Goal: Information Seeking & Learning: Check status

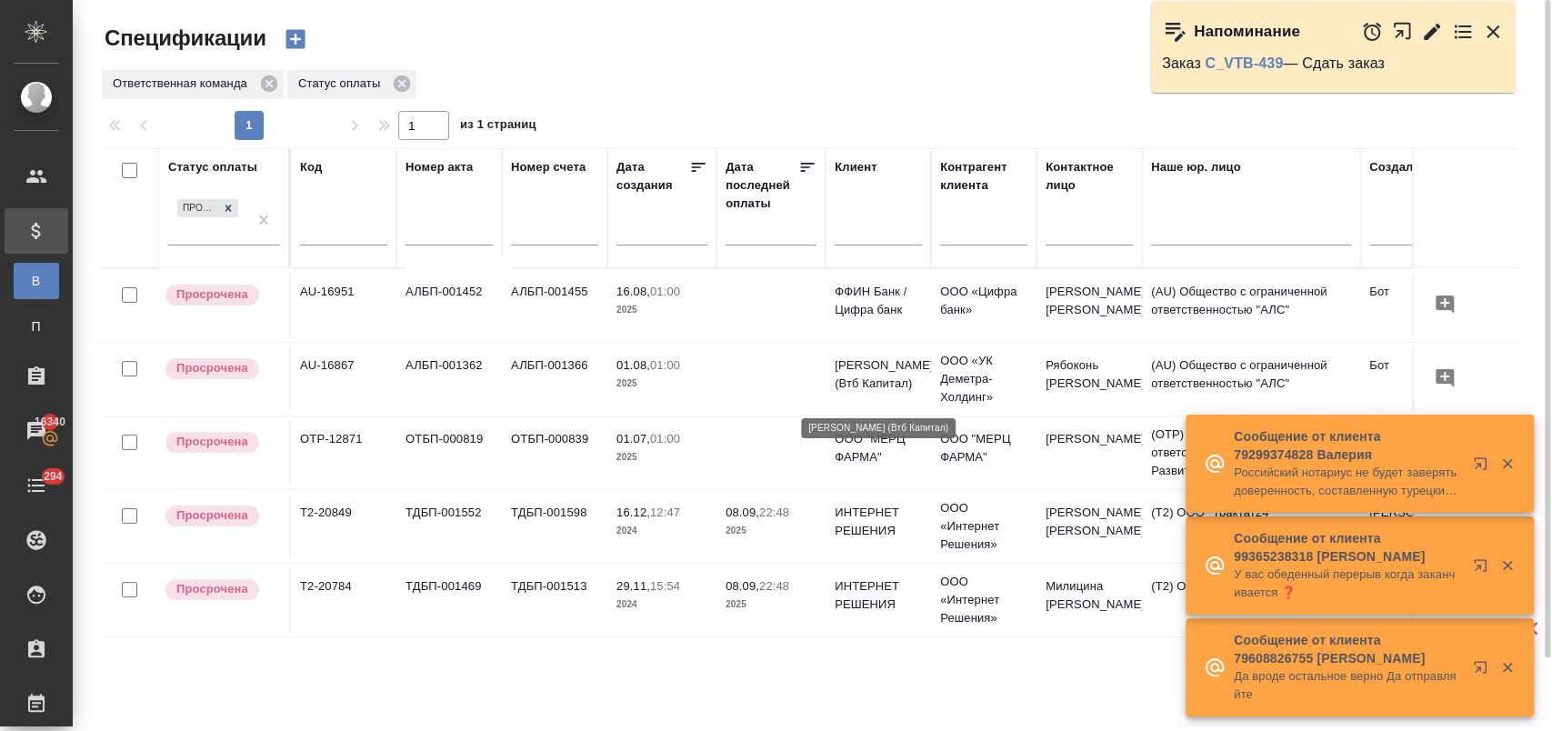
click at [872, 372] on p "Деметра Холдинг (Втб Капитал)" at bounding box center [878, 374] width 87 height 36
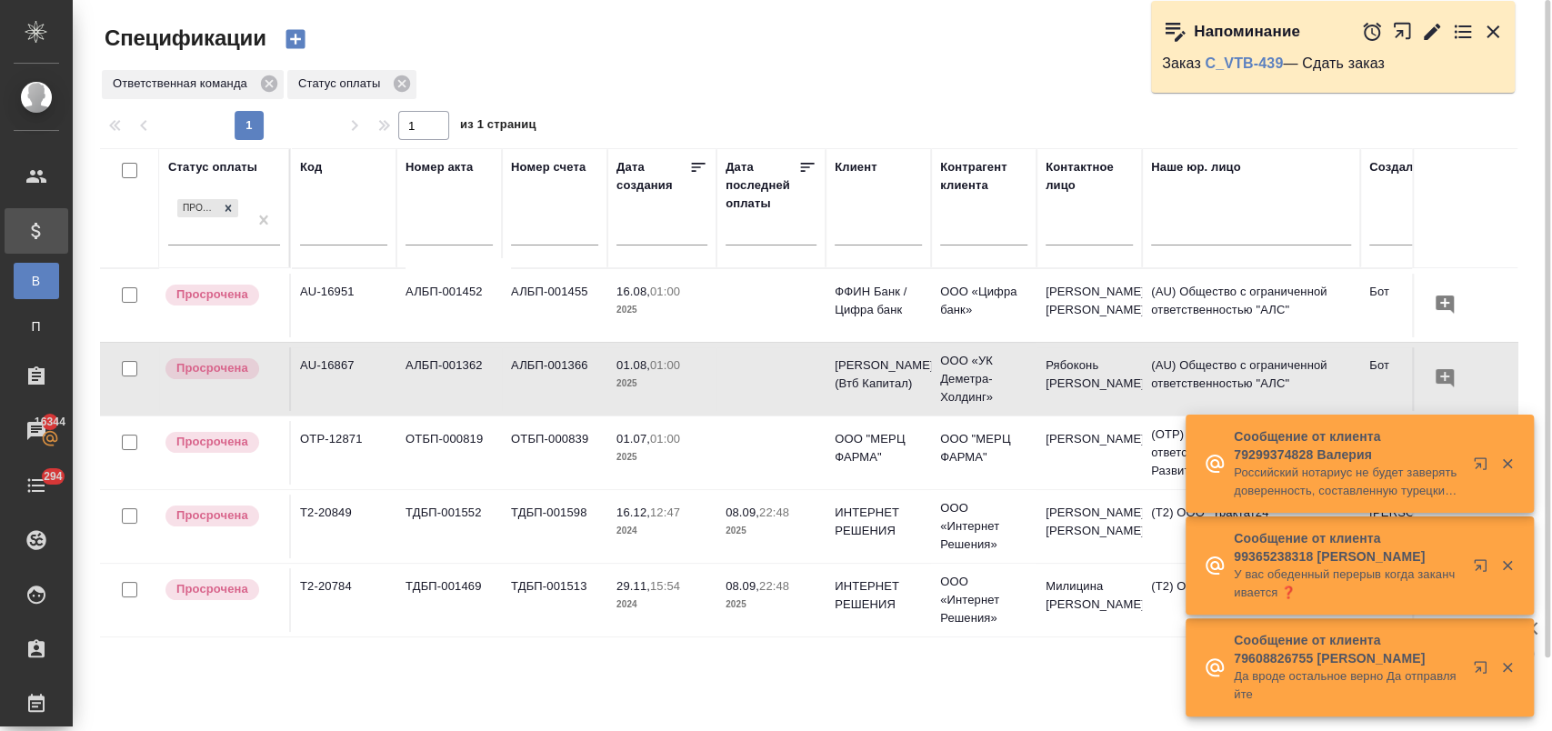
click at [780, 606] on p "2025" at bounding box center [770, 604] width 91 height 18
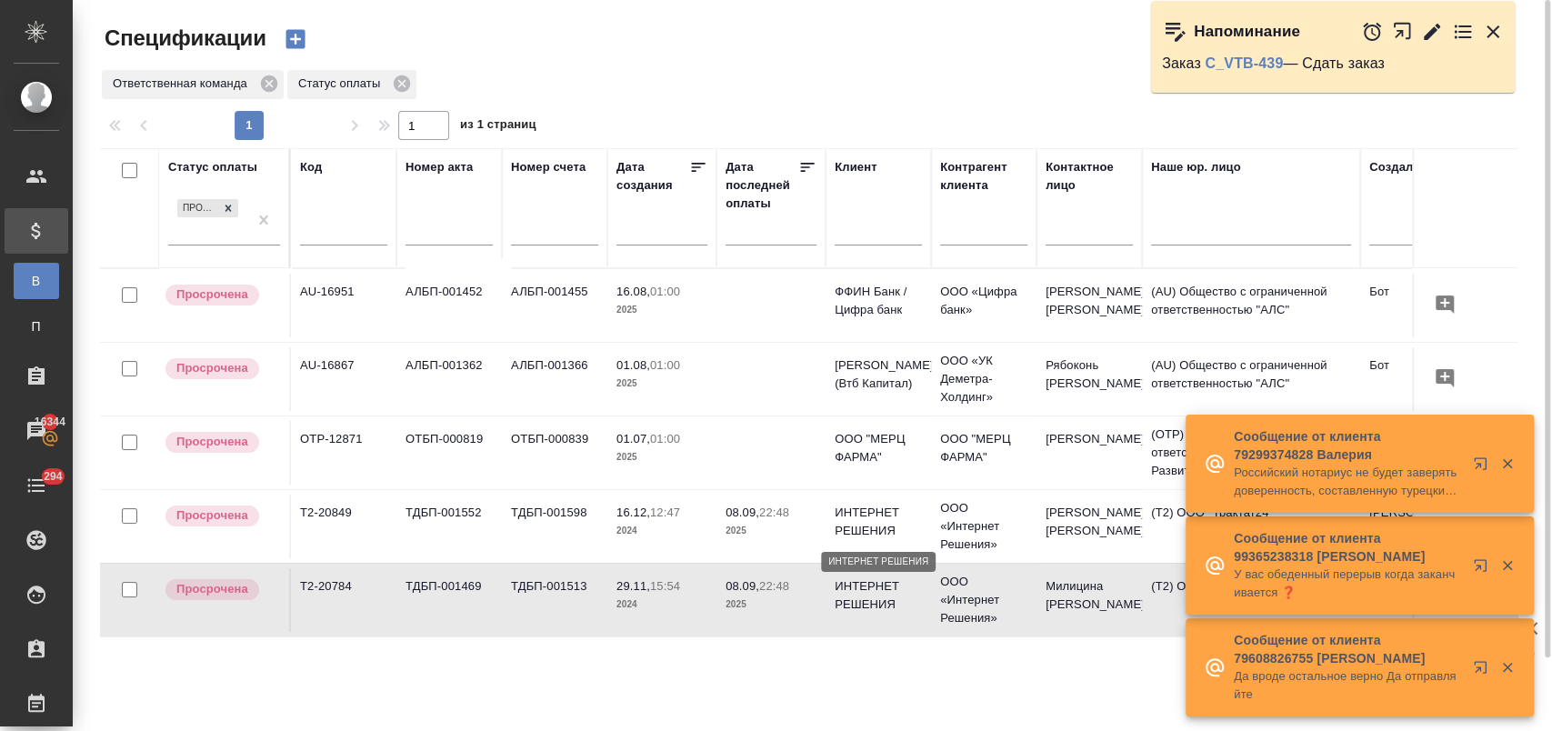
click at [836, 531] on p "ИНТЕРНЕТ РЕШЕНИЯ" at bounding box center [878, 522] width 87 height 36
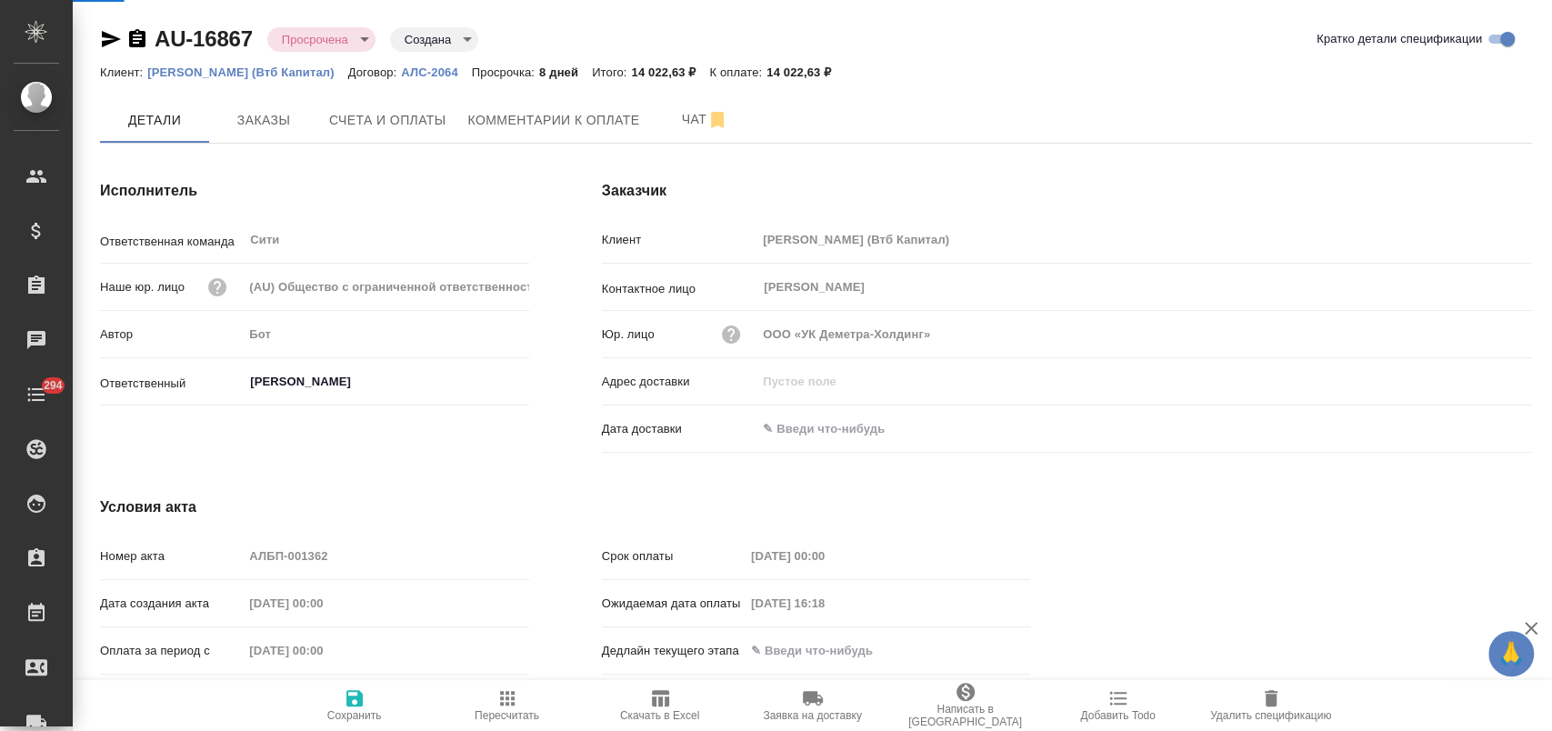
click at [578, 116] on div ".cls-1 fill:#fff; AWATERA Лофицкая Юлия Владимировна Клиенты Спецификации Заказ…" at bounding box center [776, 365] width 1552 height 731
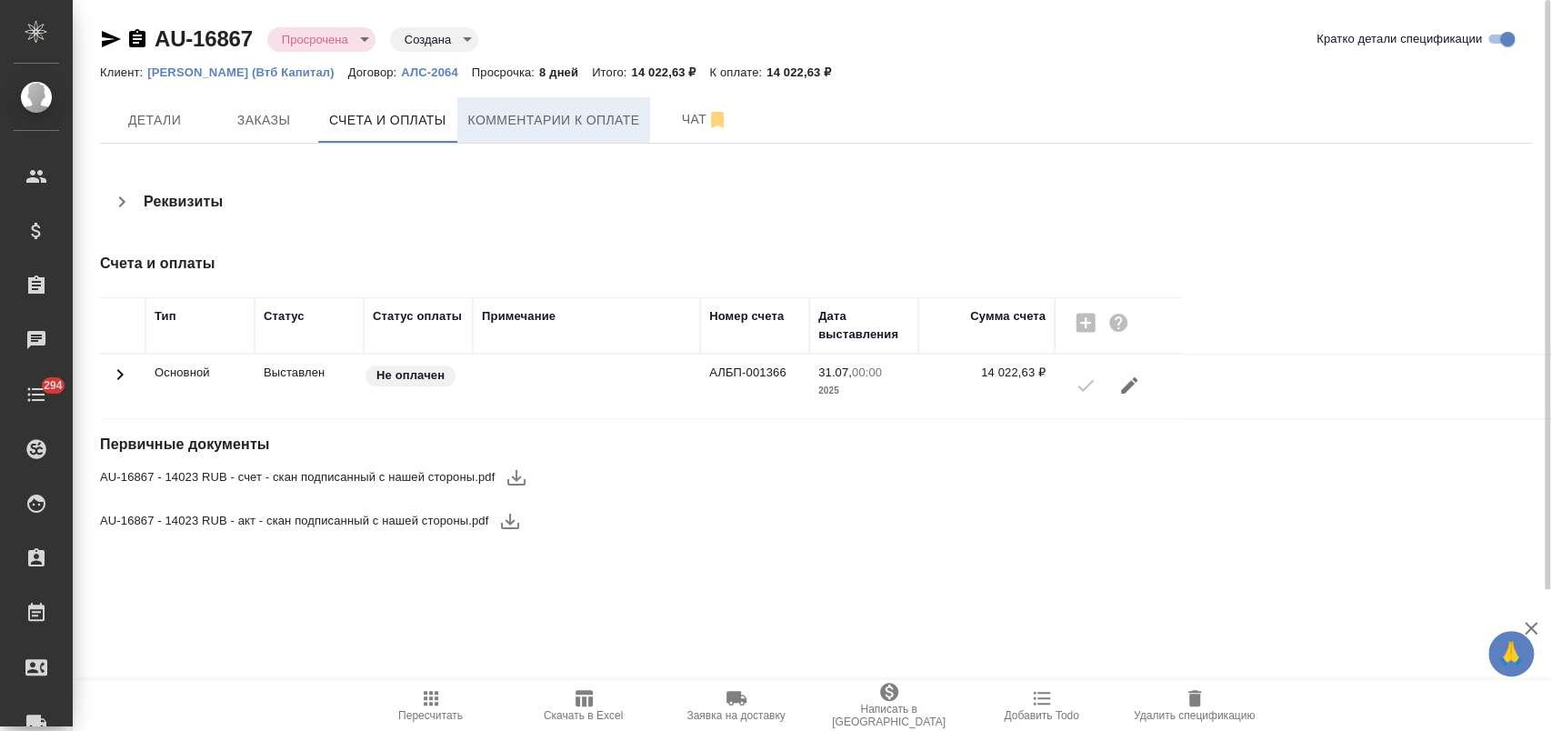
click at [575, 119] on span "Комментарии к оплате" at bounding box center [554, 120] width 172 height 23
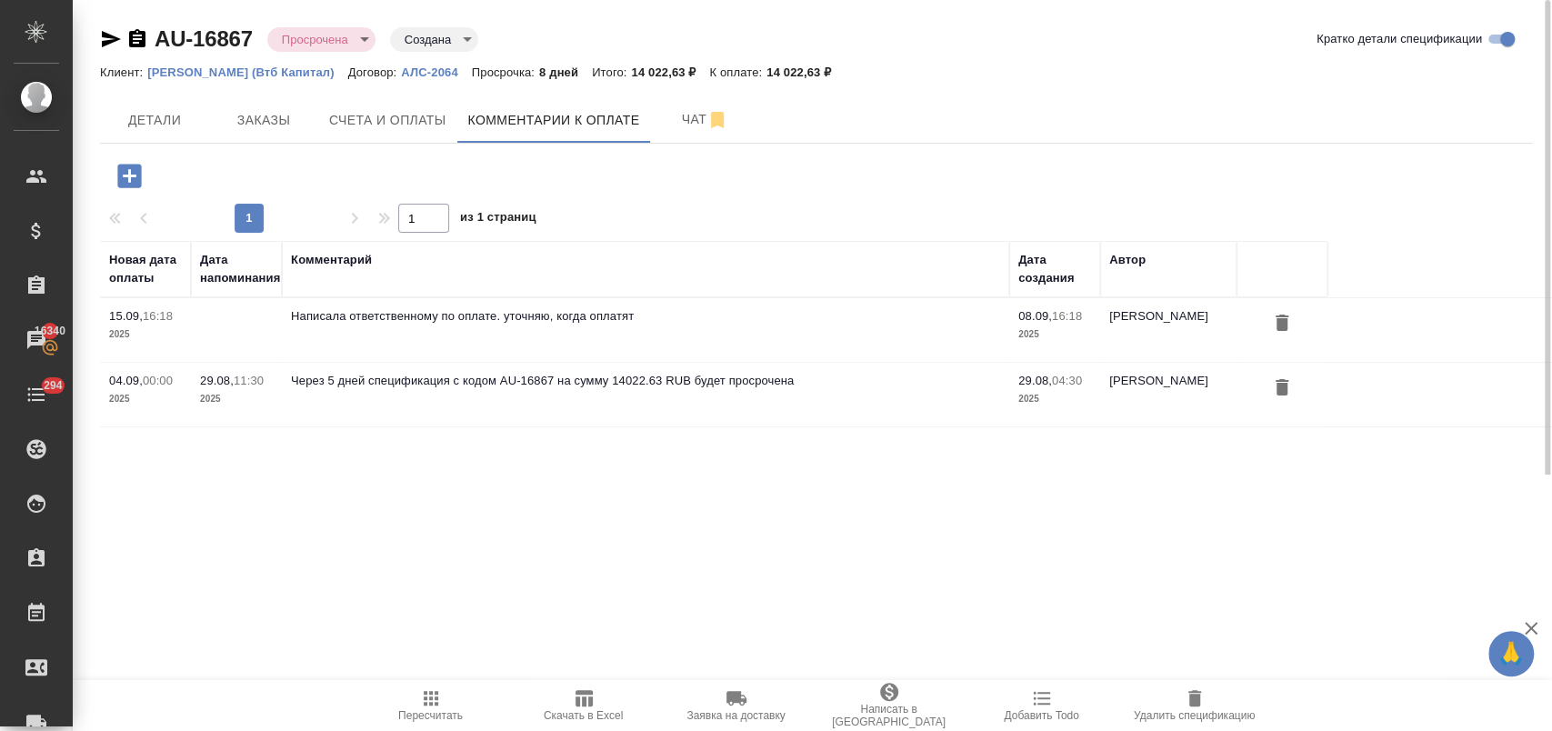
click at [124, 167] on icon "button" at bounding box center [129, 176] width 24 height 24
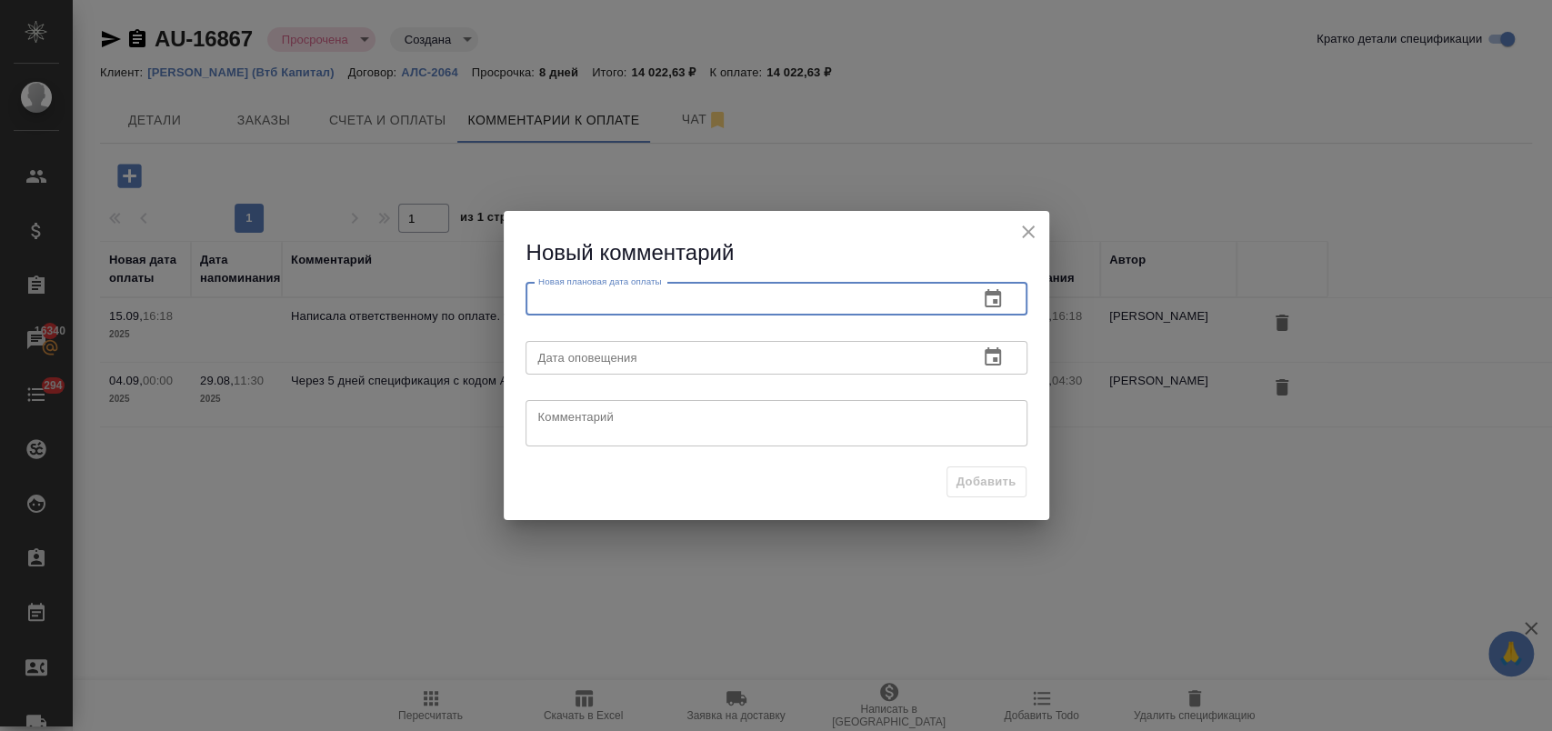
click at [671, 289] on input "text" at bounding box center [744, 299] width 438 height 33
paste input "11.09.2025 __:__"
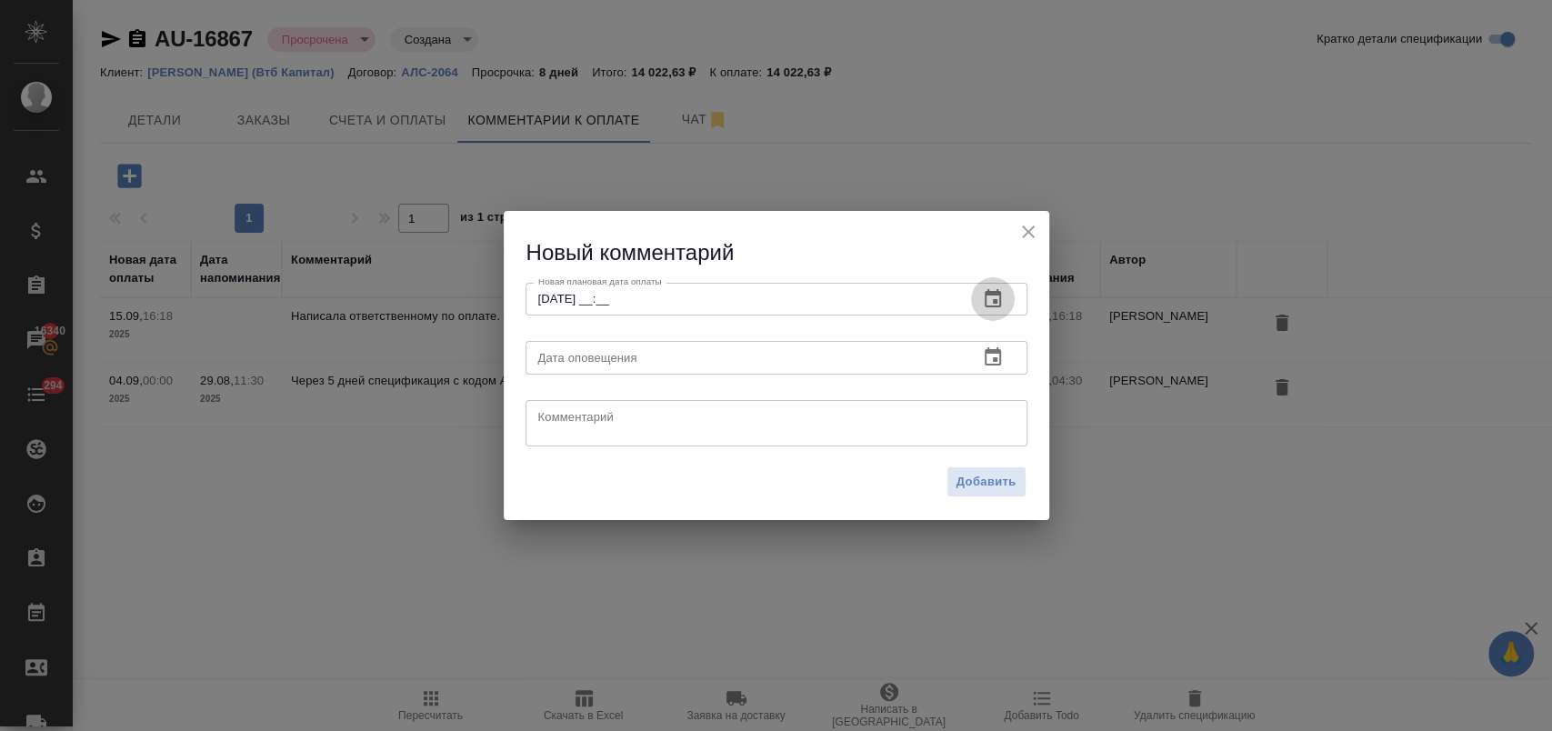
click at [994, 291] on icon "button" at bounding box center [993, 298] width 16 height 18
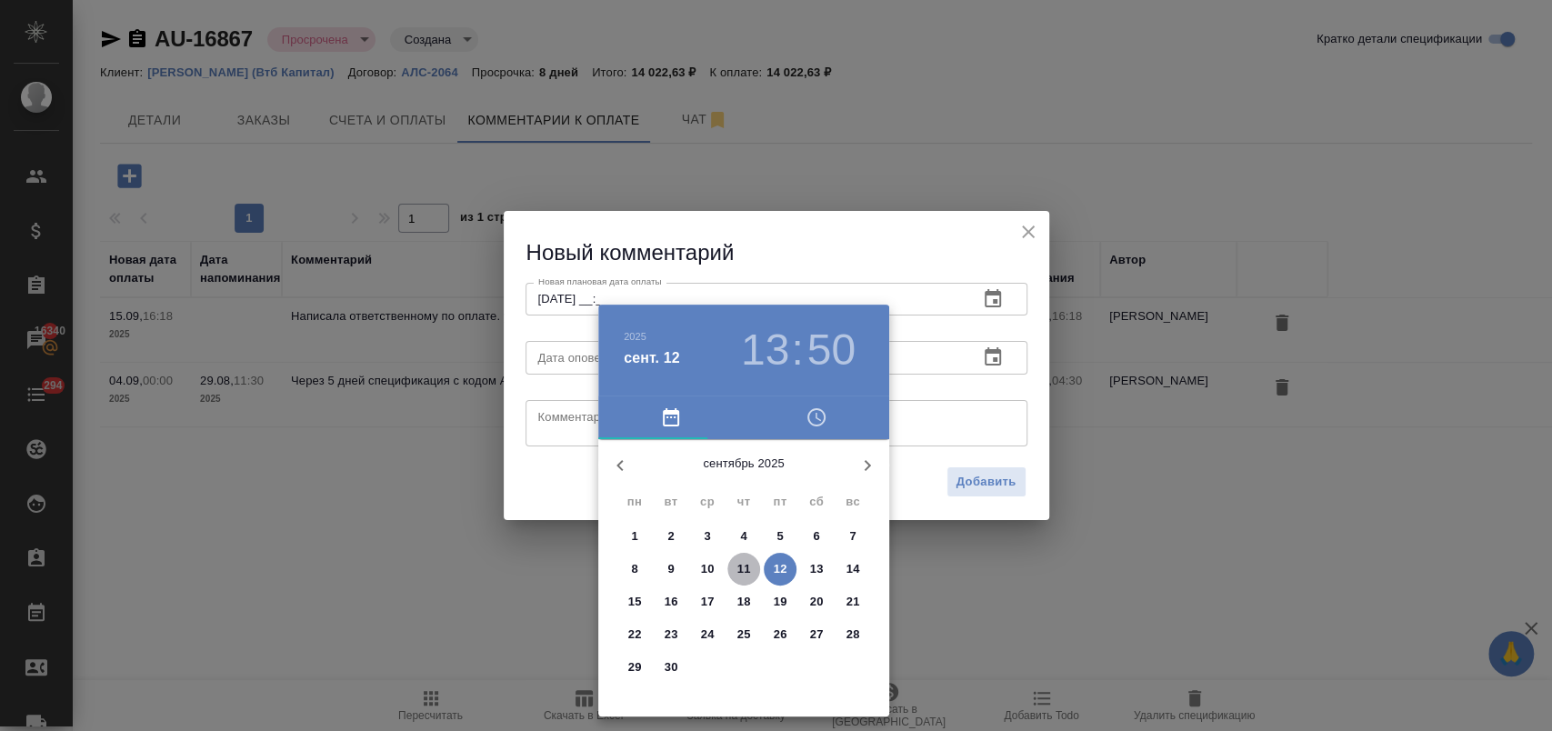
click at [751, 565] on span "11" at bounding box center [743, 569] width 33 height 18
type input "11.09.2025 13:50"
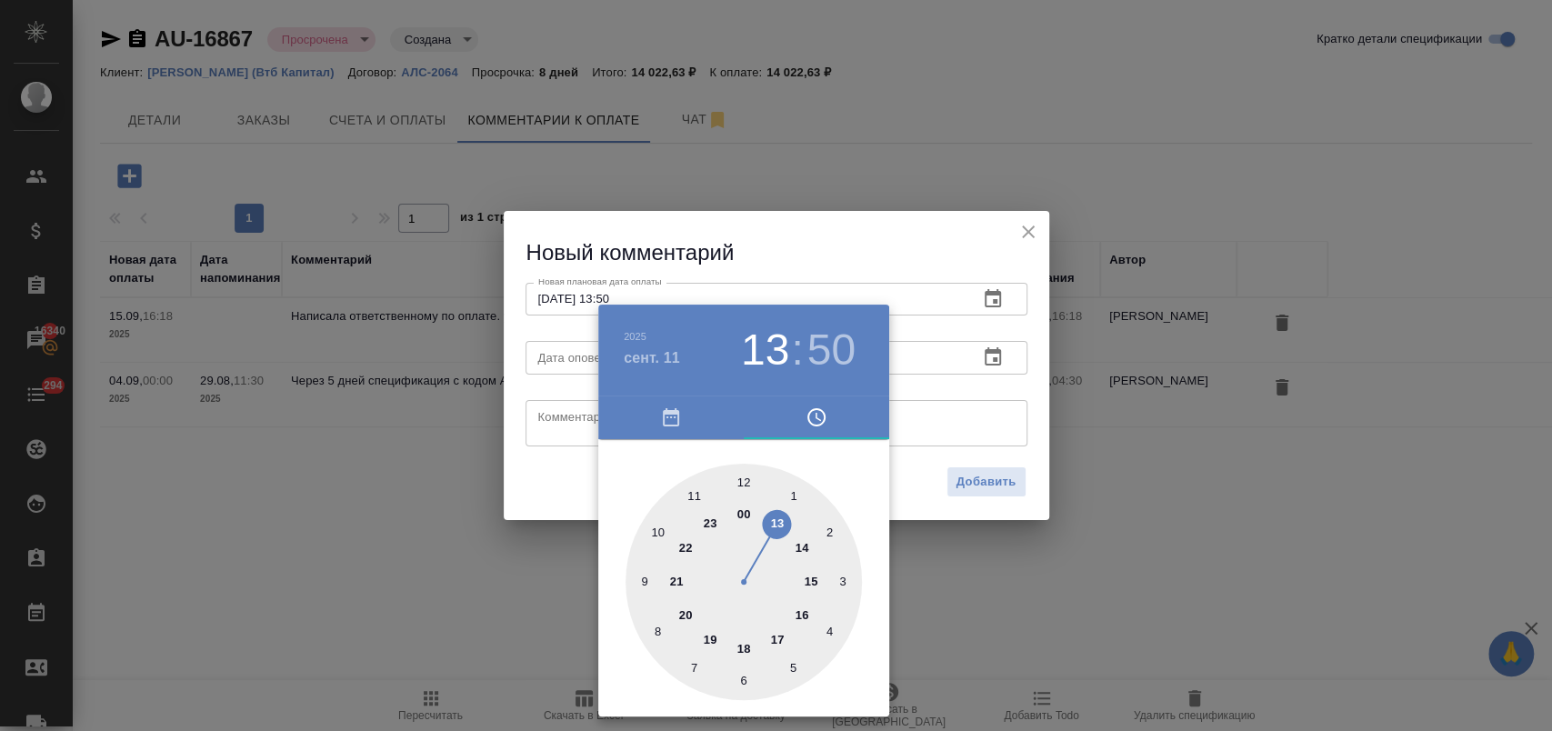
click at [555, 413] on div at bounding box center [776, 365] width 1552 height 731
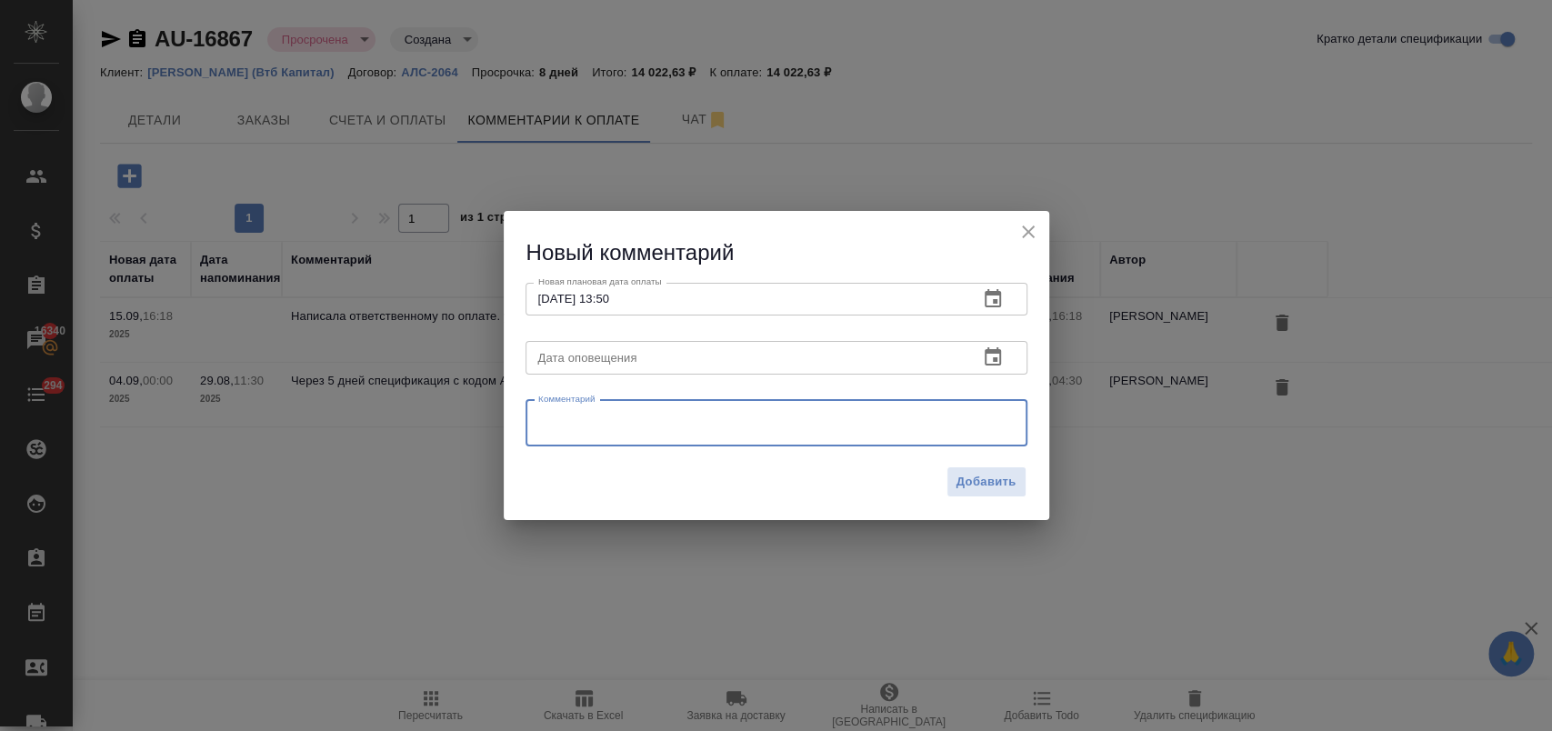
click at [598, 421] on textarea at bounding box center [776, 422] width 476 height 27
paste textarea "счет был оплачен 11.09.2025."
type textarea "счет был оплачен 11.09.2025."
click at [977, 484] on span "Добавить" at bounding box center [986, 482] width 60 height 21
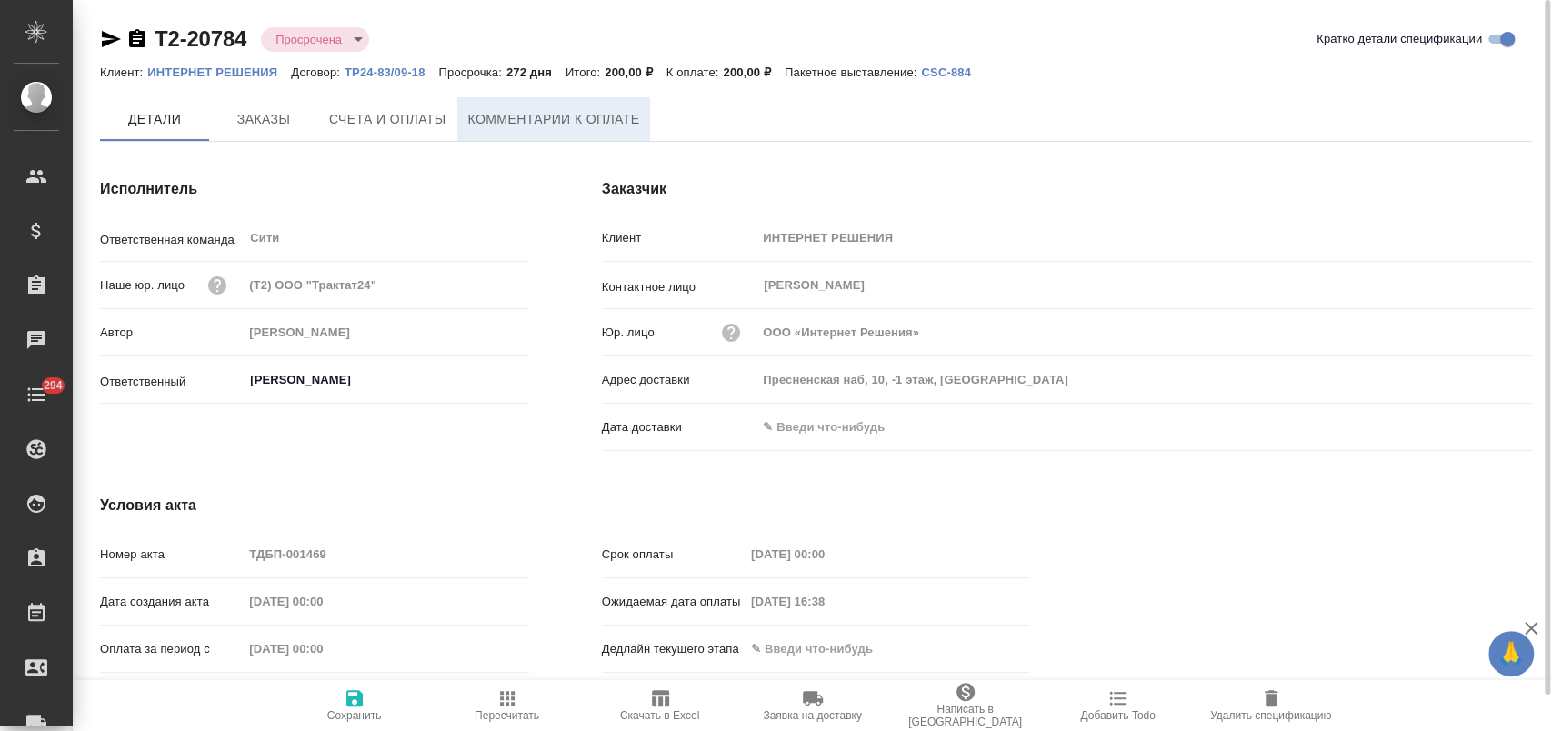
click at [536, 125] on span "Комментарии к оплате" at bounding box center [554, 119] width 172 height 23
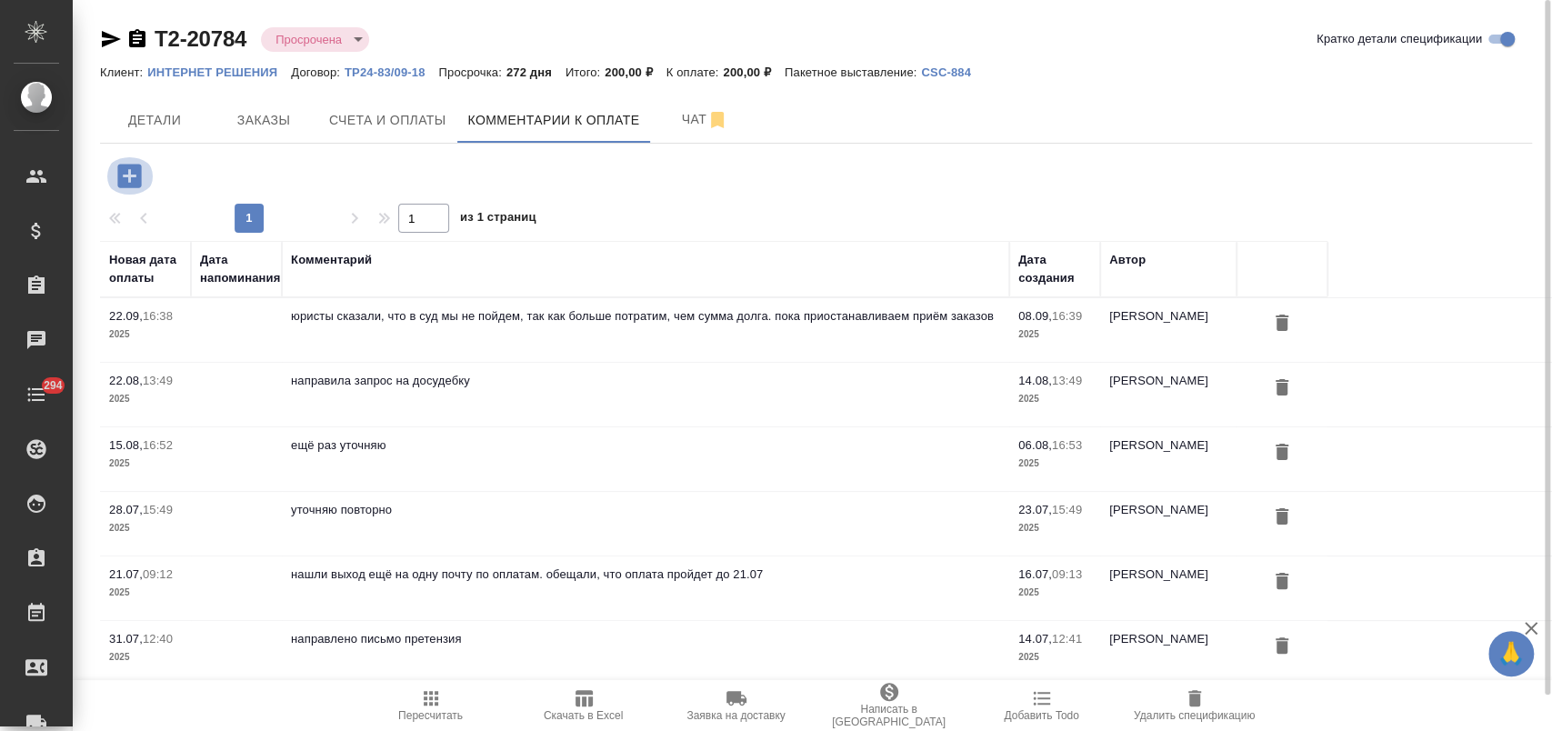
click at [128, 175] on icon "button" at bounding box center [130, 176] width 32 height 32
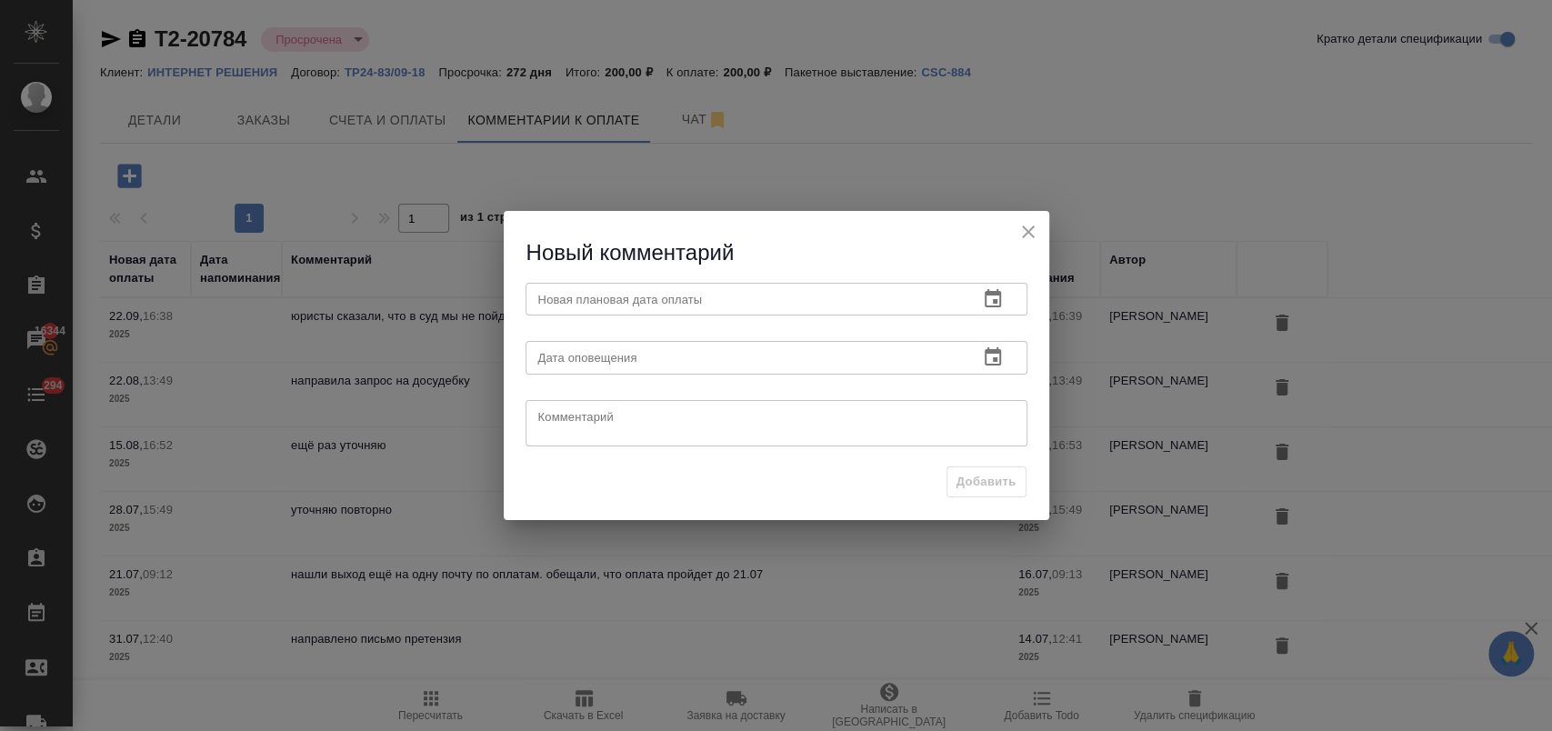
click at [999, 292] on icon "button" at bounding box center [993, 298] width 16 height 18
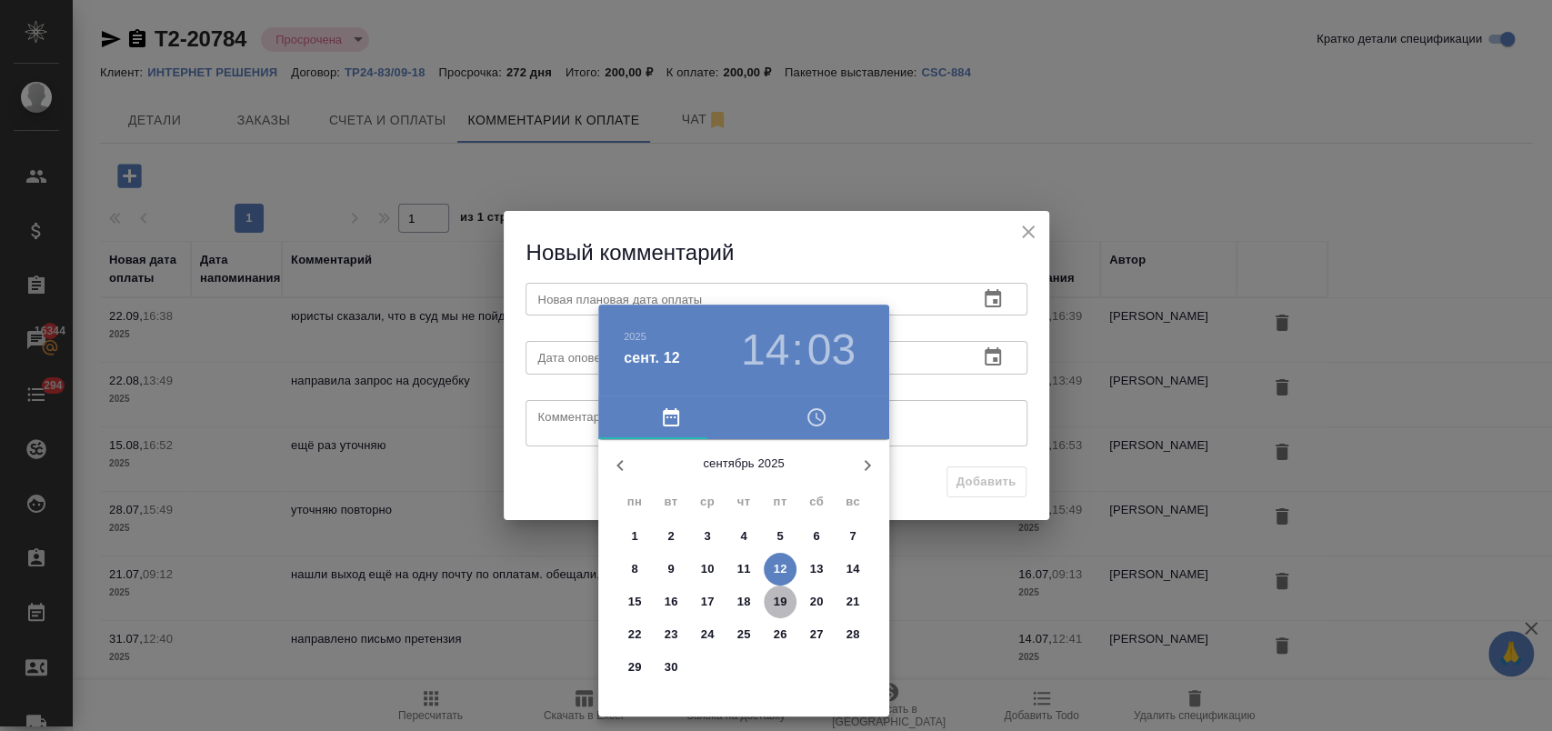
click at [783, 604] on p "19" at bounding box center [781, 602] width 14 height 18
type input "19.09.2025 14:03"
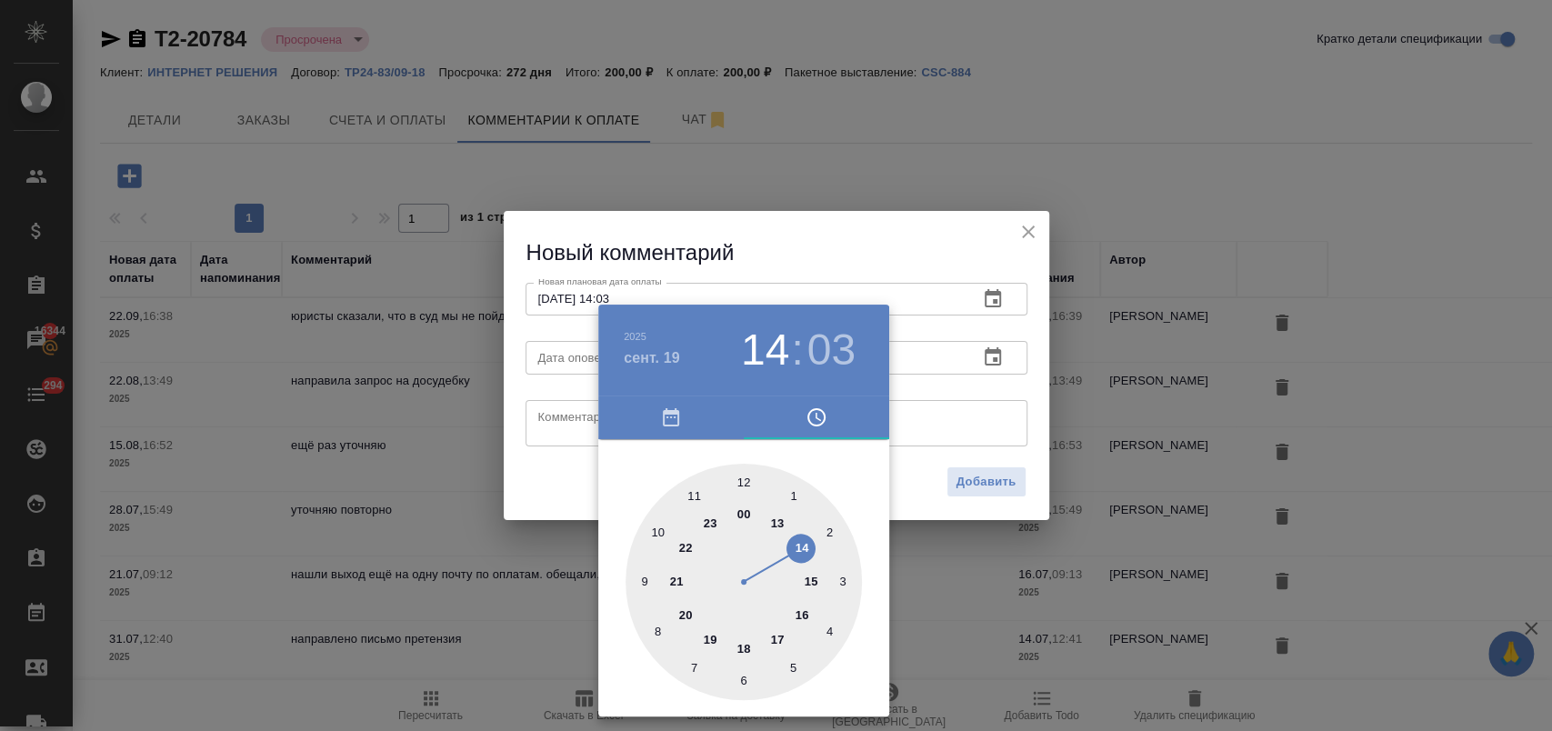
click at [549, 418] on div at bounding box center [776, 365] width 1552 height 731
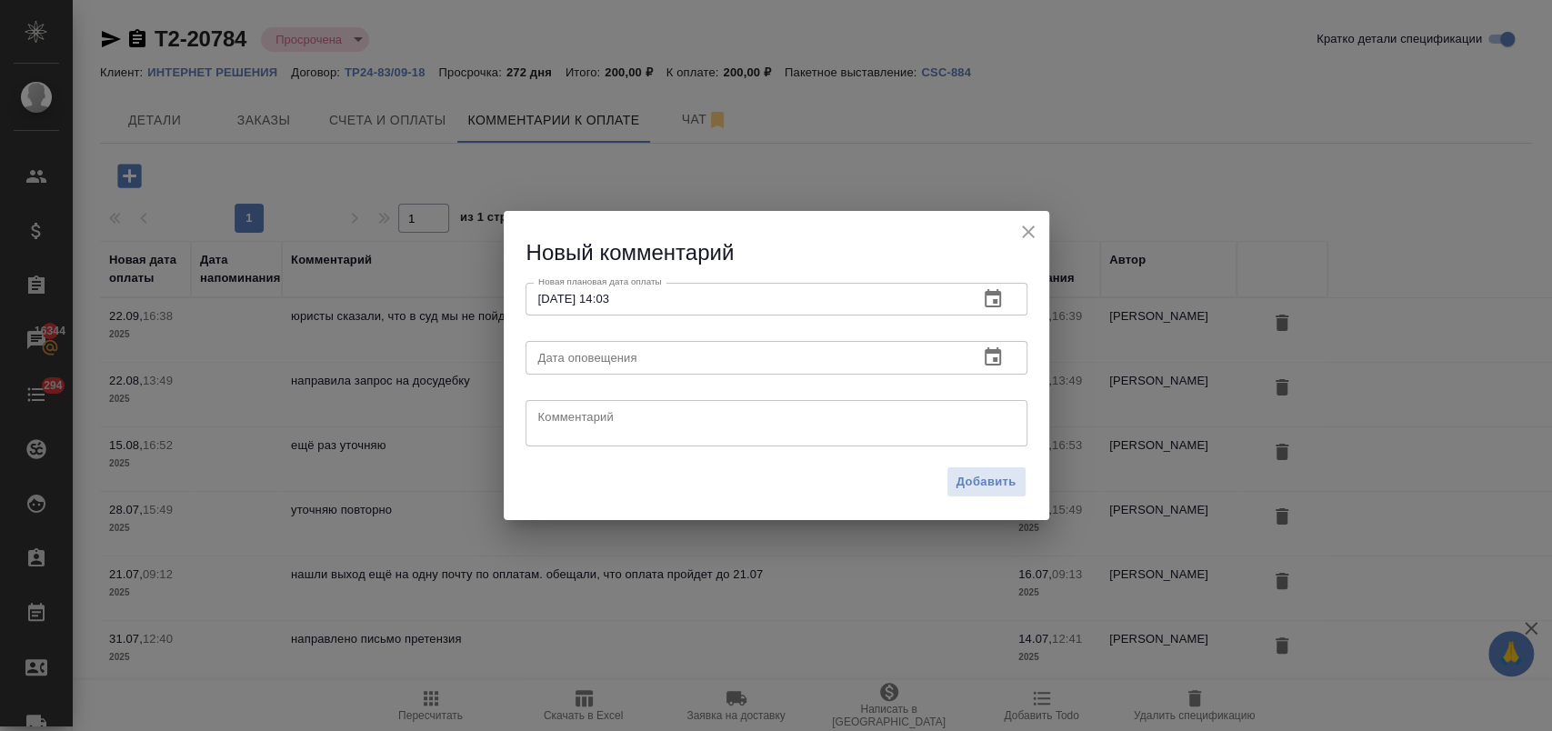
click at [576, 418] on textarea at bounding box center [776, 422] width 476 height 27
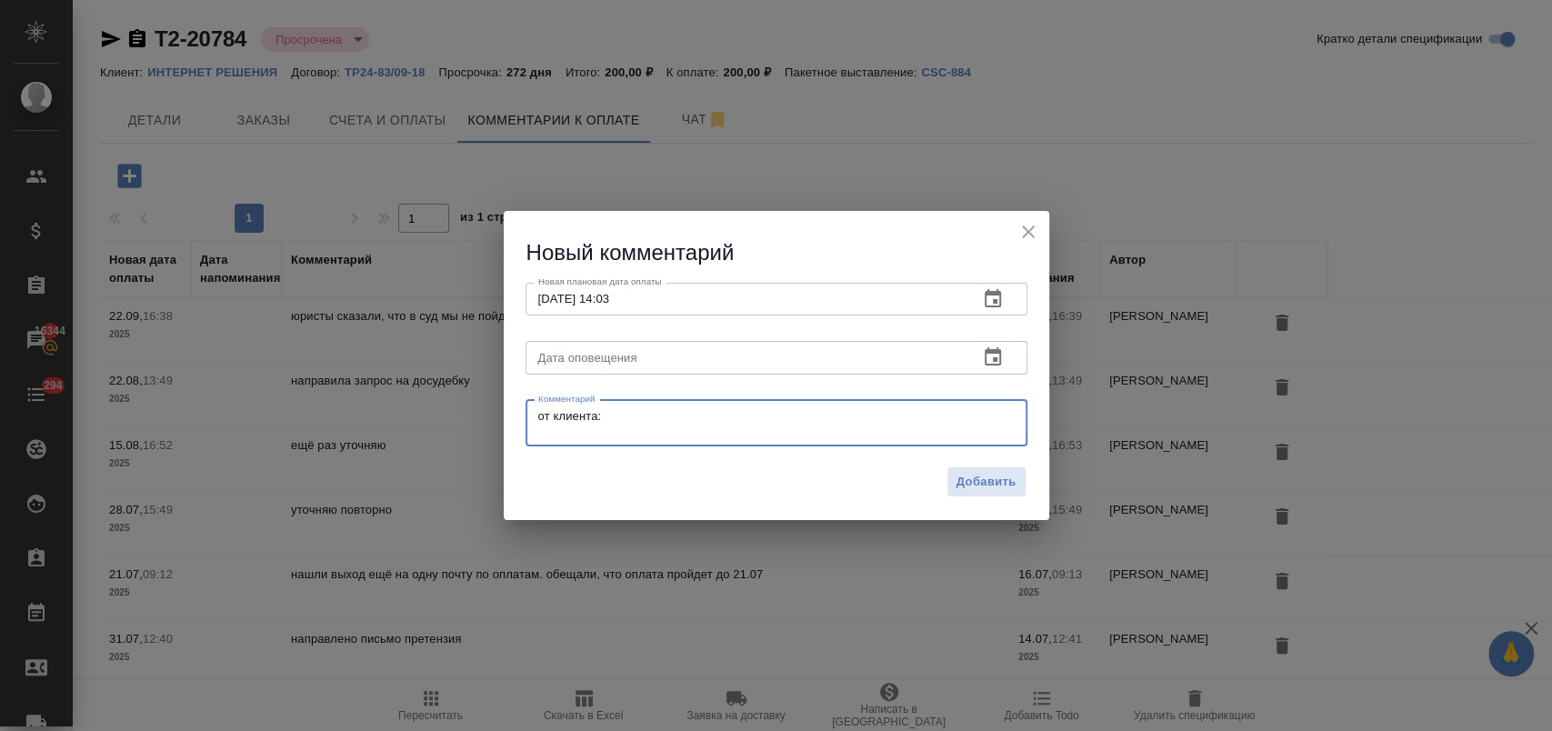
paste textarea "Извиняюсь за задержку, накладные отправлены на оприходование, в оплату после оп…"
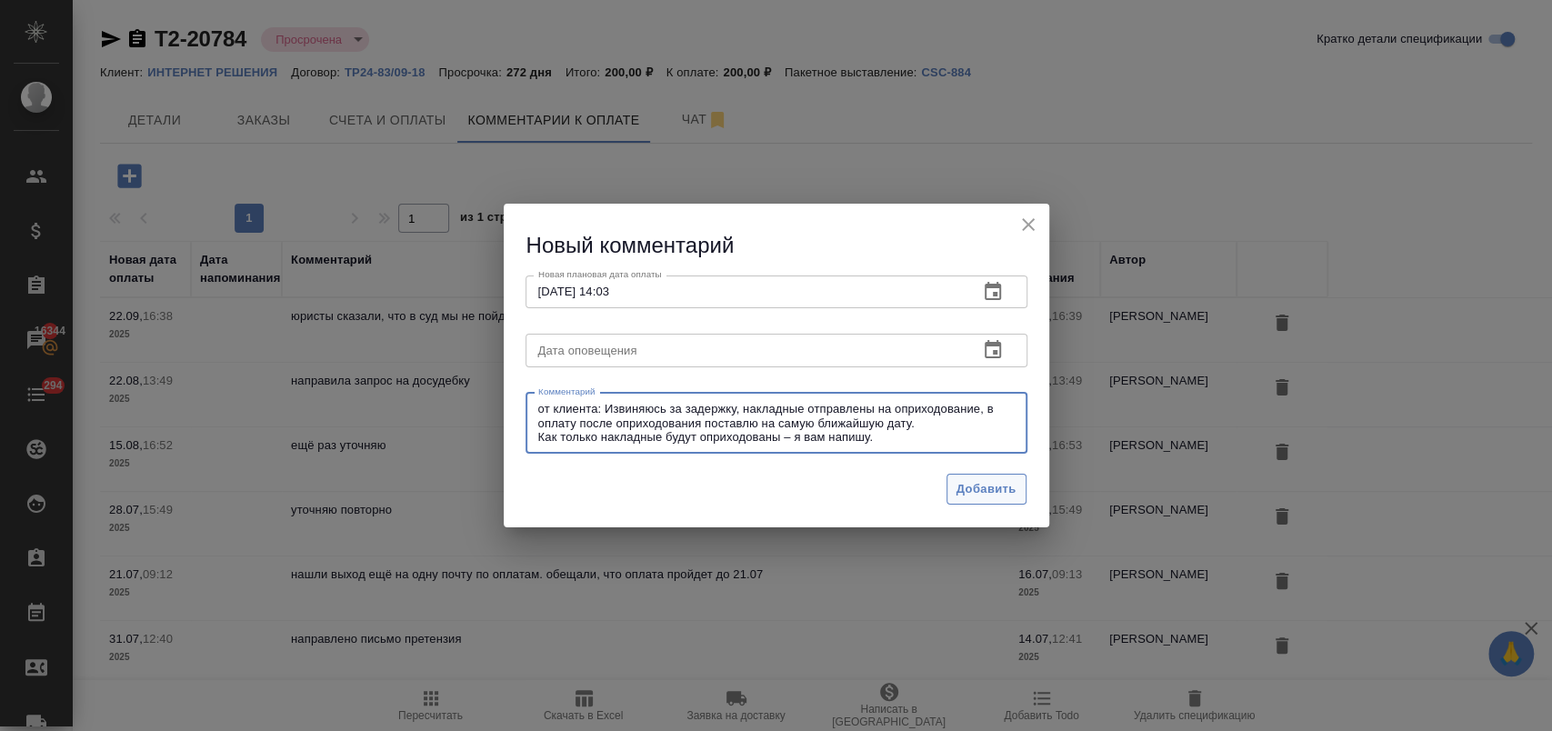
type textarea "от клиента: Извиняюсь за задержку, накладные отправлены на оприходование, в опл…"
click at [1004, 481] on span "Добавить" at bounding box center [986, 489] width 60 height 21
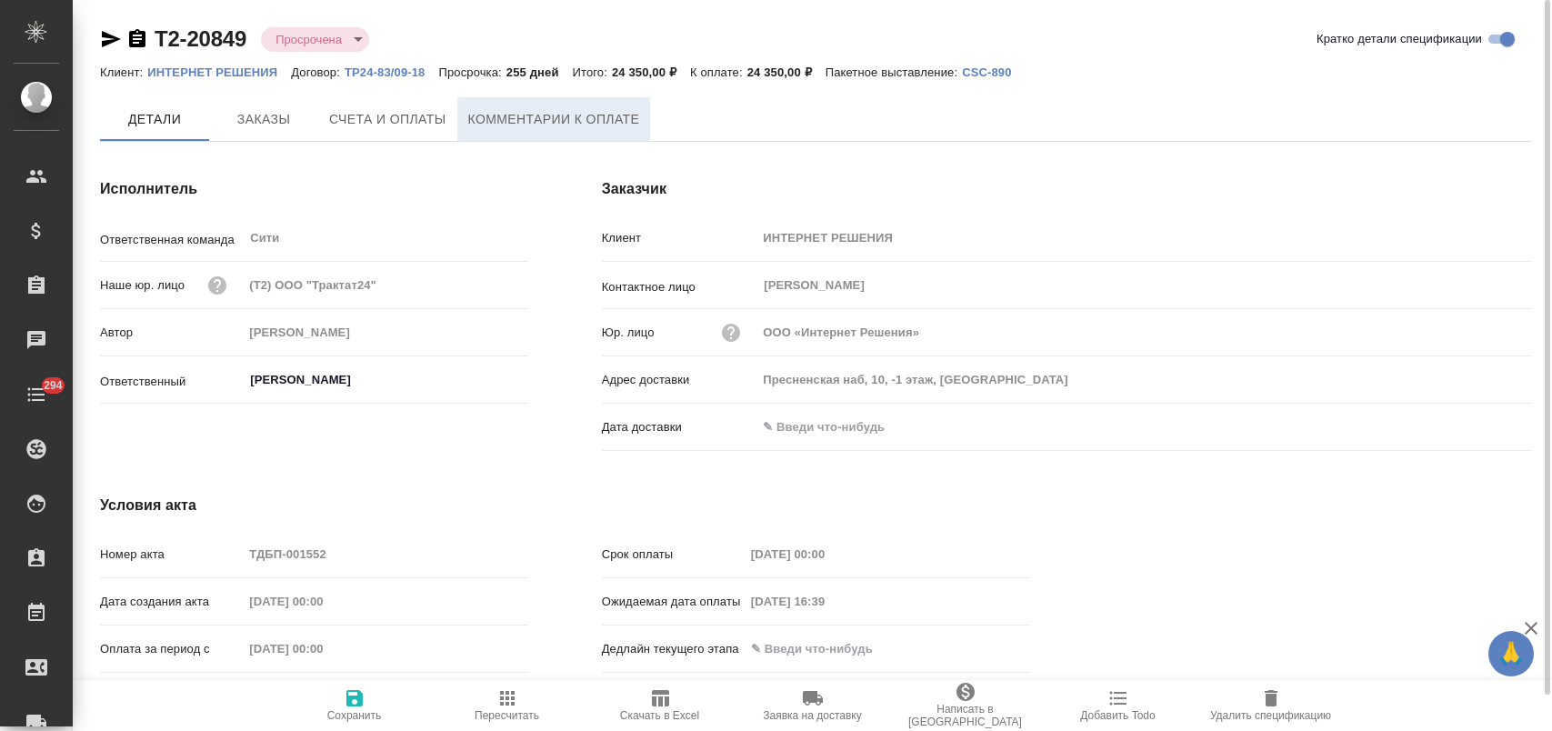
click at [519, 125] on span "Комментарии к оплате" at bounding box center [554, 119] width 172 height 23
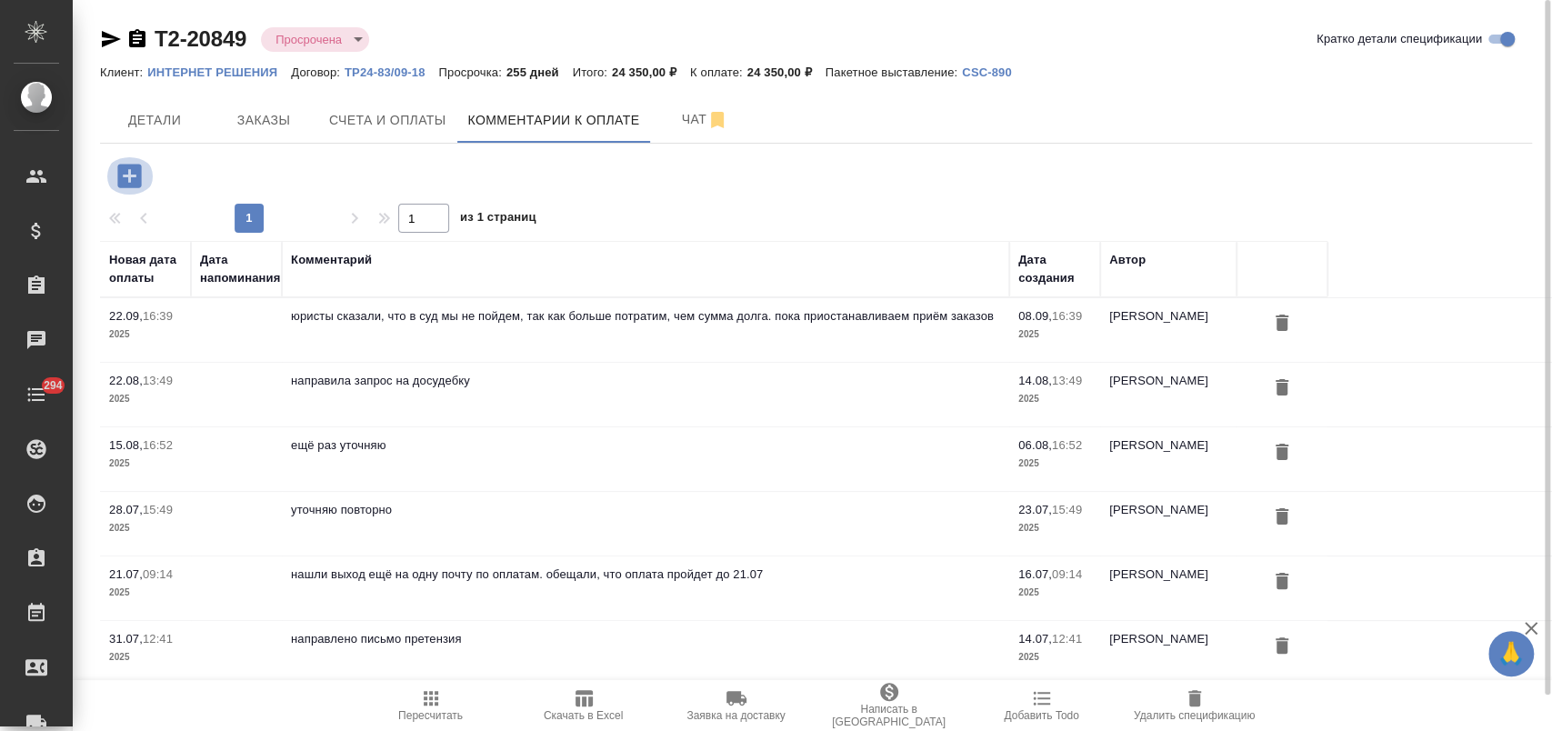
click at [128, 182] on icon "button" at bounding box center [130, 176] width 32 height 32
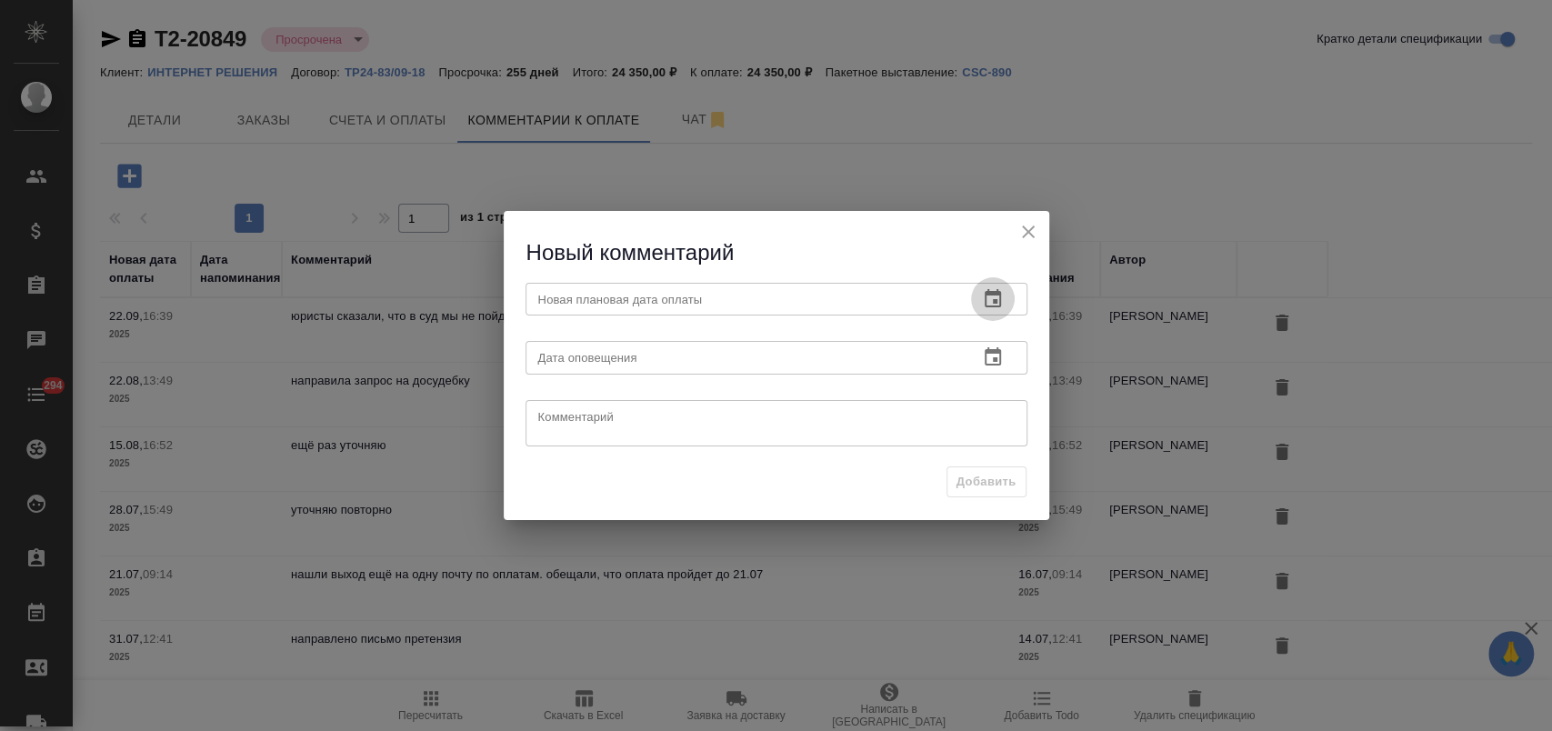
click at [989, 288] on icon "button" at bounding box center [993, 299] width 22 height 22
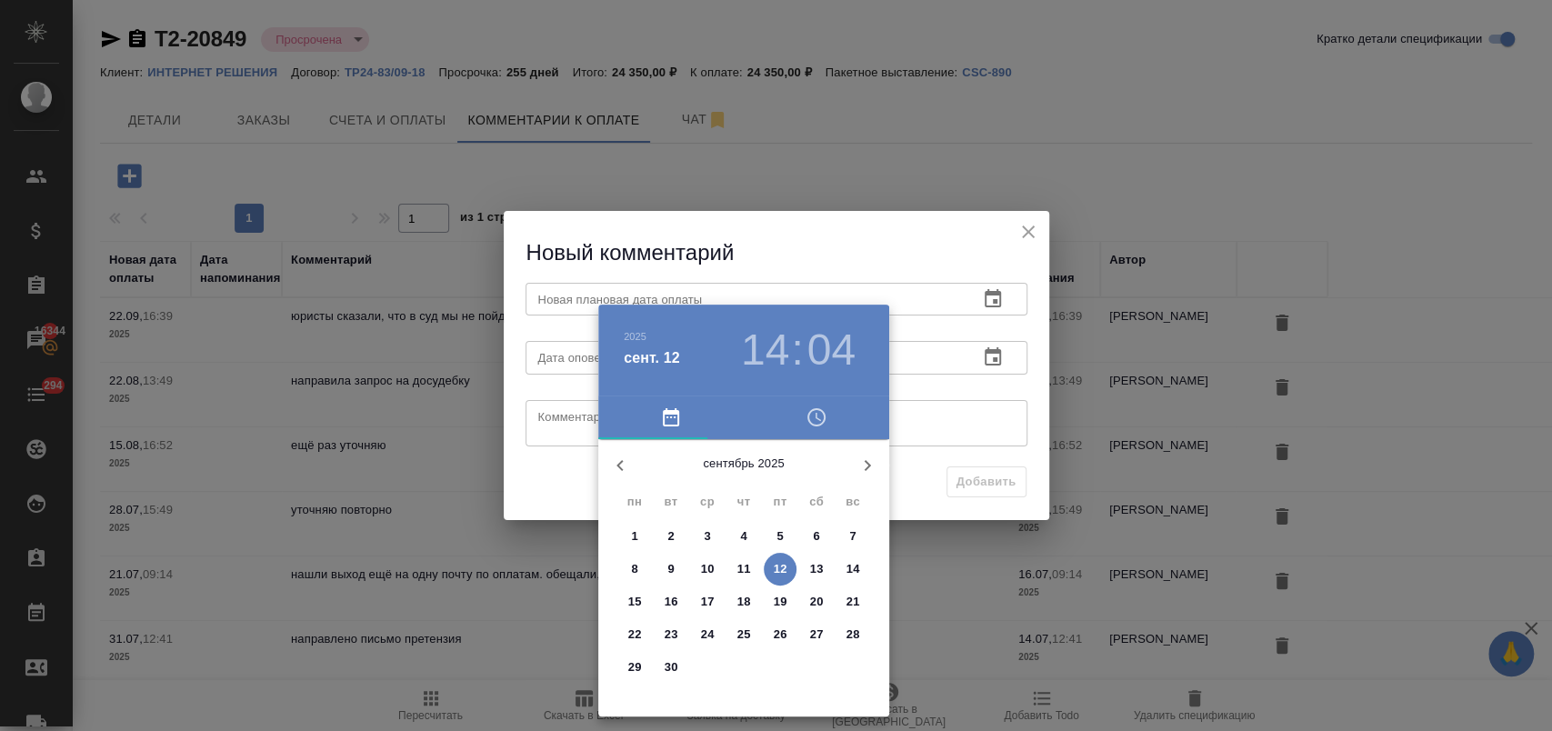
click at [778, 602] on p "19" at bounding box center [781, 602] width 14 height 18
type input "19.09.2025 14:04"
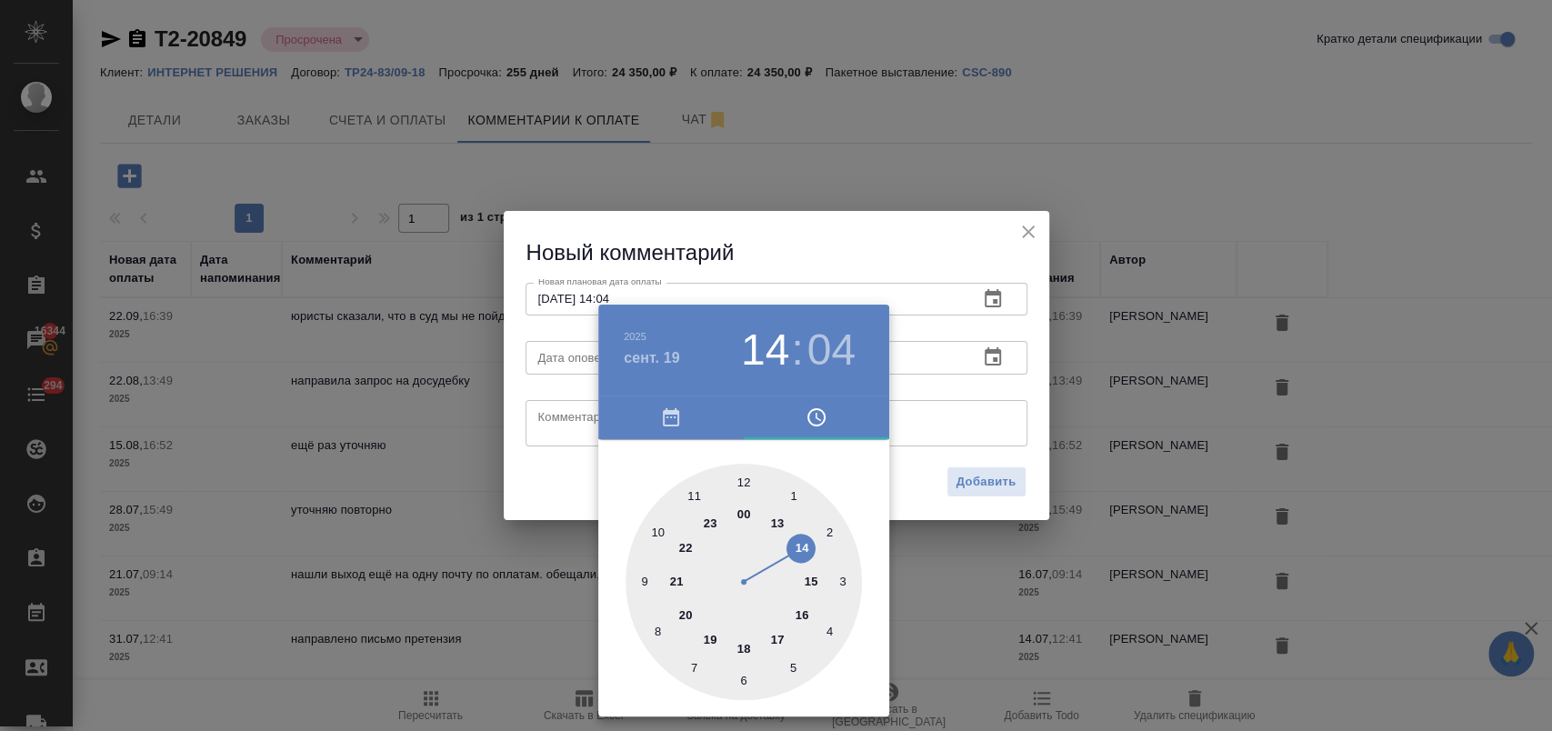
click at [570, 427] on div at bounding box center [776, 365] width 1552 height 731
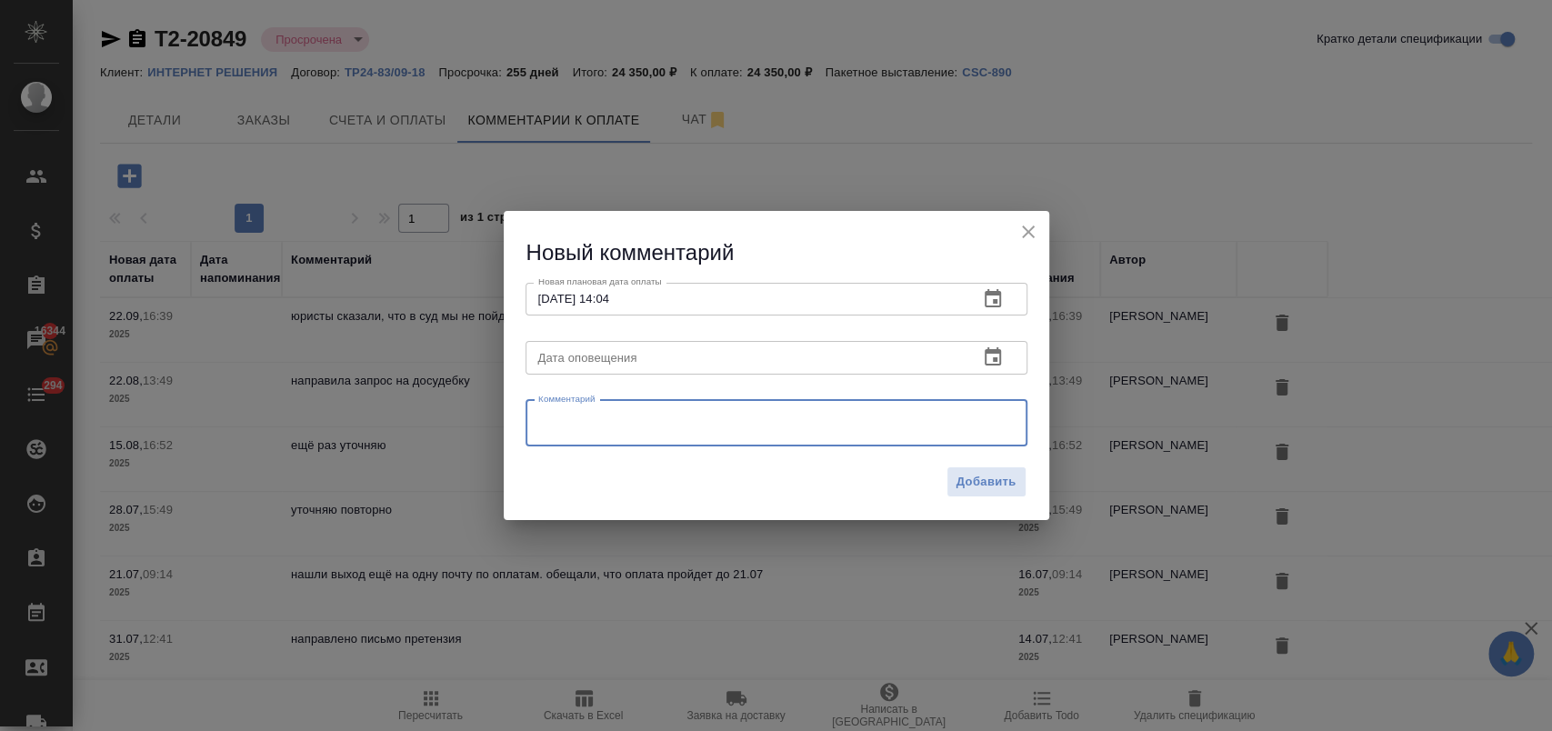
click at [548, 421] on textarea at bounding box center [776, 422] width 476 height 27
paste textarea "Извиняюсь за задержку, накладные отправлены на оприходование, в оплату после оп…"
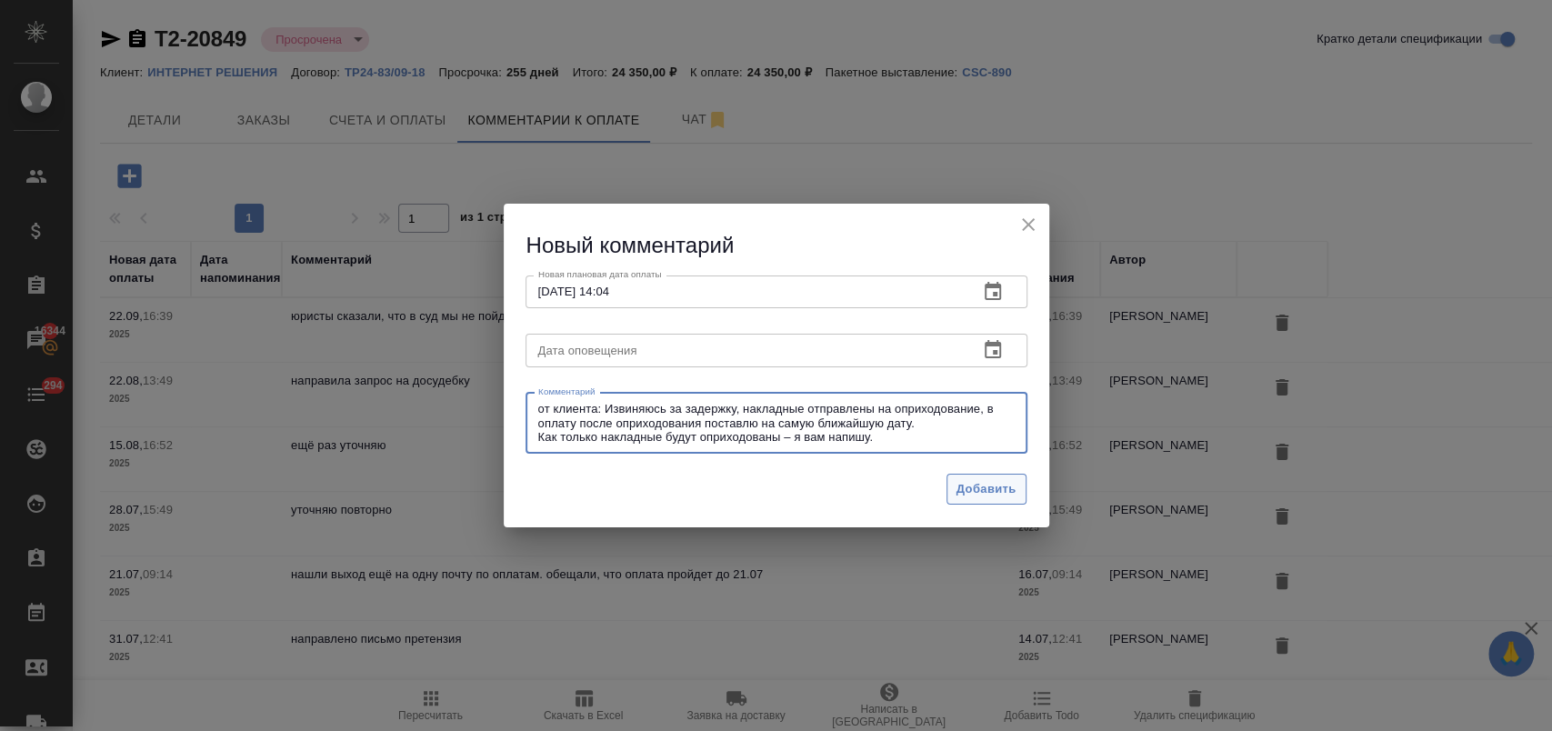
type textarea "от клиента: Извиняюсь за задержку, накладные отправлены на оприходование, в опл…"
click at [984, 480] on span "Добавить" at bounding box center [986, 489] width 60 height 21
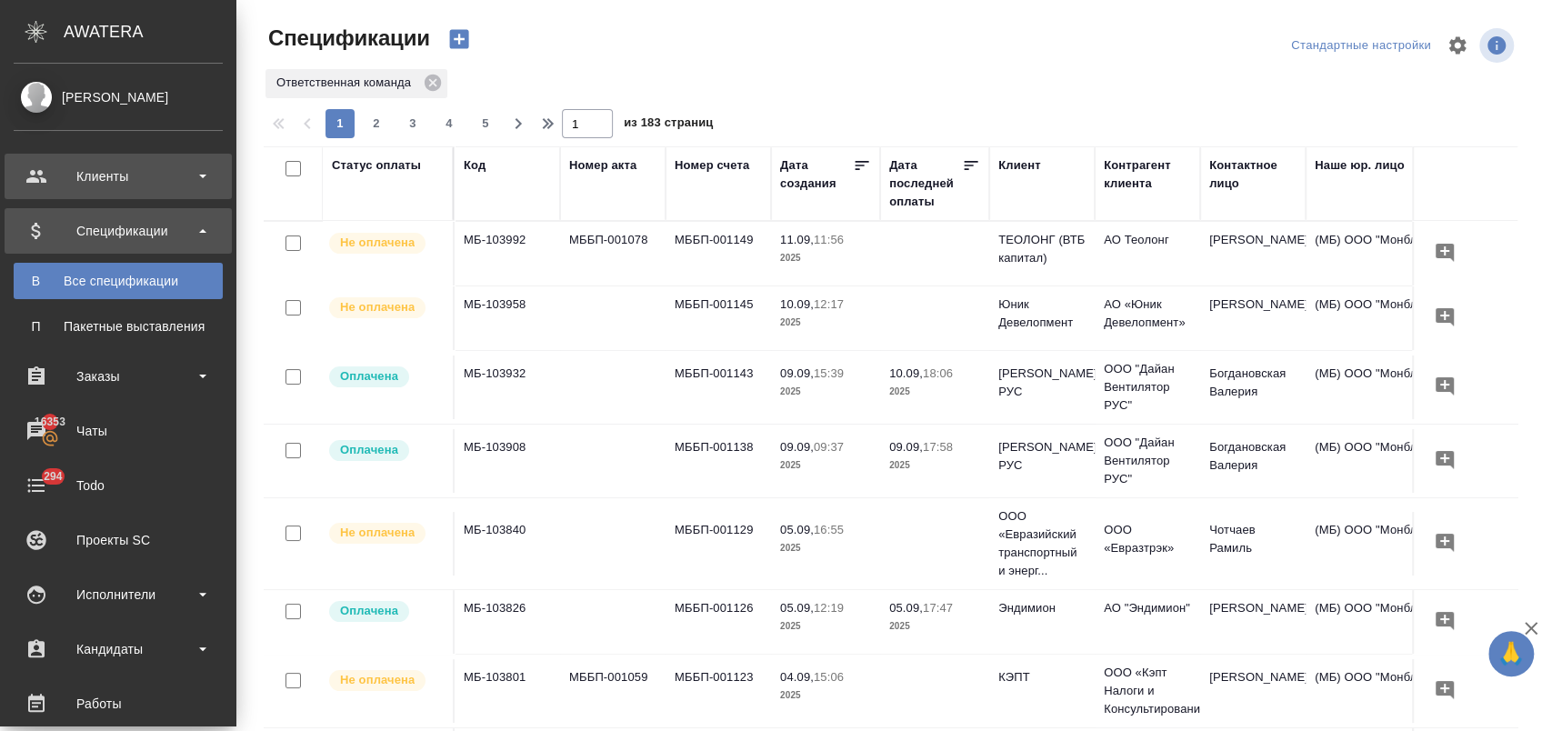
click at [102, 186] on div "Клиенты" at bounding box center [118, 176] width 209 height 27
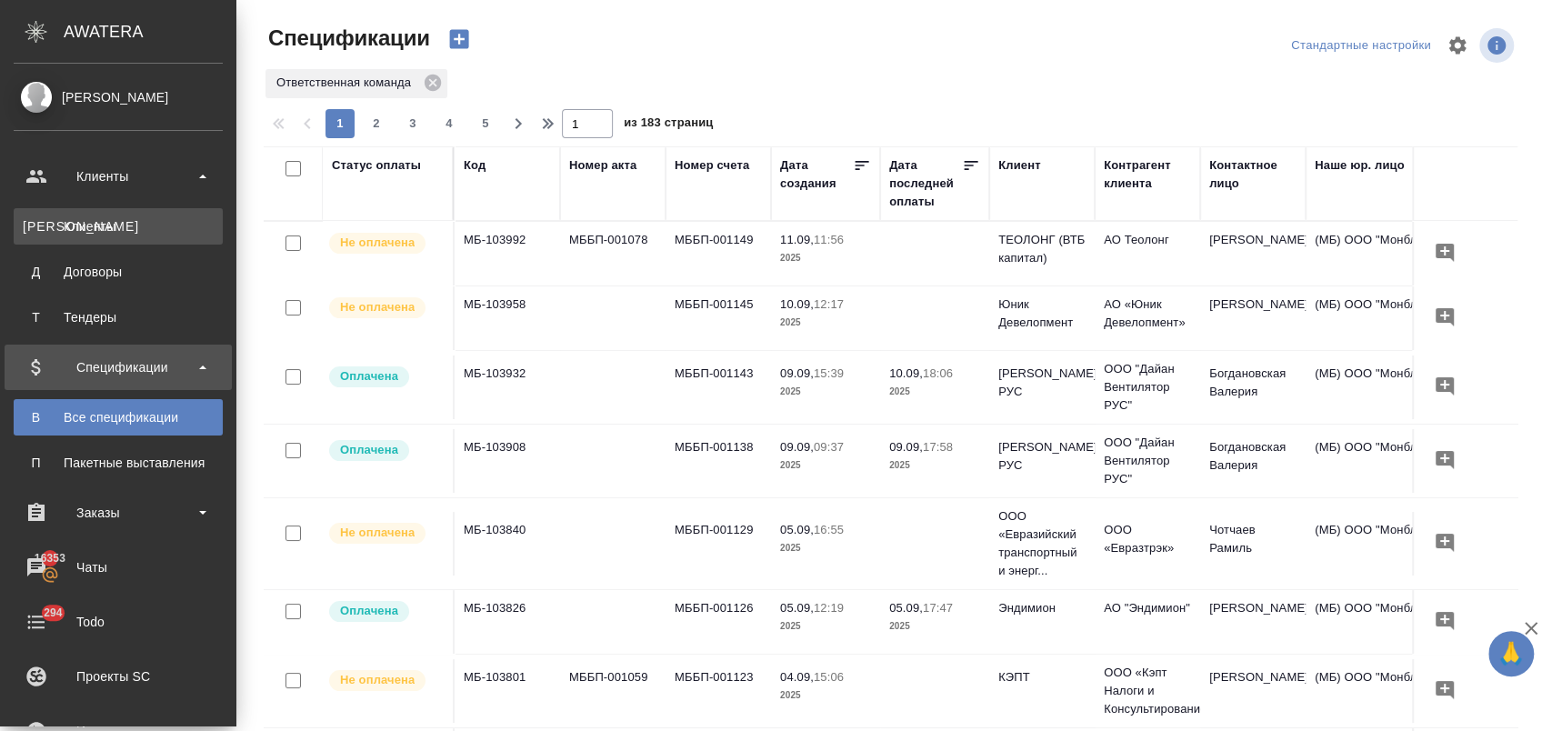
click at [128, 232] on div "Клиенты" at bounding box center [118, 226] width 191 height 18
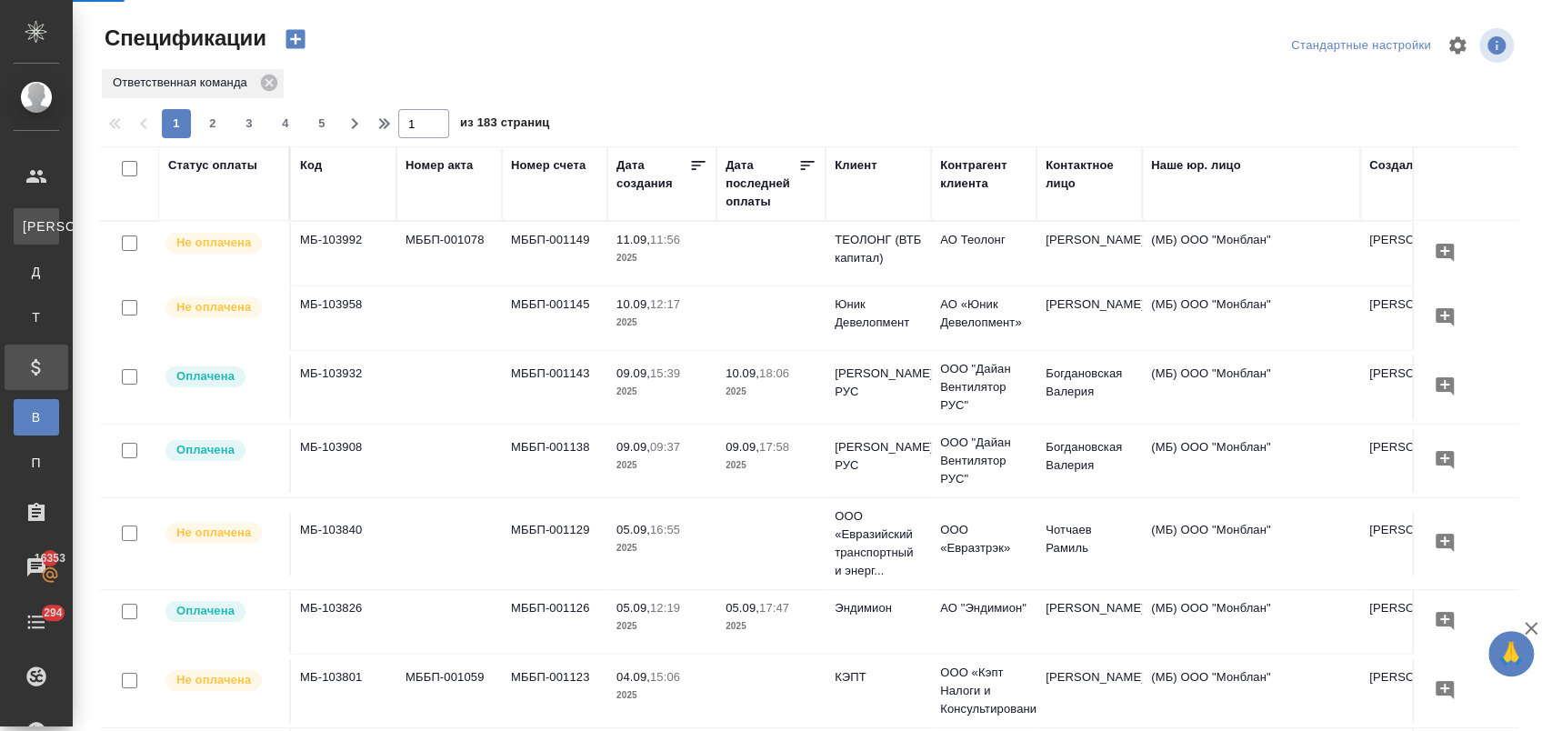
select select "RU"
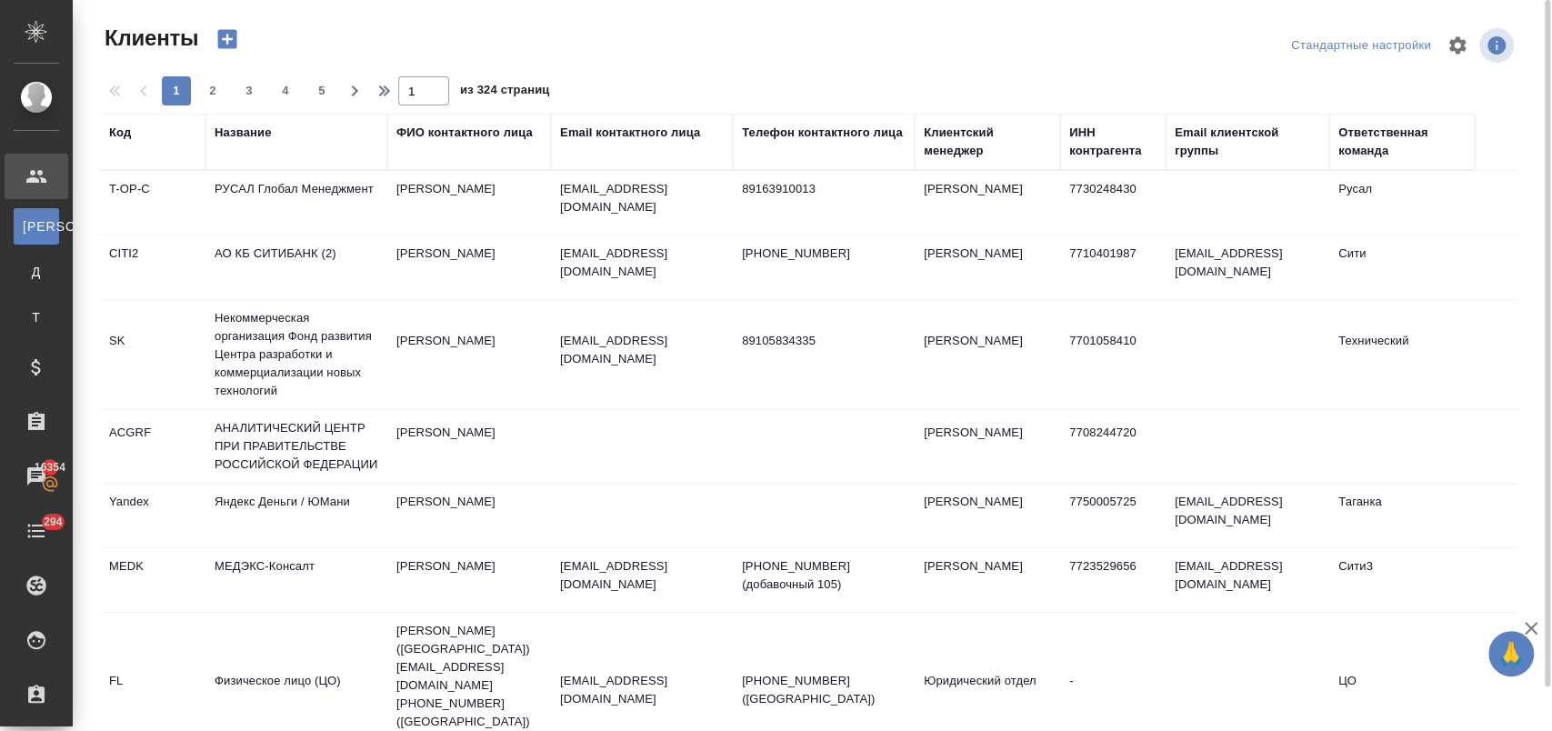
click at [250, 134] on div "Название" at bounding box center [243, 133] width 56 height 18
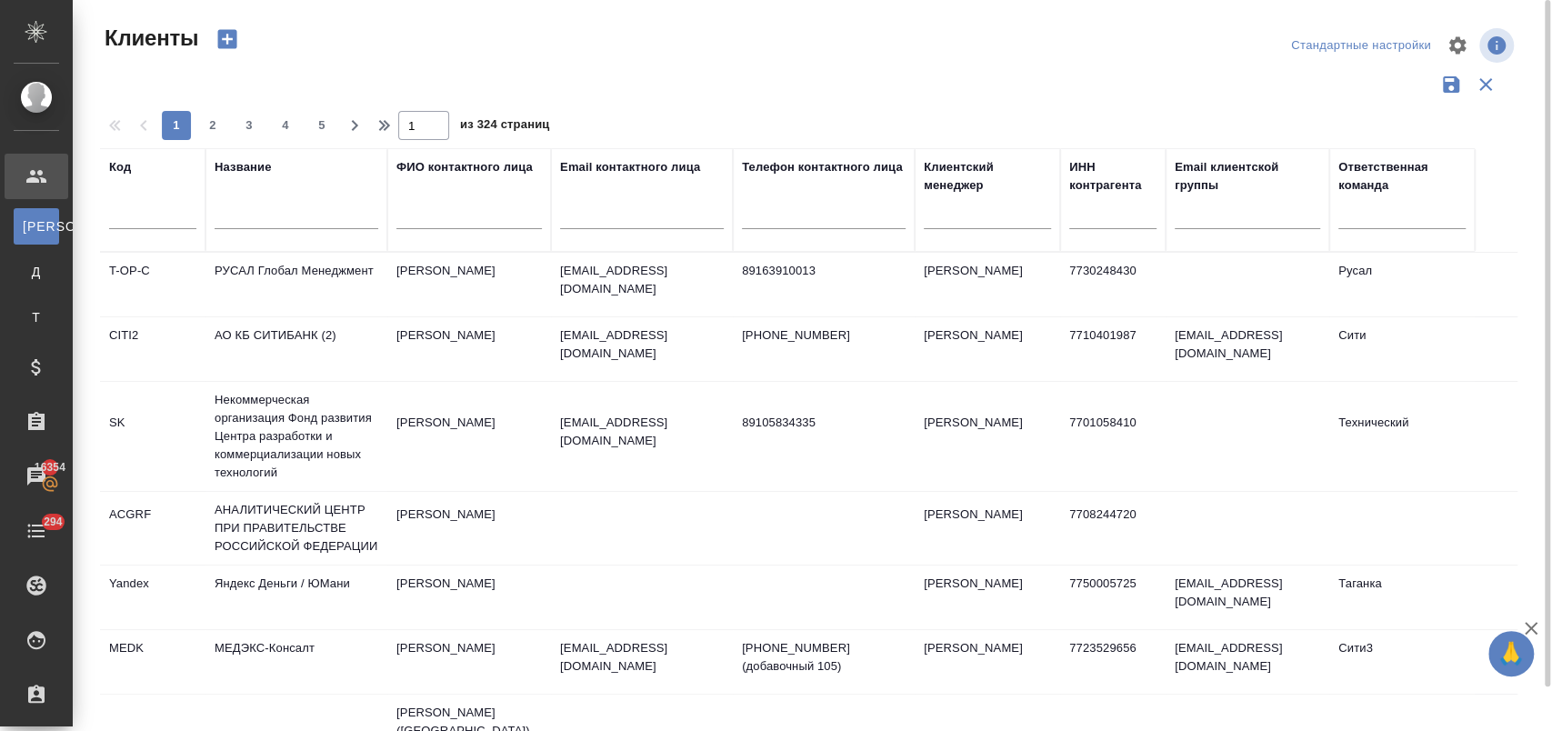
drag, startPoint x: 302, startPoint y: 210, endPoint x: 318, endPoint y: 202, distance: 18.3
click at [314, 206] on input "text" at bounding box center [297, 217] width 164 height 23
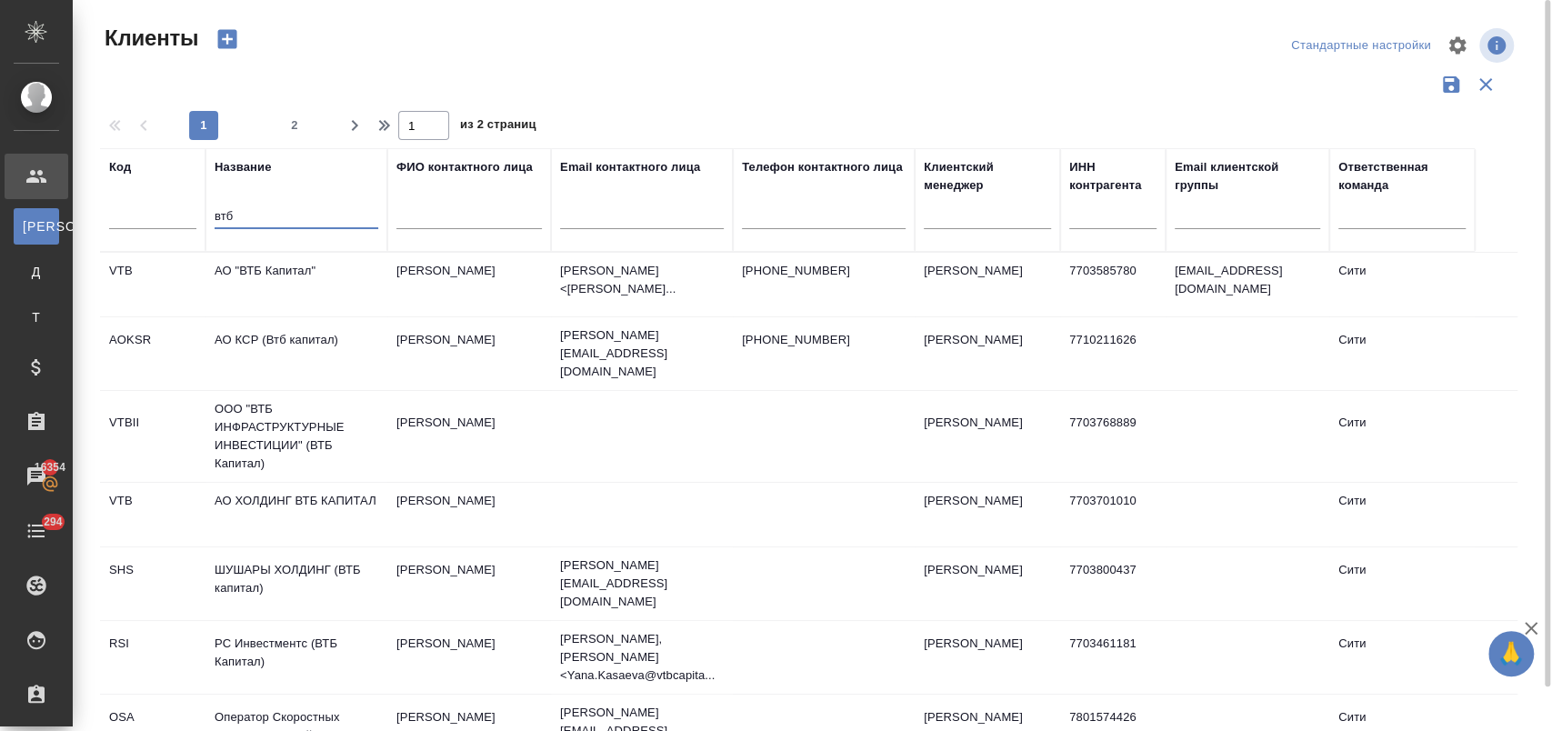
click at [290, 270] on td "АО "ВТБ Капитал"" at bounding box center [296, 285] width 182 height 64
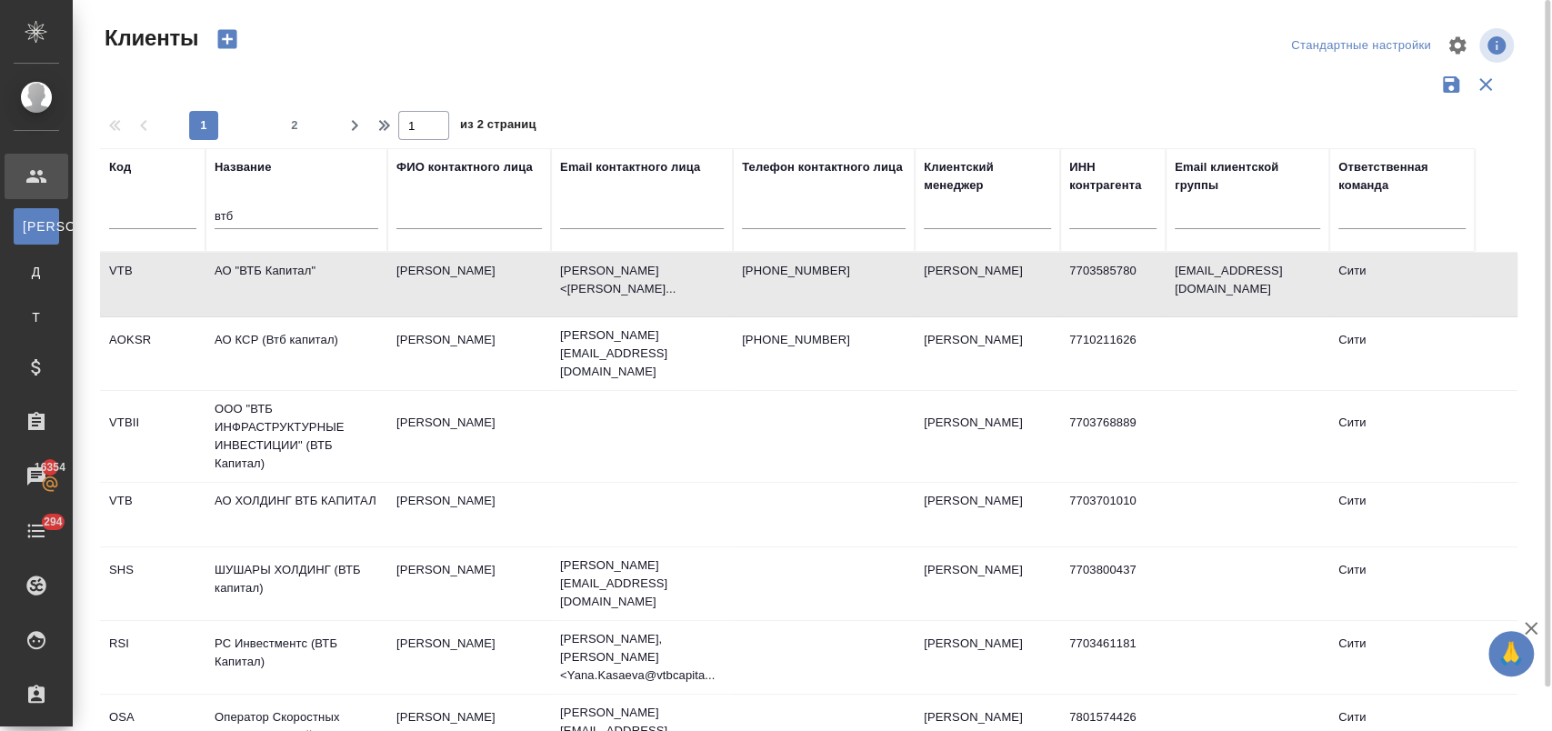
click at [290, 270] on td "АО "ВТБ Капитал"" at bounding box center [296, 285] width 182 height 64
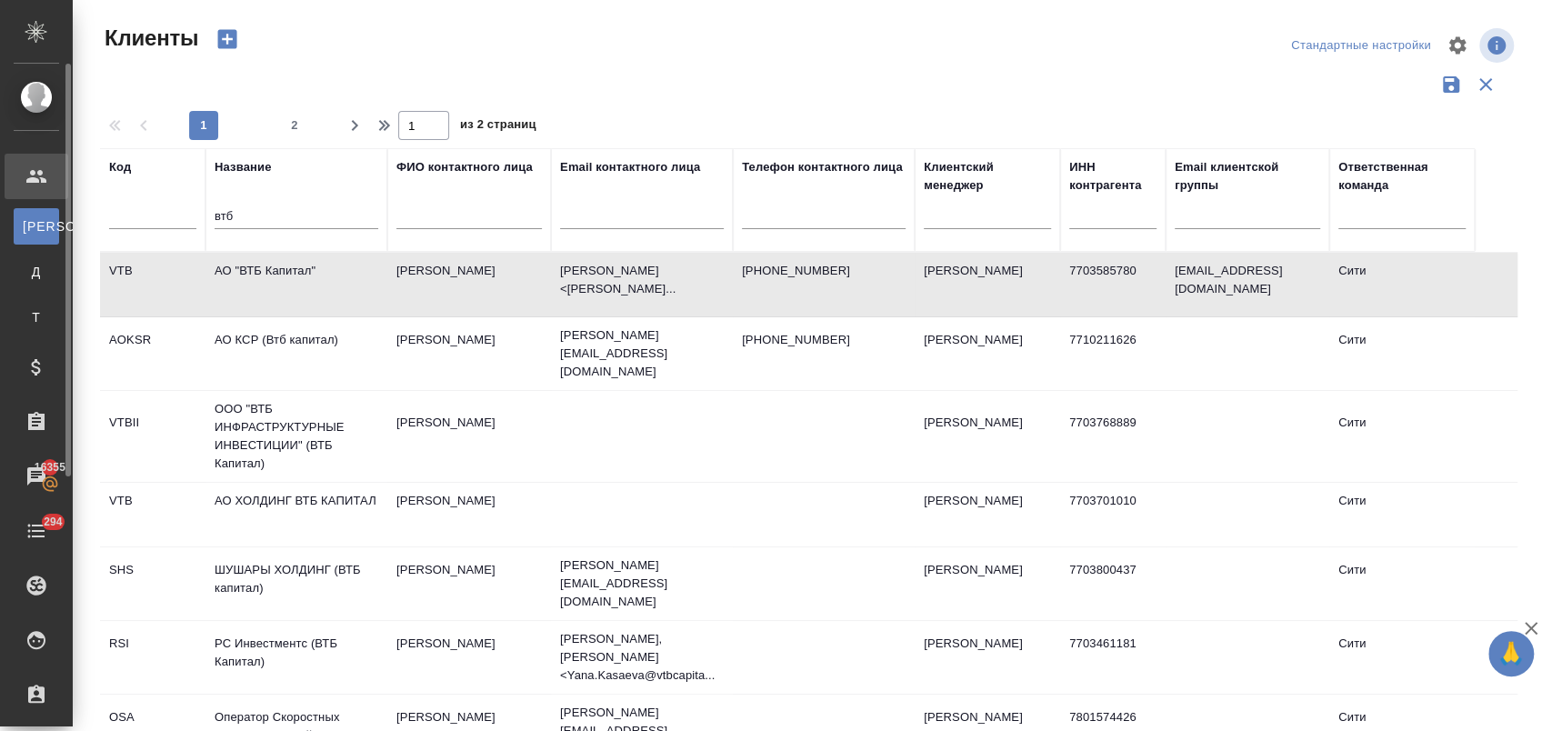
drag, startPoint x: 289, startPoint y: 206, endPoint x: 66, endPoint y: 215, distance: 222.9
click at [66, 215] on div ".cls-1 fill:#fff; AWATERA Лофицкая Юлия Владимировна Клиенты К Клиенты Д Догово…" at bounding box center [776, 365] width 1552 height 731
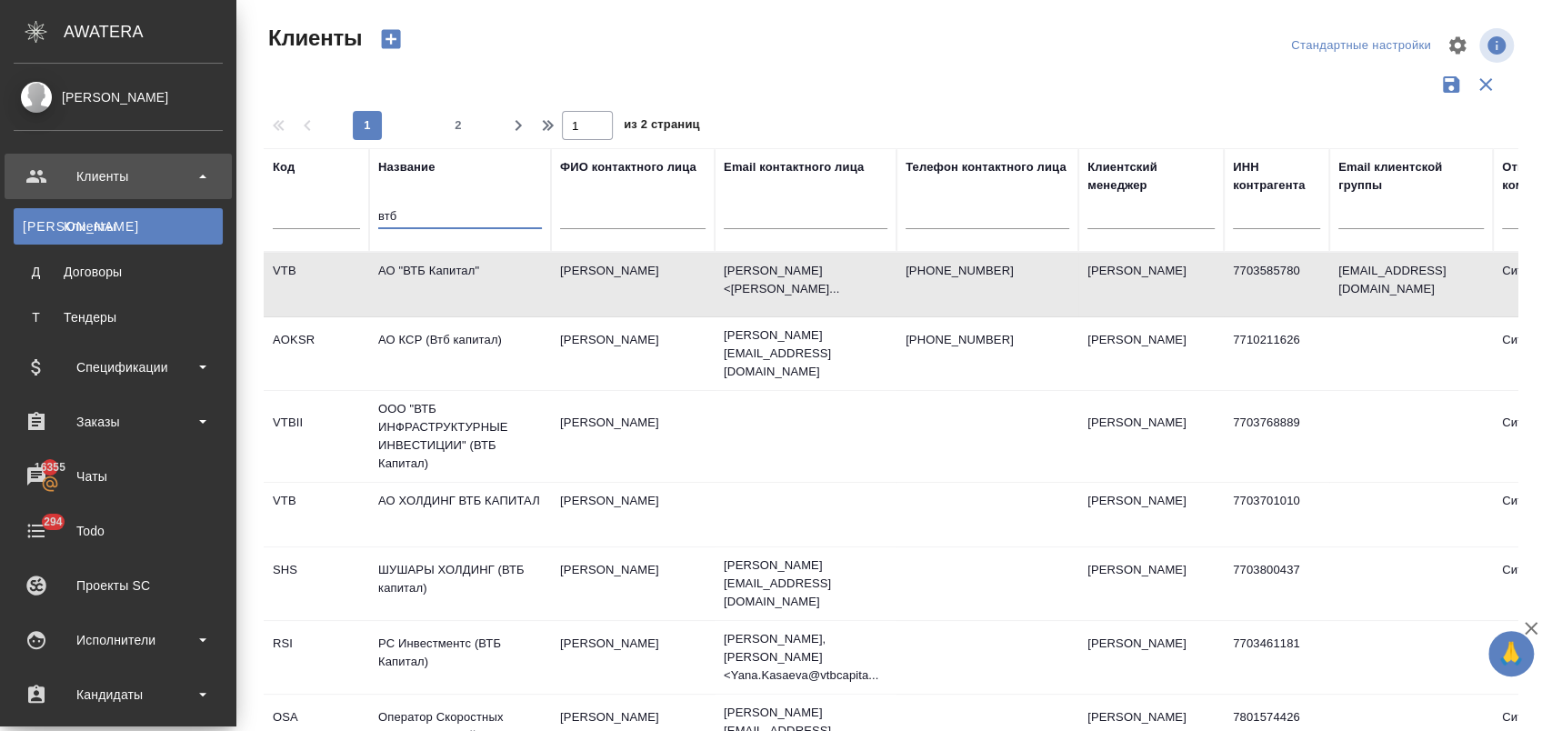
type input "к"
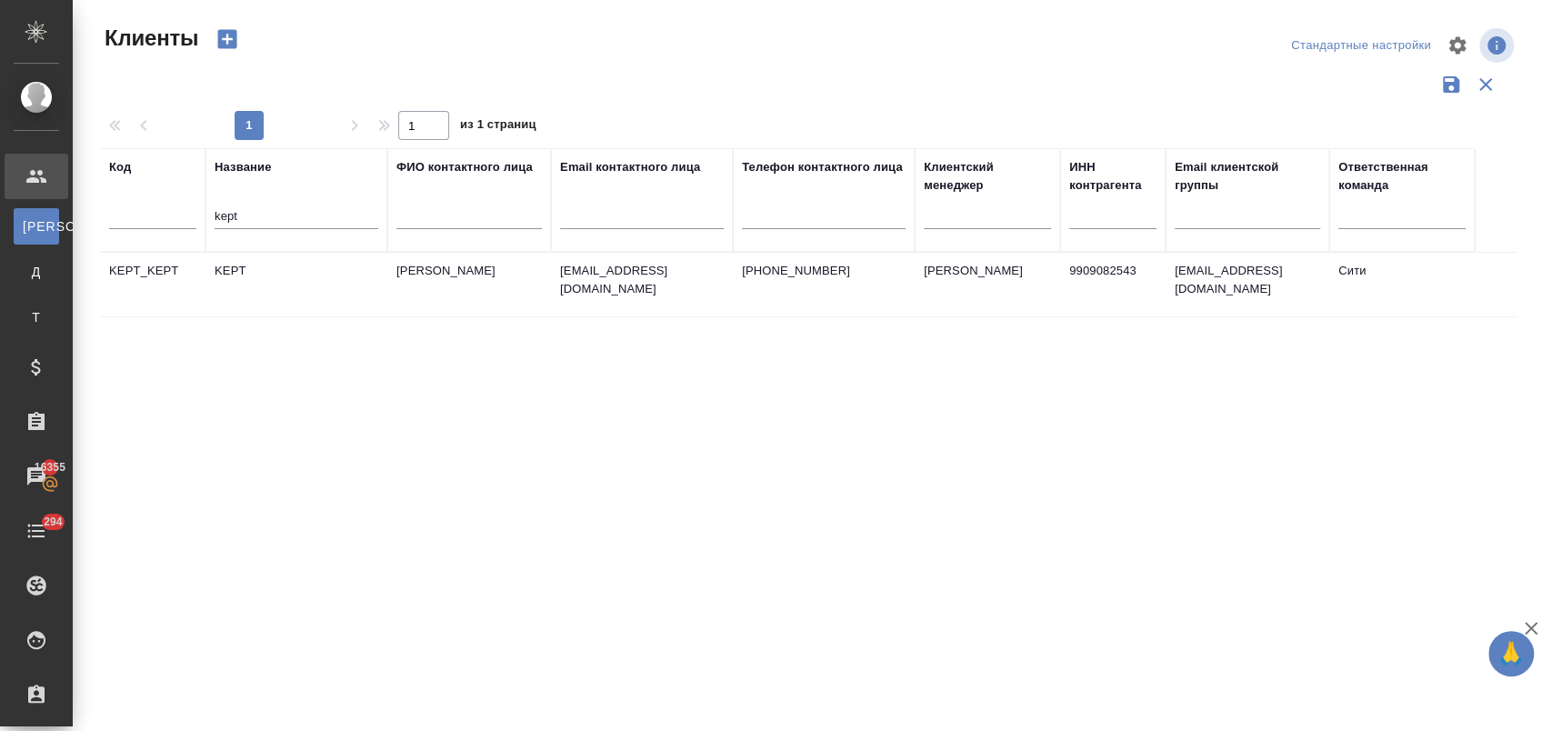
click at [332, 287] on td "KEPT" at bounding box center [296, 285] width 182 height 64
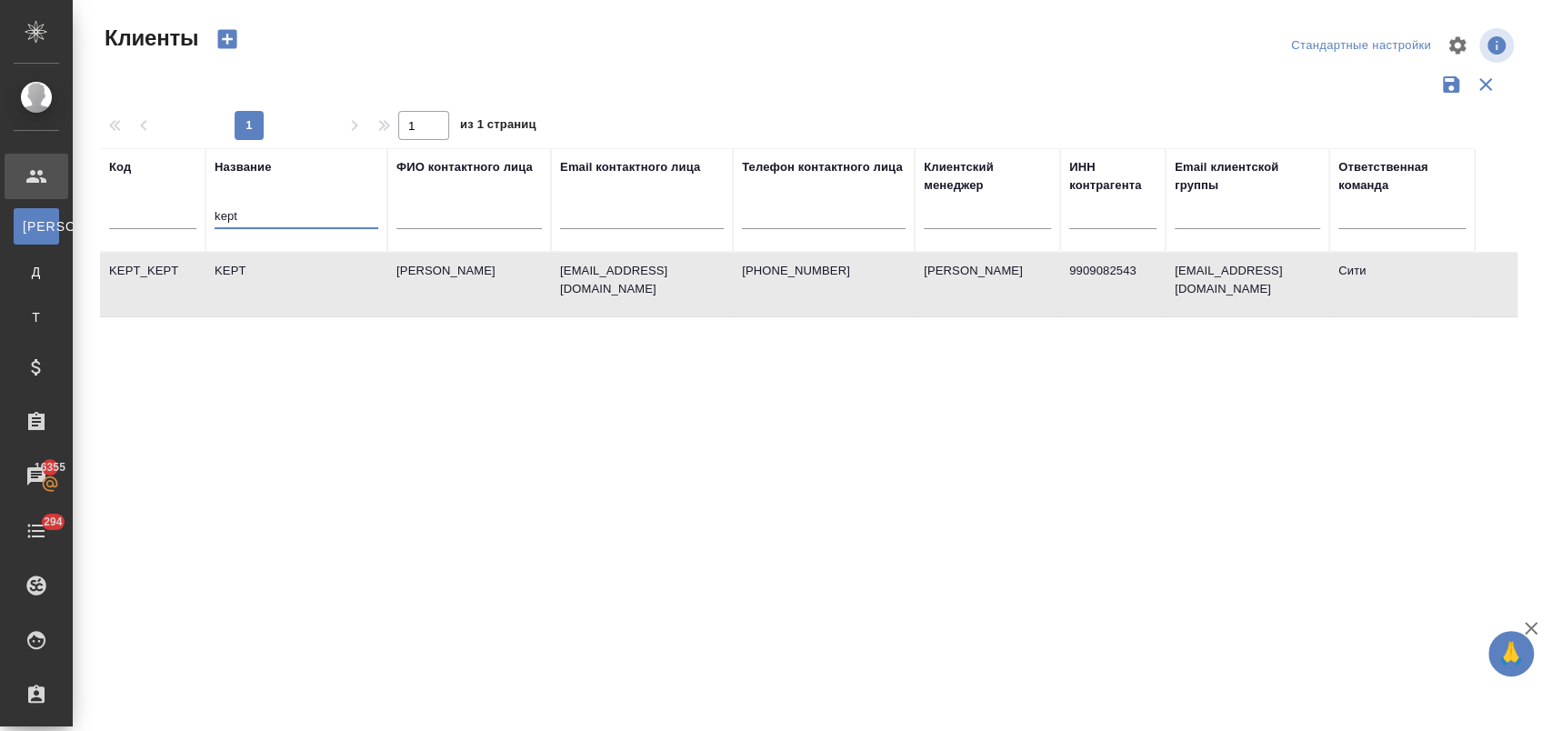
drag, startPoint x: 279, startPoint y: 211, endPoint x: 186, endPoint y: 208, distance: 92.8
click at [186, 208] on tr "Код Название kept ФИО контактного лица Email контактного лица Телефон контактно…" at bounding box center [787, 200] width 1375 height 104
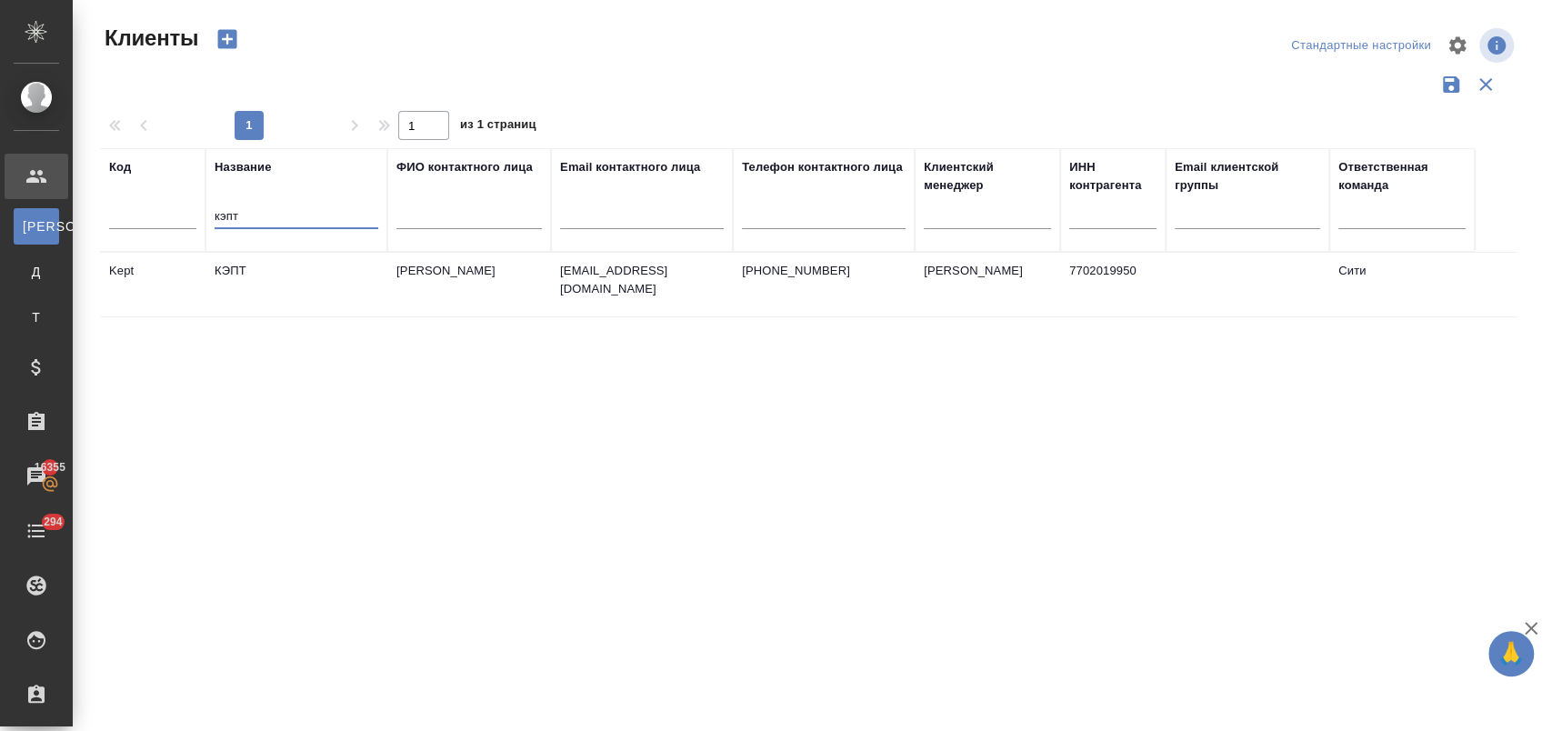
type input "кэпт"
click at [245, 275] on td "КЭПТ" at bounding box center [296, 285] width 182 height 64
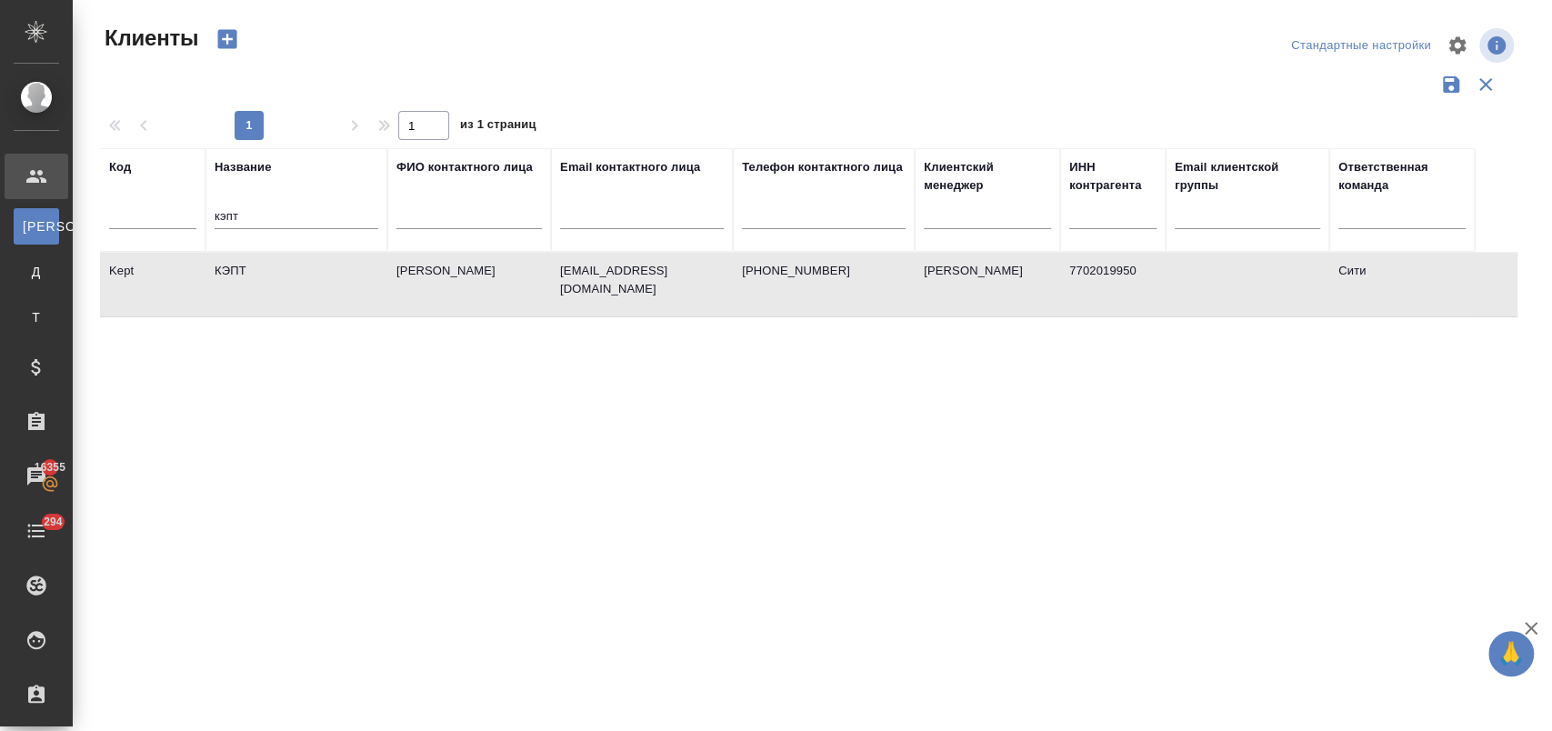
click at [245, 275] on td "КЭПТ" at bounding box center [296, 285] width 182 height 64
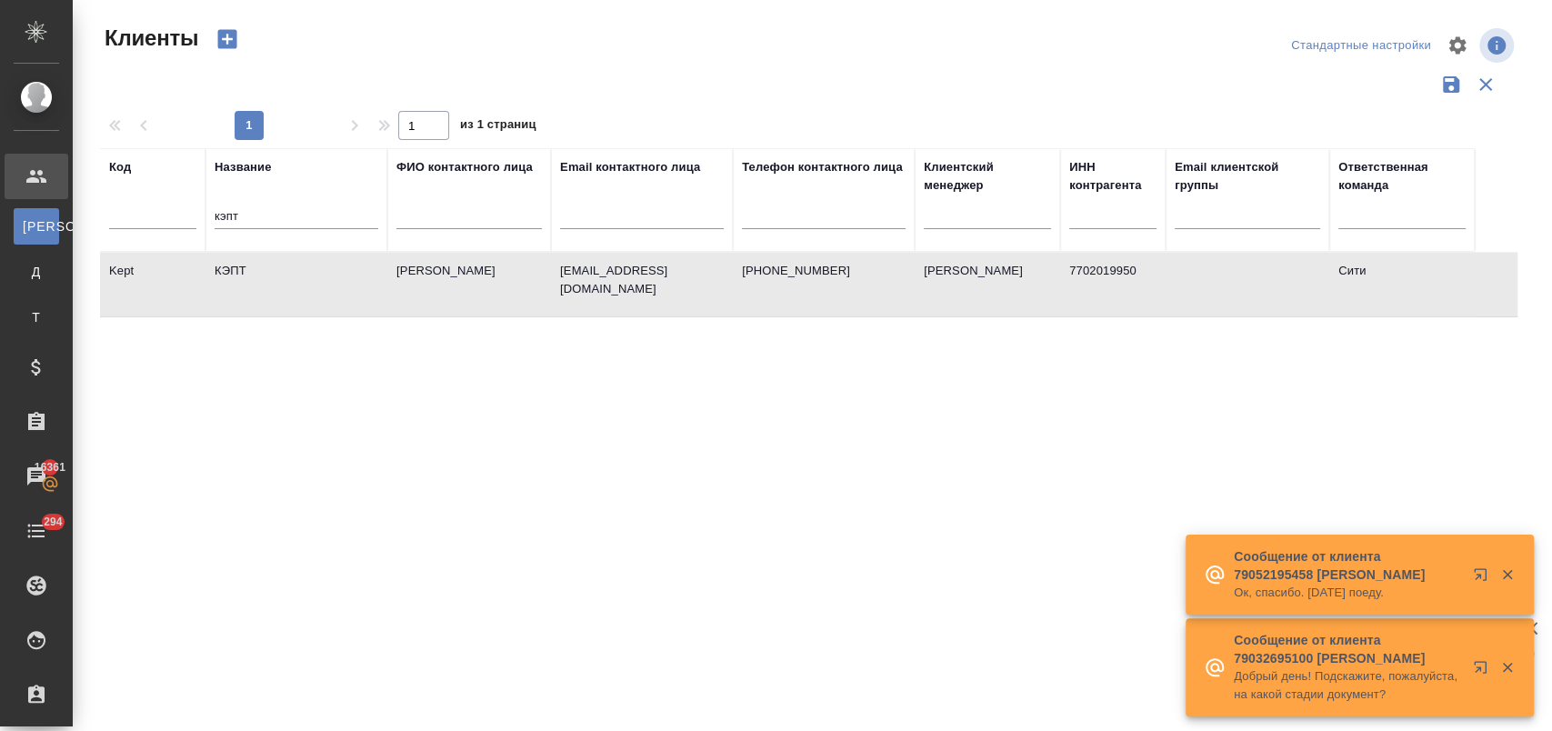
click at [1502, 669] on icon "button" at bounding box center [1507, 667] width 16 height 16
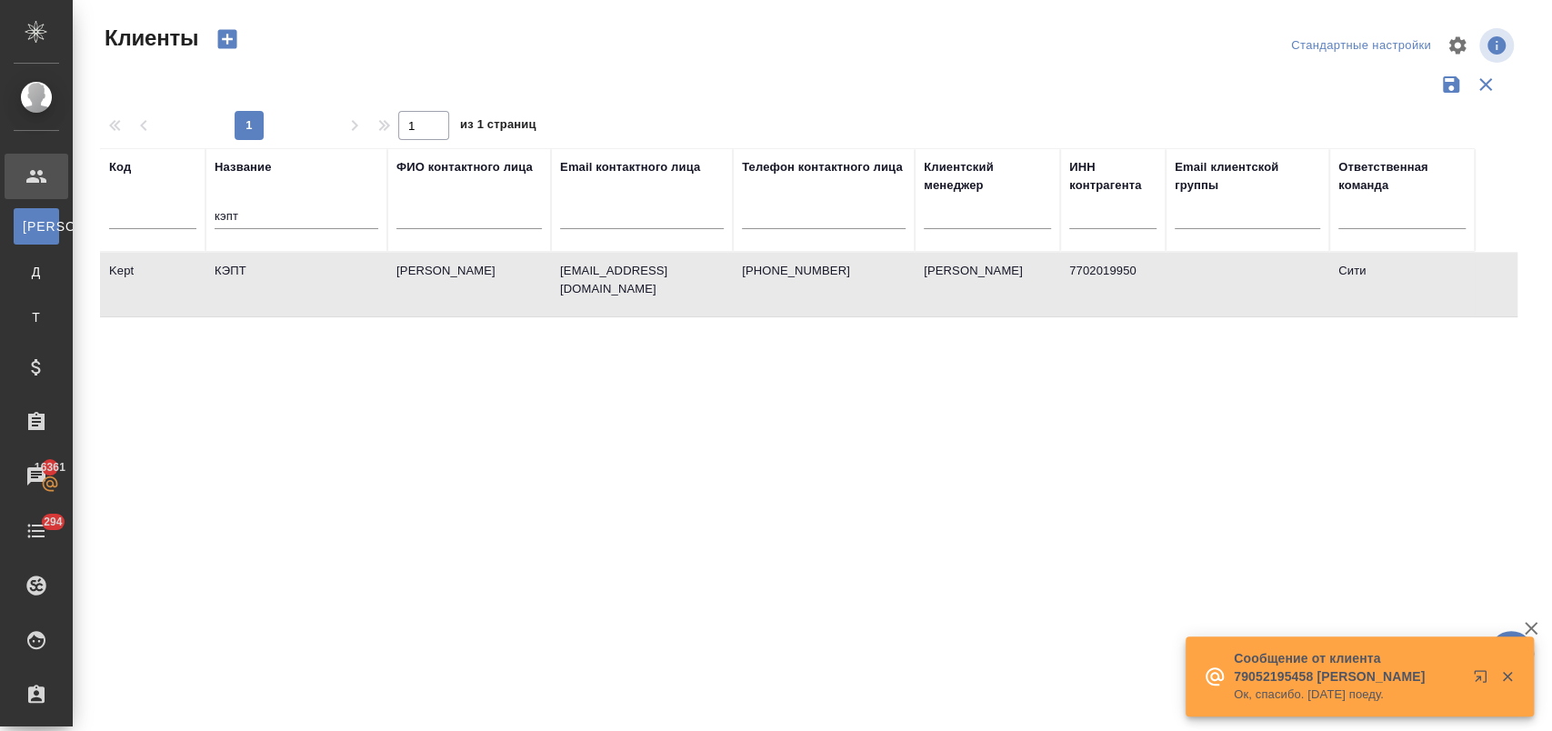
click at [1504, 675] on icon "button" at bounding box center [1507, 677] width 10 height 10
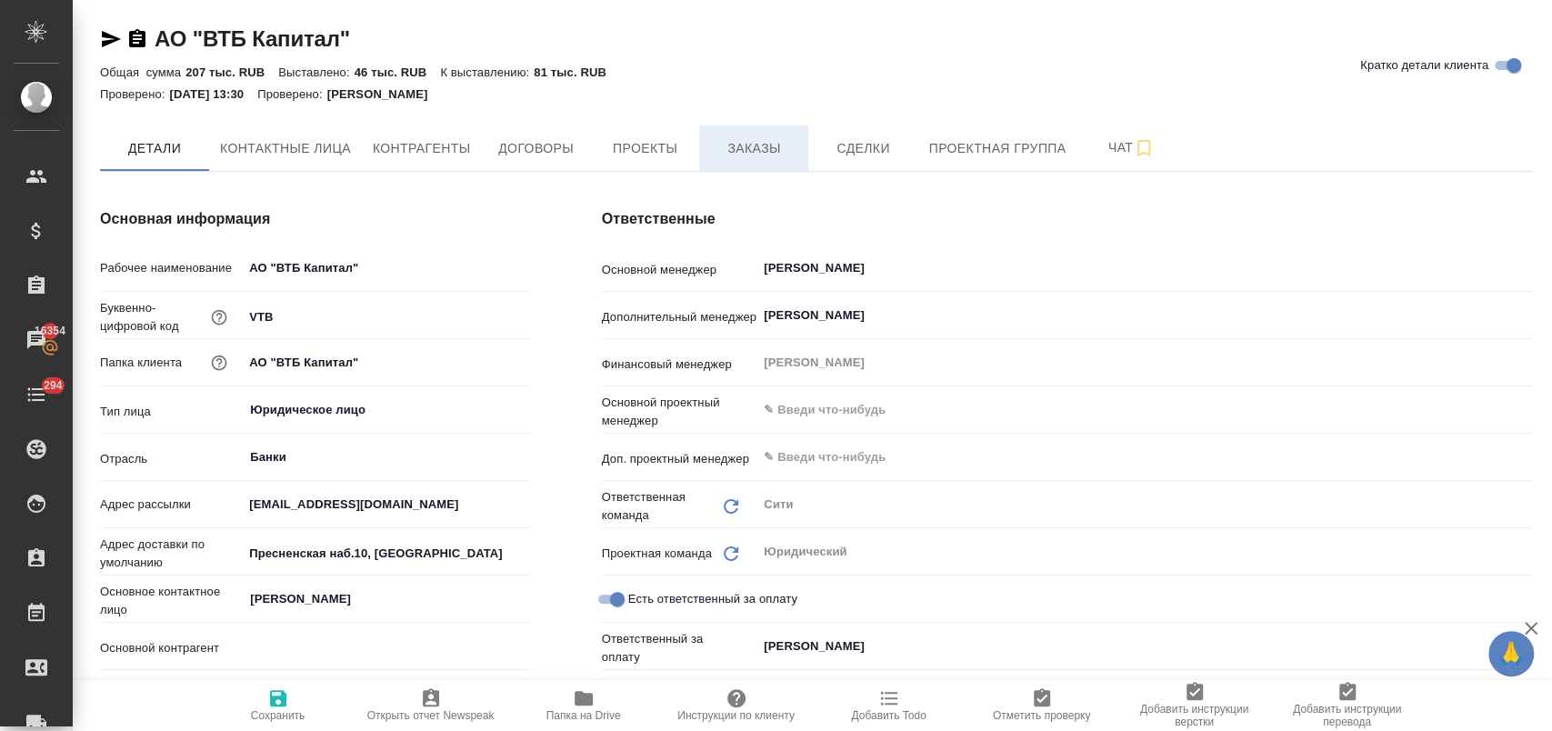
click at [762, 151] on span "Заказы" at bounding box center [753, 148] width 87 height 23
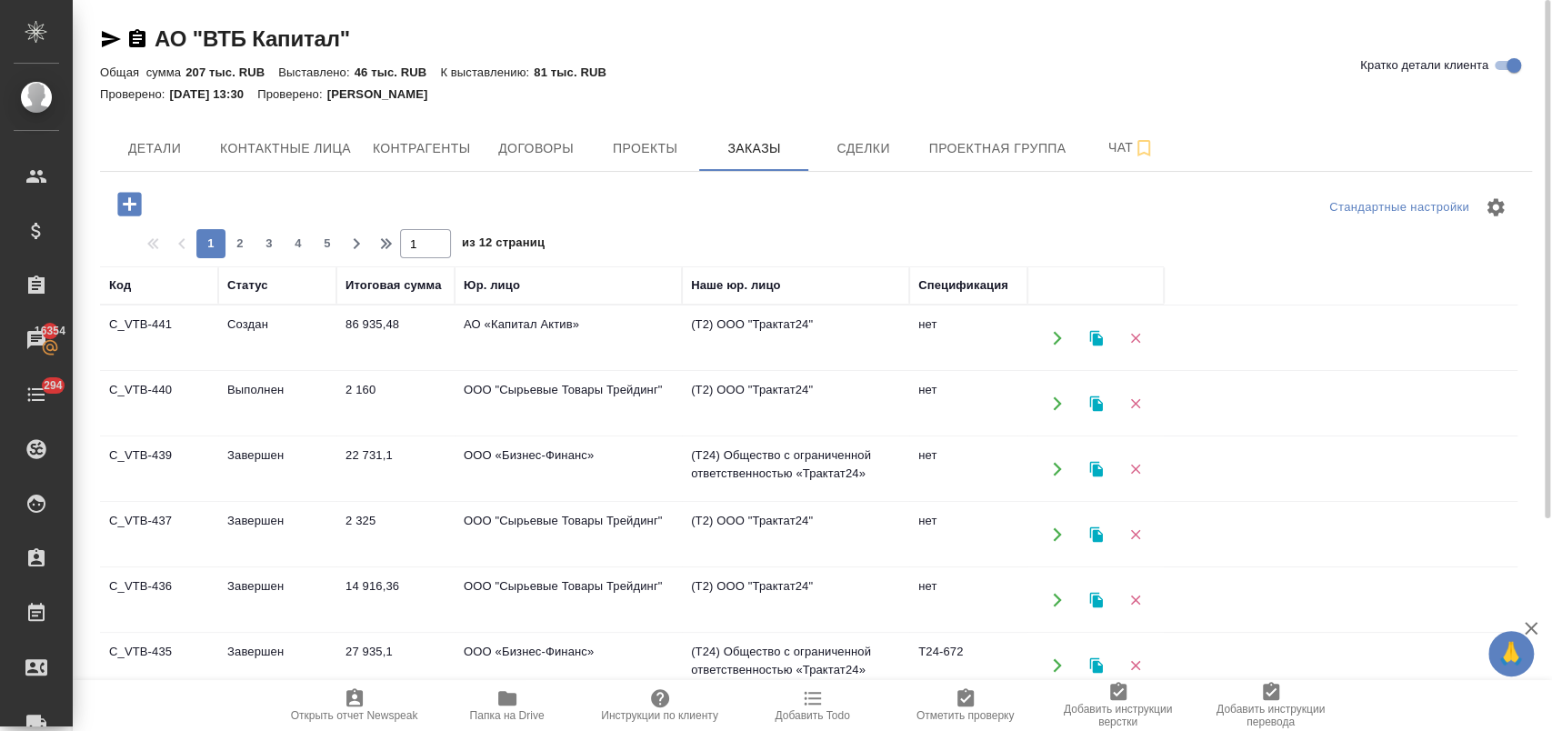
click at [495, 335] on td "АО «Капитал Актив»" at bounding box center [568, 338] width 227 height 64
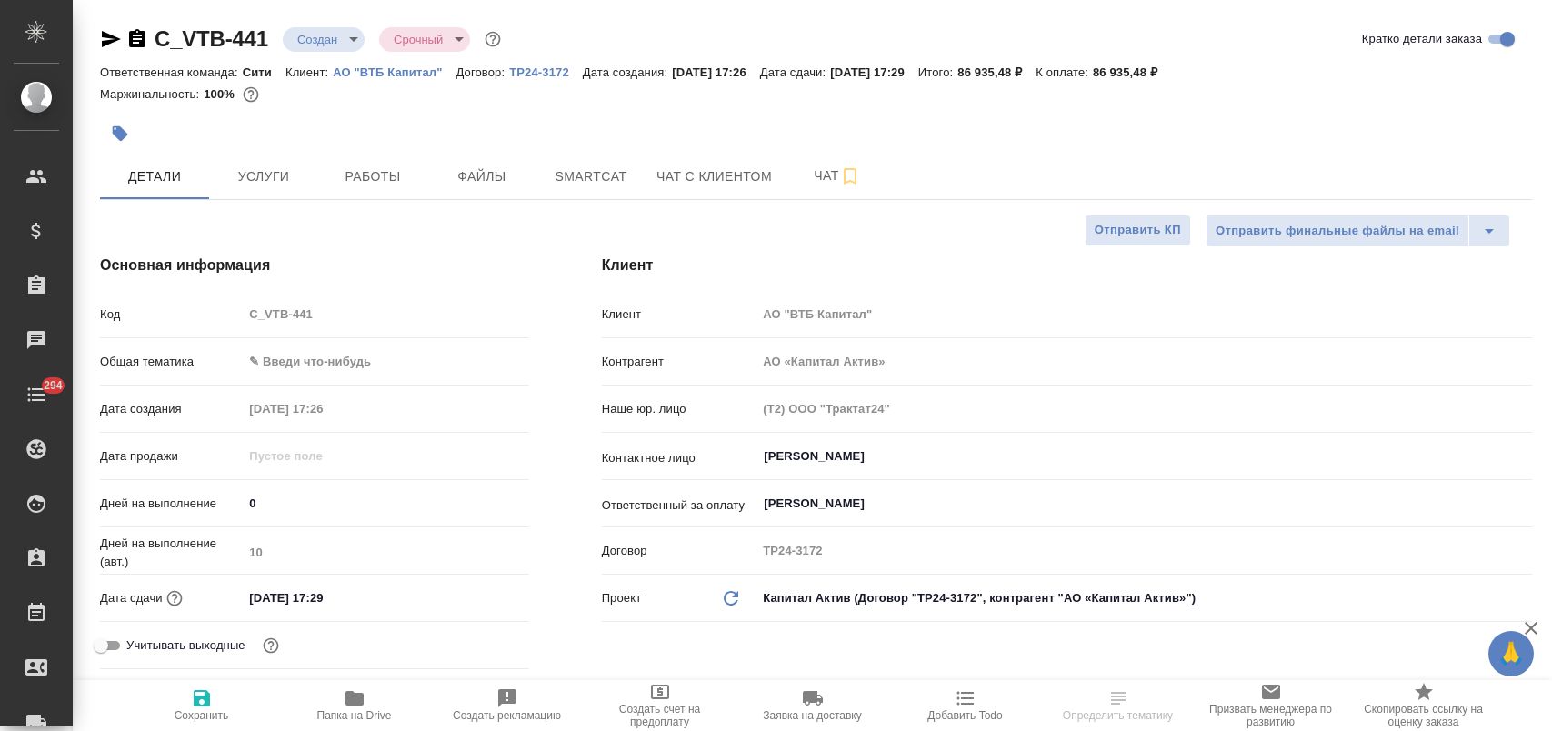
select select "RU"
click at [262, 182] on span "Услуги" at bounding box center [263, 176] width 87 height 23
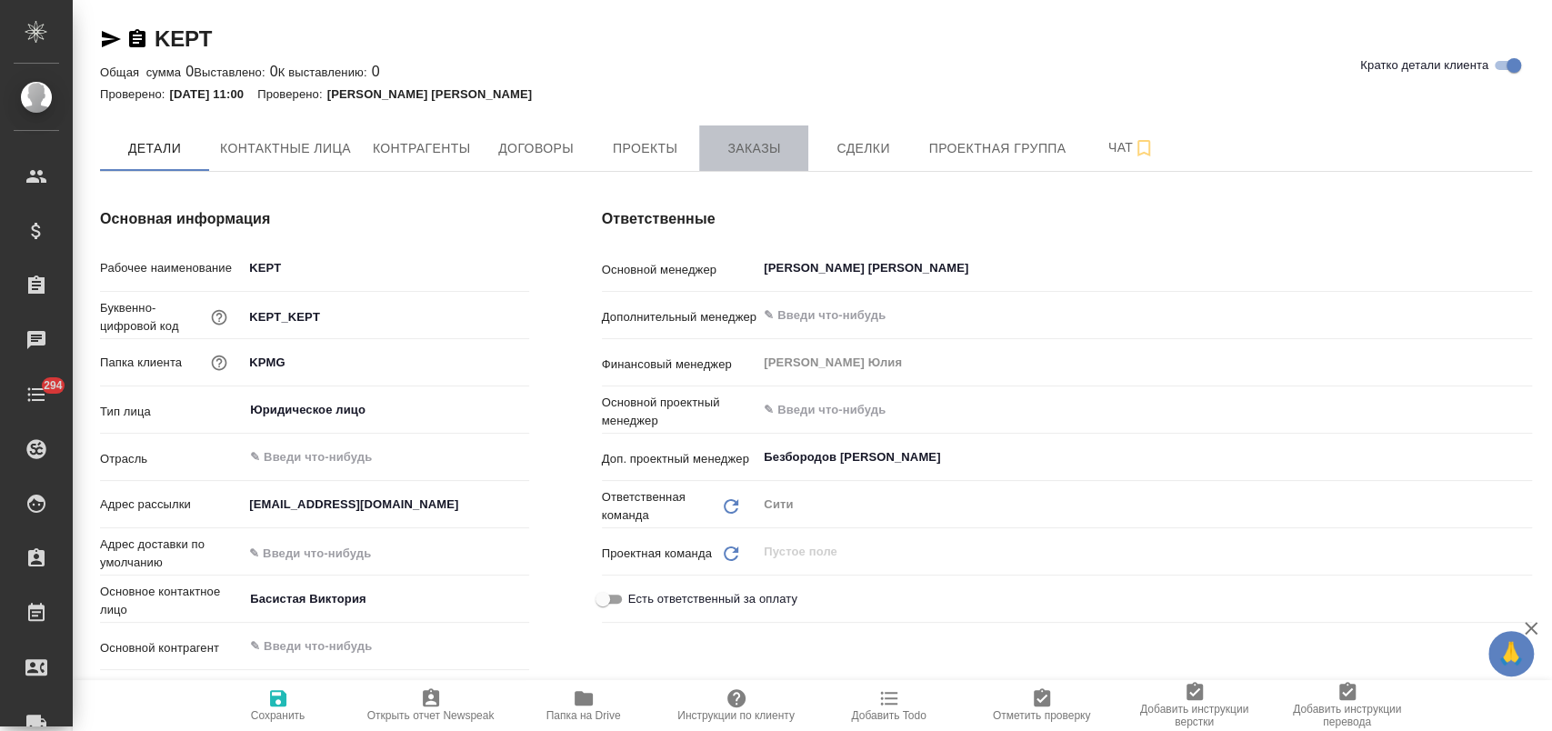
click at [754, 153] on span "Заказы" at bounding box center [753, 148] width 87 height 23
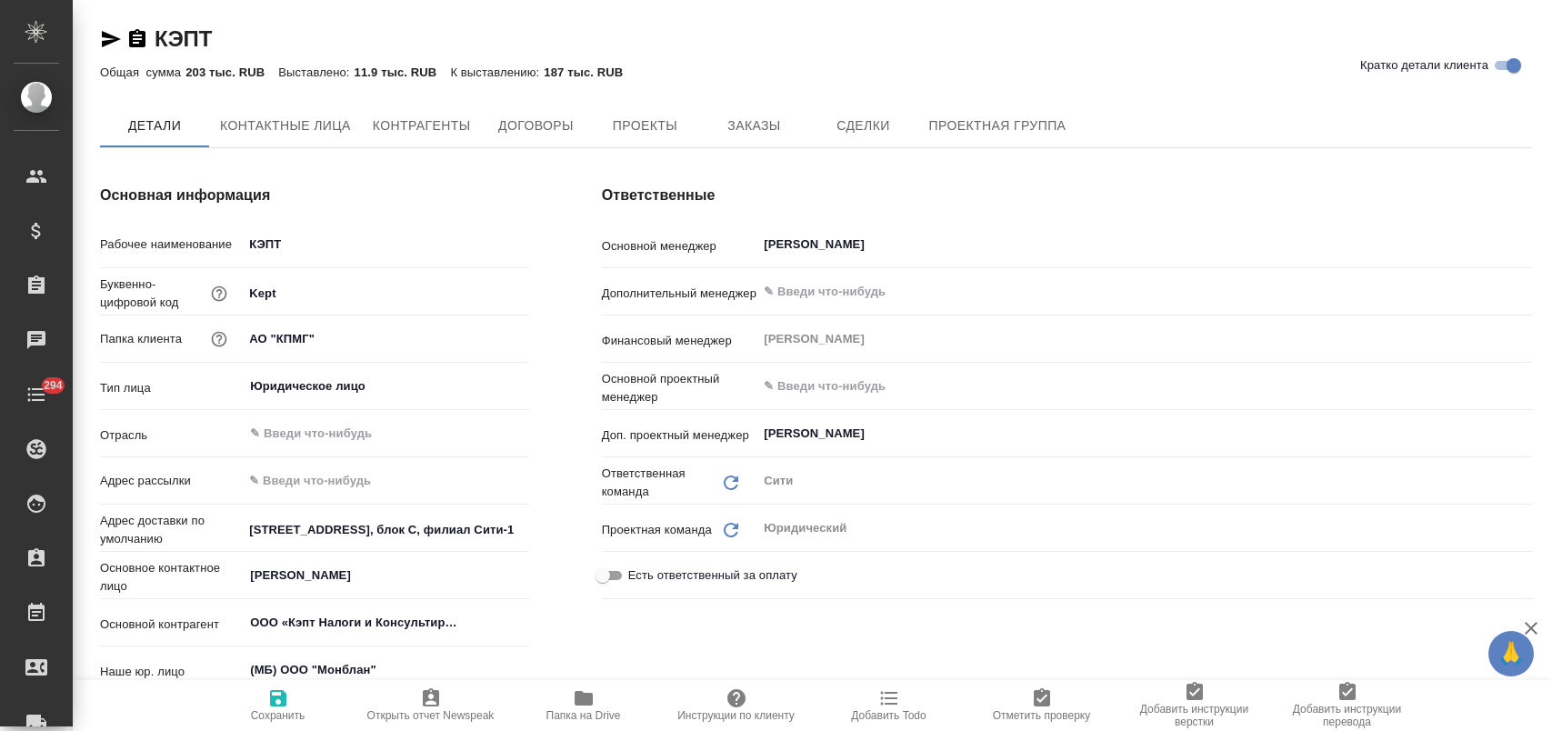
type textarea "x"
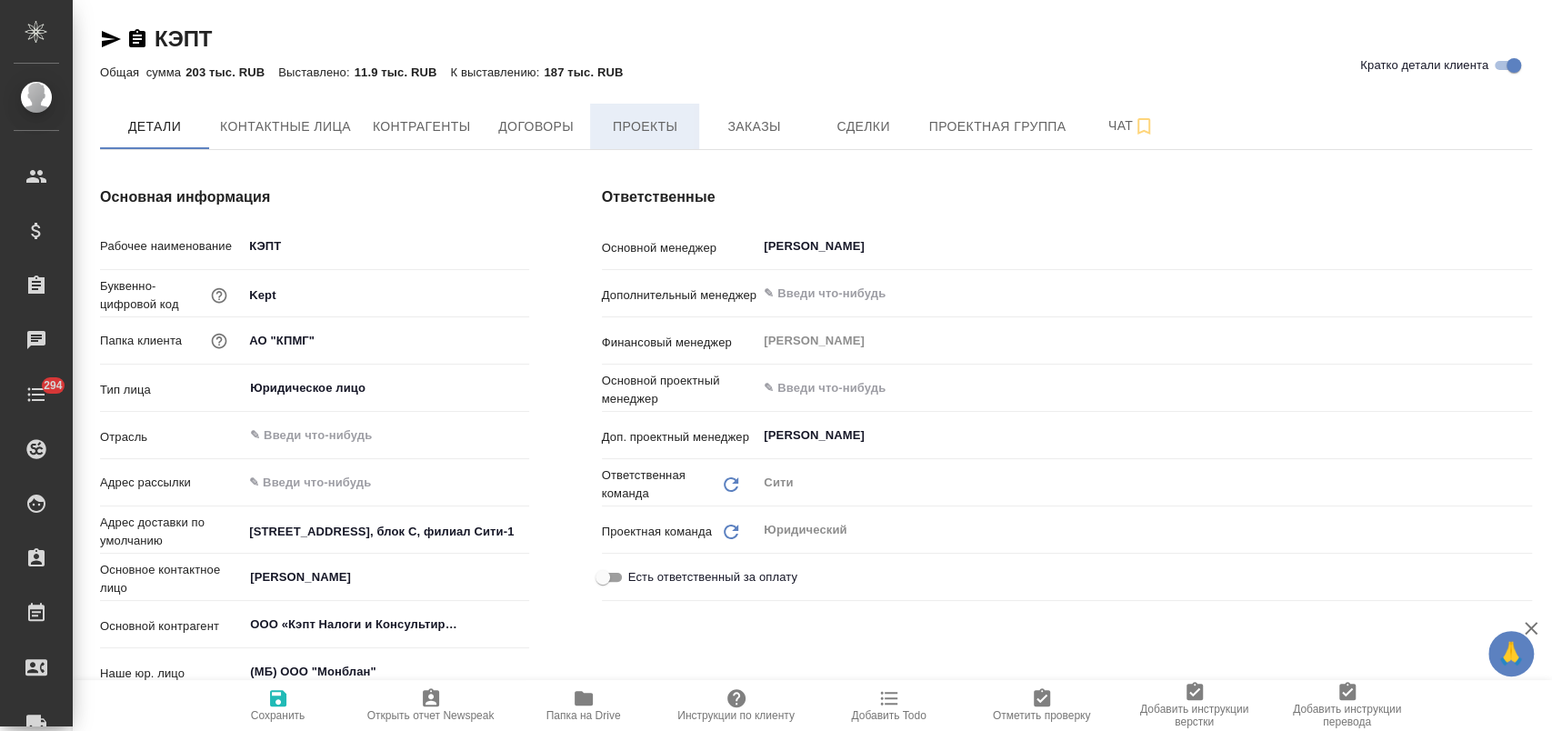
type textarea "x"
click at [724, 135] on span "Заказы" at bounding box center [753, 126] width 87 height 23
type textarea "x"
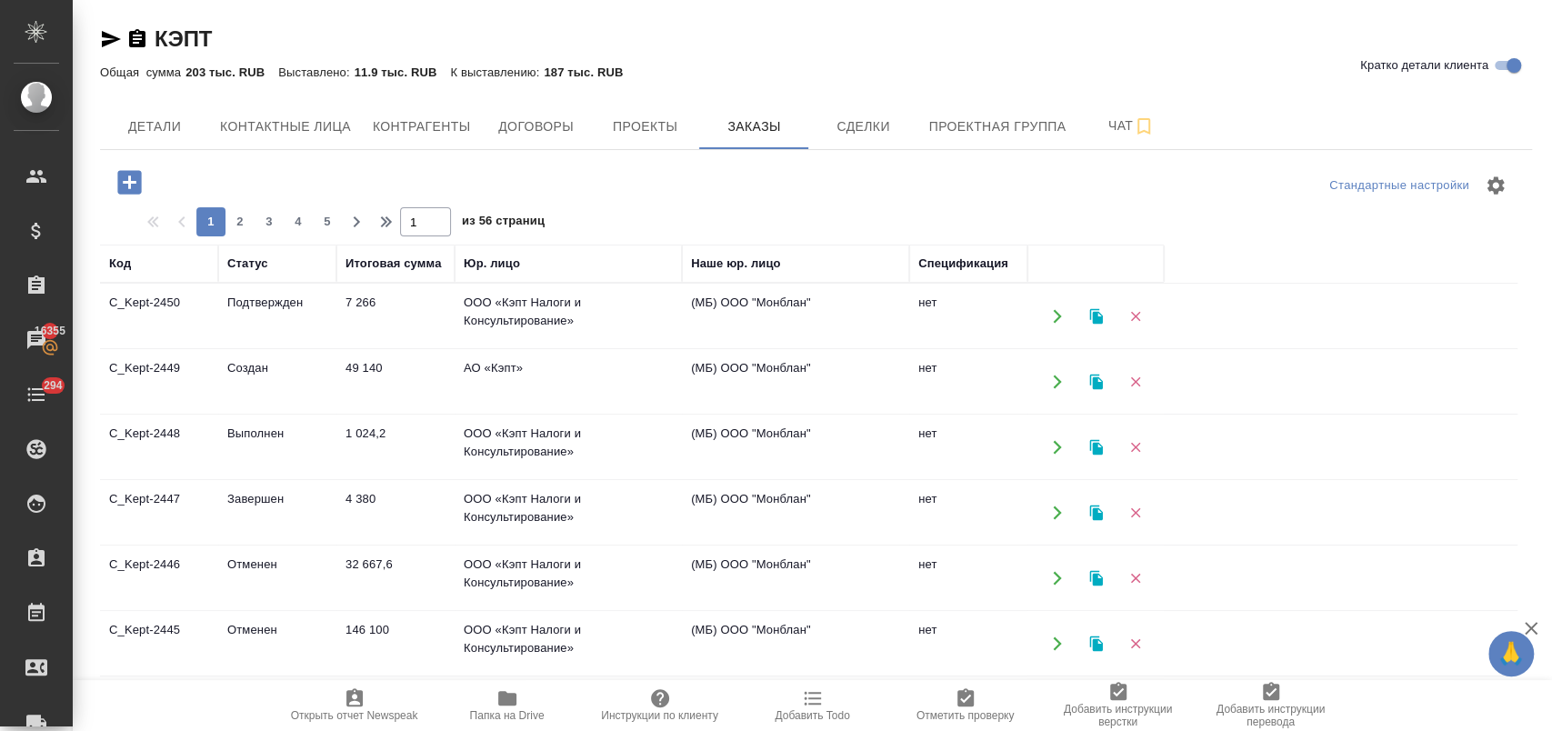
click at [363, 371] on td "49 140" at bounding box center [395, 382] width 118 height 64
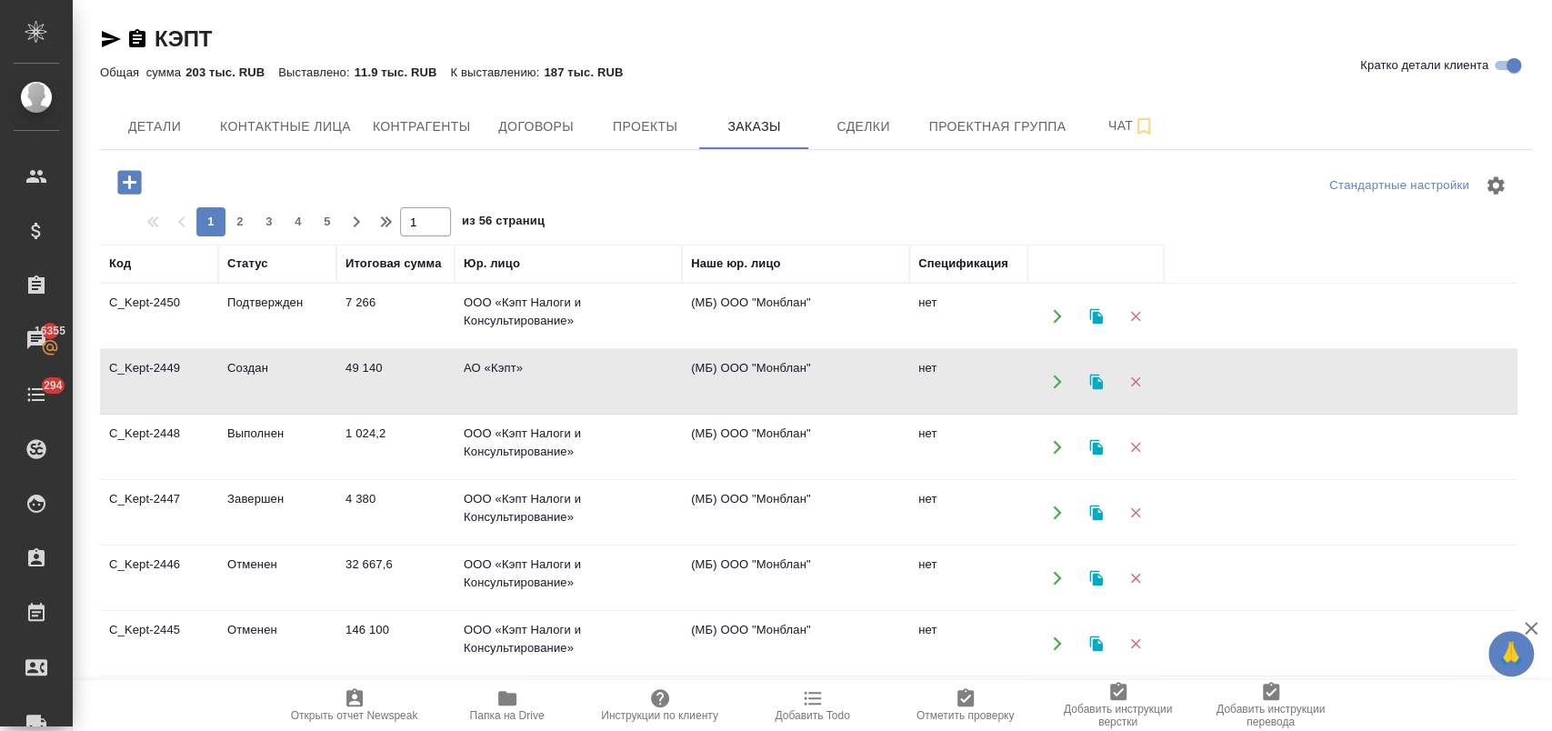
click at [363, 371] on td "49 140" at bounding box center [395, 382] width 118 height 64
click at [266, 569] on td "Отменен" at bounding box center [277, 578] width 118 height 64
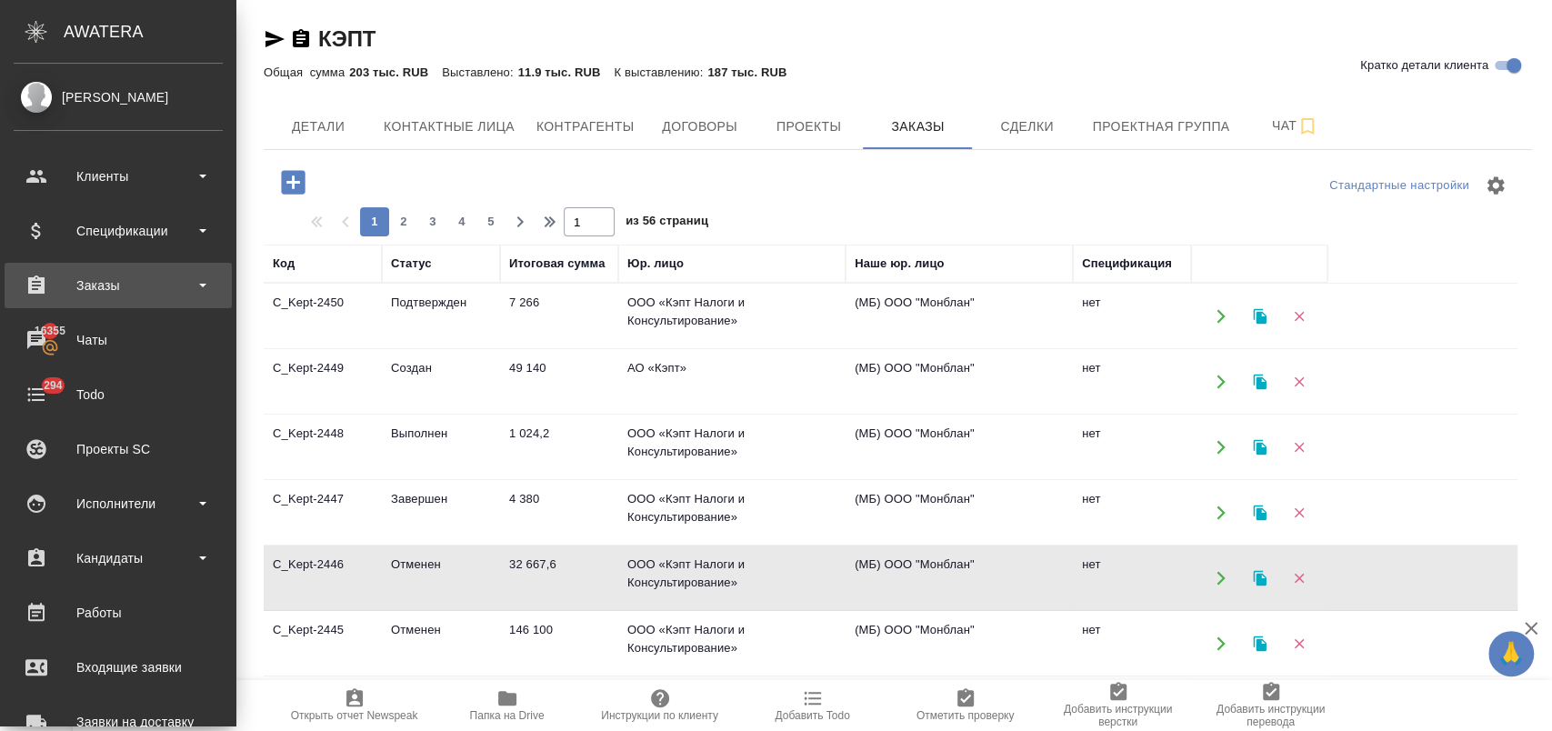
click at [117, 292] on div "Заказы" at bounding box center [118, 285] width 209 height 27
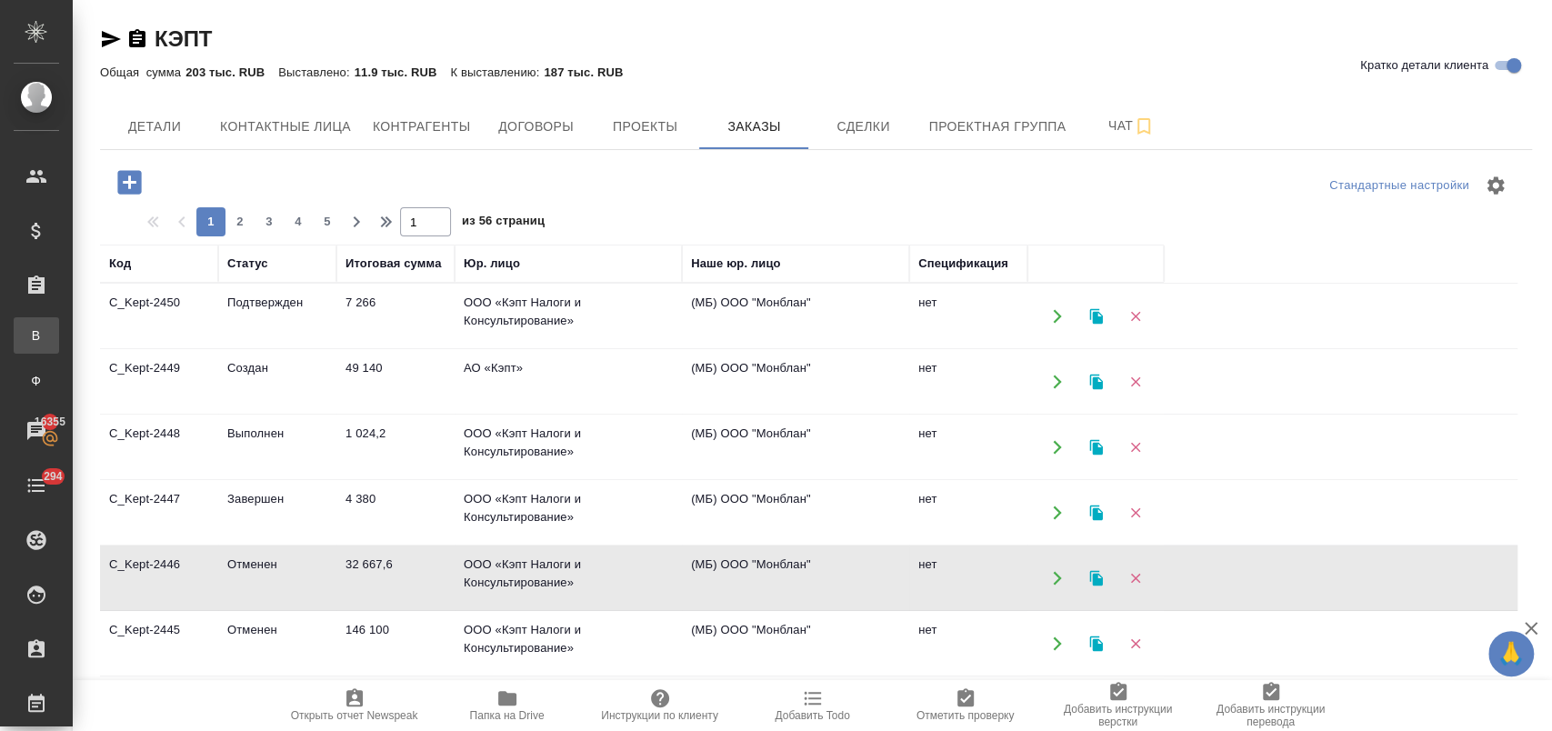
click at [27, 338] on div "Все заказы" at bounding box center [13, 335] width 27 height 18
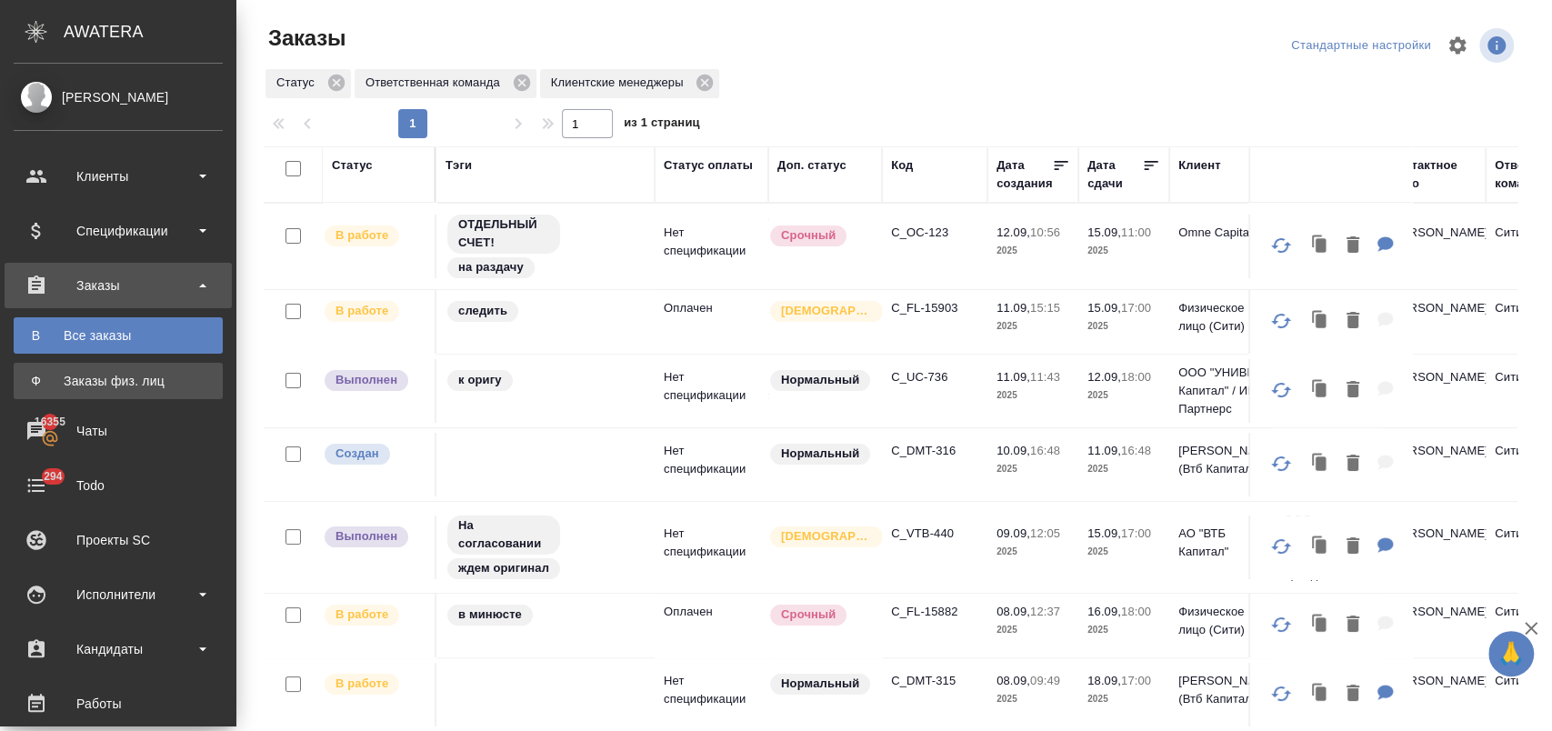
click at [112, 382] on div "Заказы физ. лиц" at bounding box center [118, 381] width 191 height 18
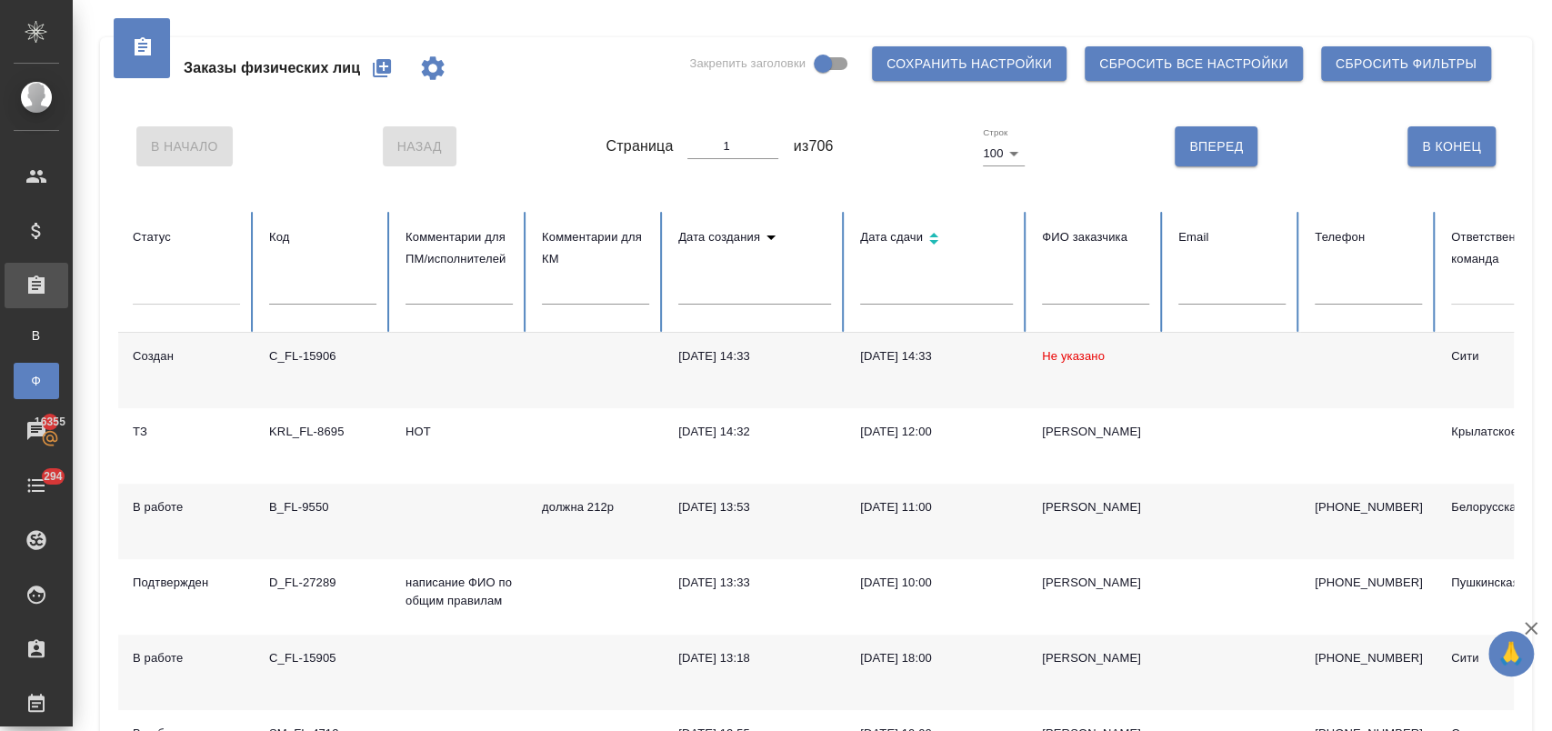
click at [320, 298] on input "text" at bounding box center [322, 291] width 107 height 25
paste input "C_FL-15862"
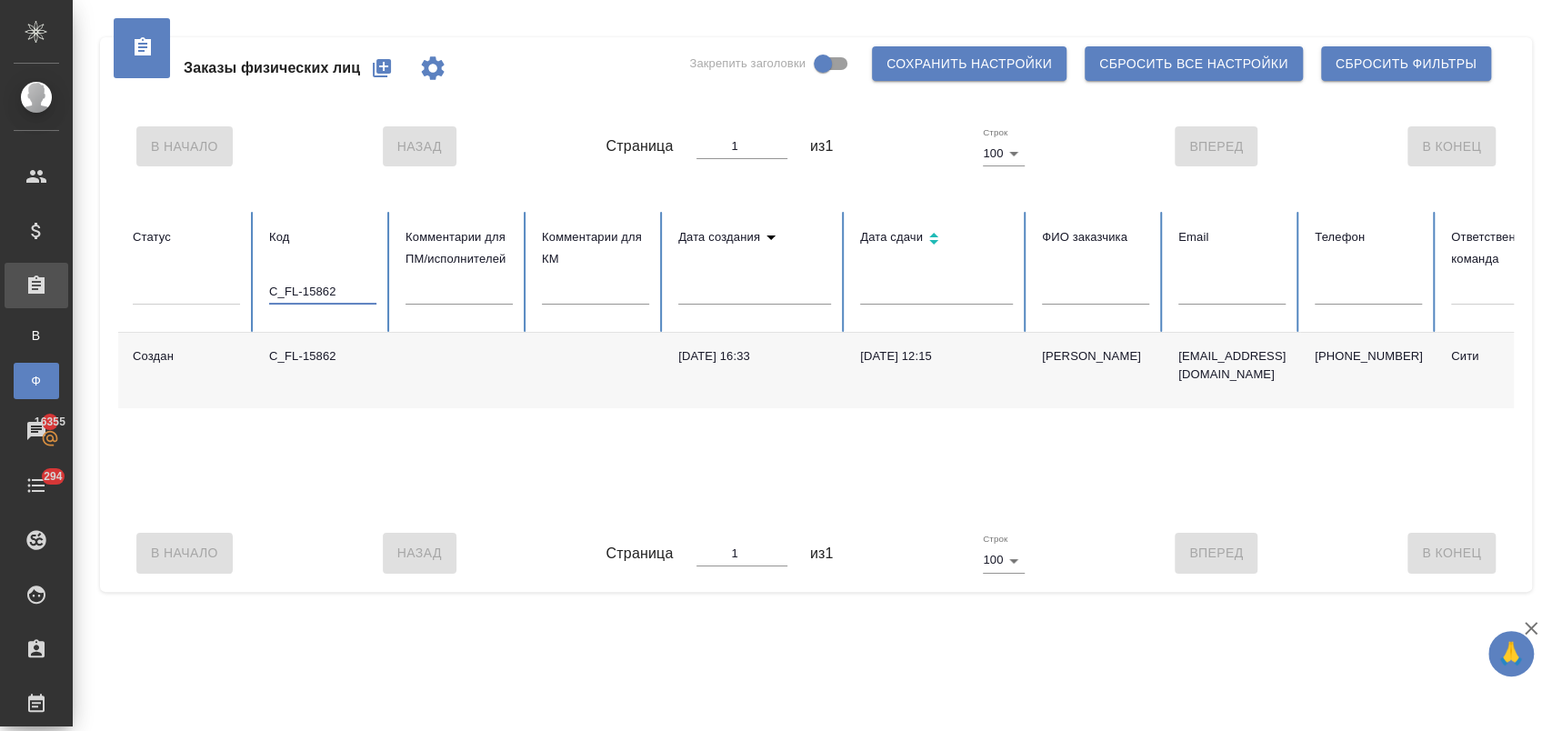
drag, startPoint x: 346, startPoint y: 293, endPoint x: 204, endPoint y: 290, distance: 142.8
click at [204, 290] on tr "Статус Код C_FL-15862 Комментарии для ПМ/исполнителей Комментарии для КМ Дата с…" at bounding box center [1209, 272] width 2182 height 121
paste input "4"
click at [451, 376] on p "сделайте тикет, плиз" at bounding box center [458, 365] width 107 height 36
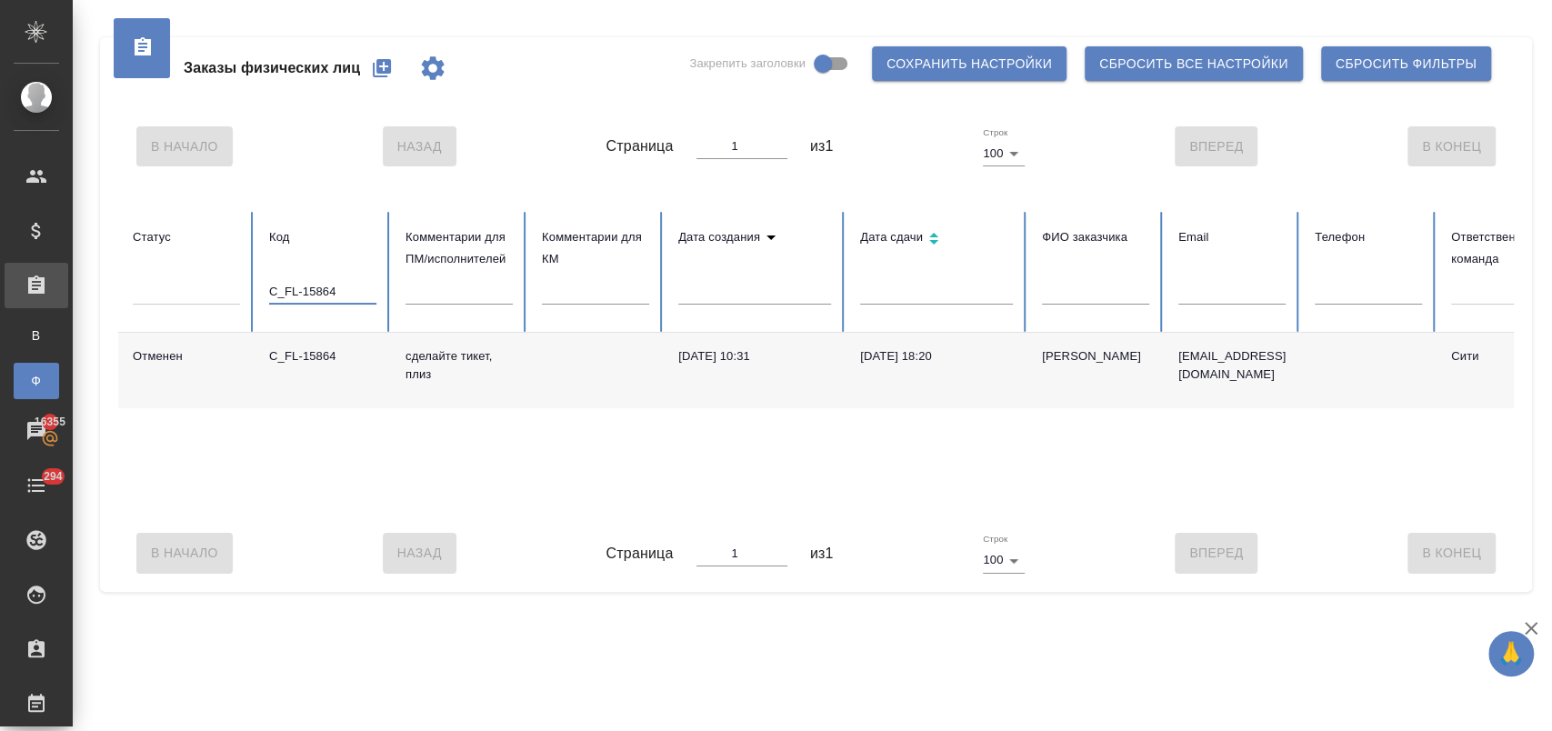
drag, startPoint x: 358, startPoint y: 290, endPoint x: 207, endPoint y: 292, distance: 150.9
click at [207, 292] on tr "Статус Код C_FL-15864 Комментарии для ПМ/исполнителей Комментарии для КМ Дата с…" at bounding box center [1209, 272] width 2182 height 121
paste input "7"
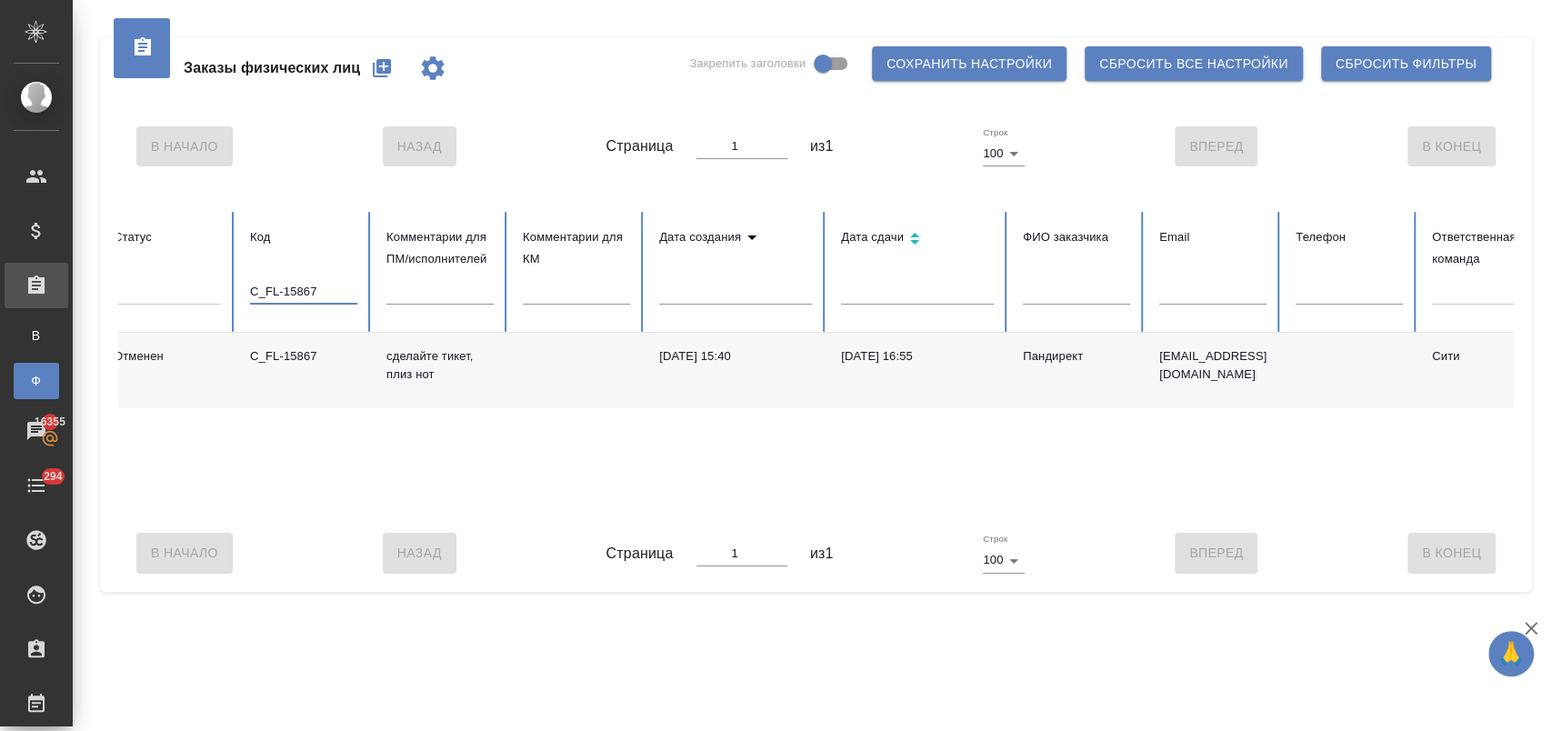
scroll to position [0, 13]
drag, startPoint x: 330, startPoint y: 287, endPoint x: 201, endPoint y: 284, distance: 129.1
click at [201, 284] on tr "Статус Код C_FL-15867 Комментарии для ПМ/исполнителей Комментарии для КМ Дата с…" at bounding box center [1196, 272] width 2182 height 121
paste input "8"
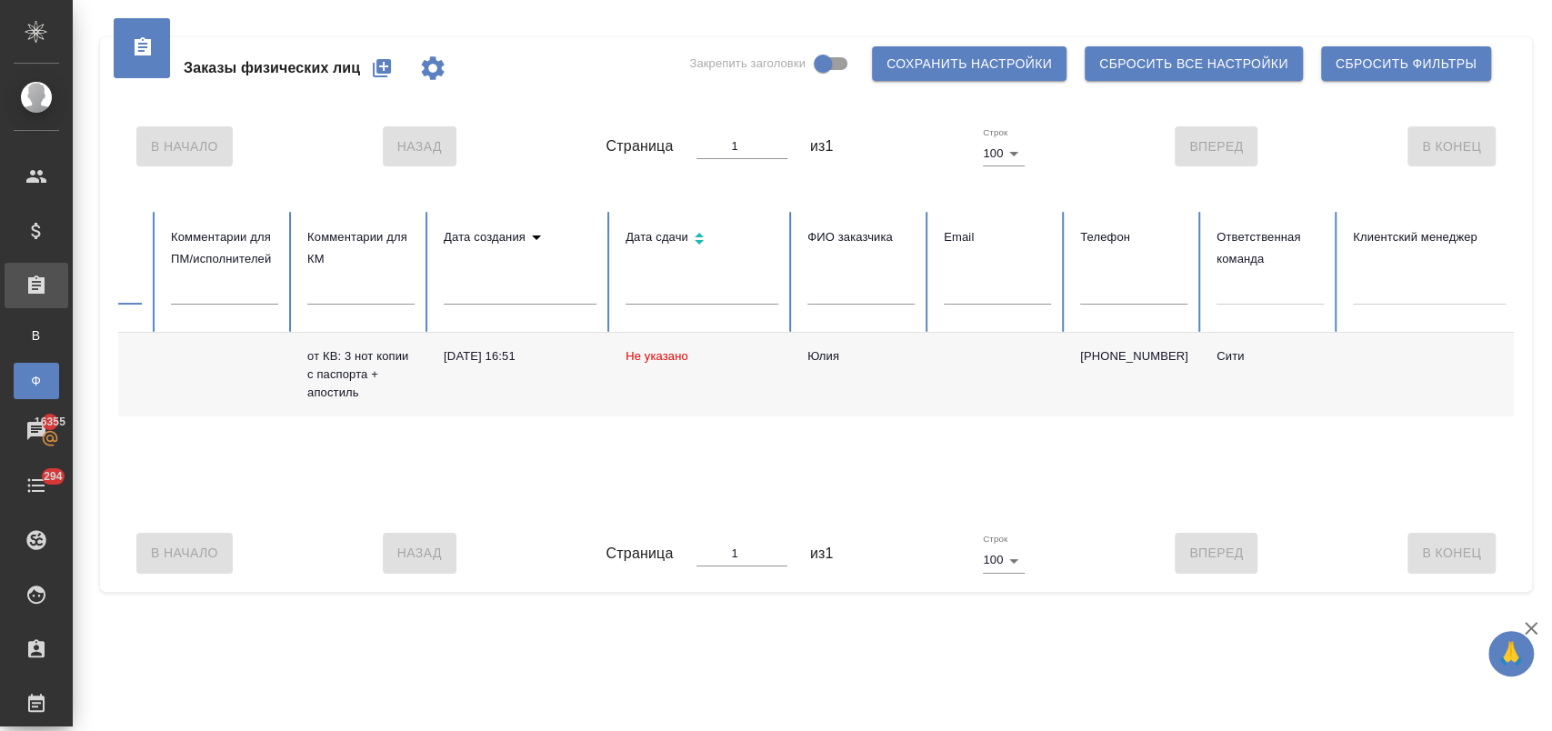
scroll to position [0, 0]
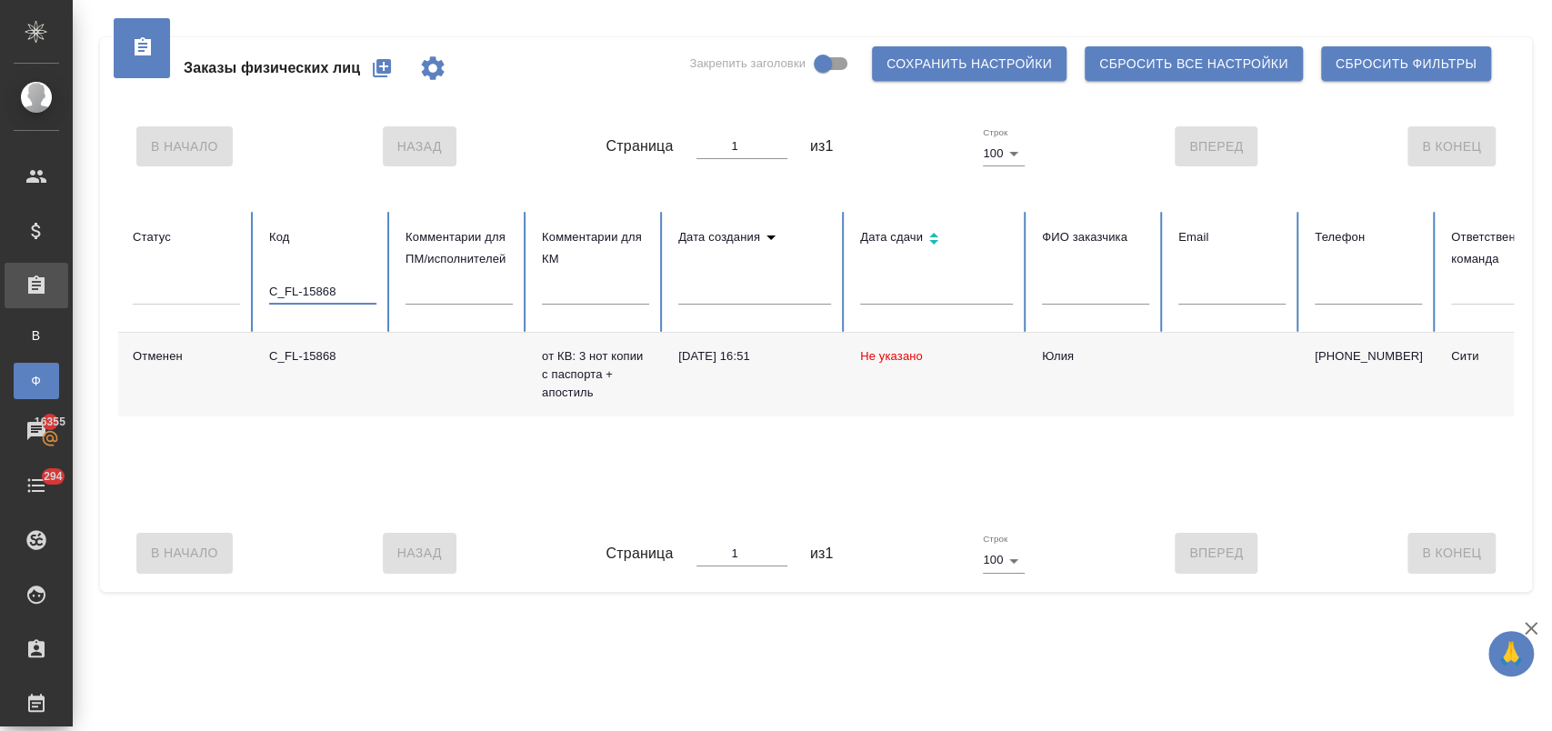
click at [691, 395] on td "03.09.2025, 16:51" at bounding box center [755, 375] width 182 height 84
drag, startPoint x: 353, startPoint y: 293, endPoint x: 249, endPoint y: 294, distance: 103.6
click at [249, 294] on tr "Статус Код C_FL-15868 Комментарии для ПМ/исполнителей Комментарии для КМ Дата с…" at bounding box center [1209, 272] width 2182 height 121
paste input "73"
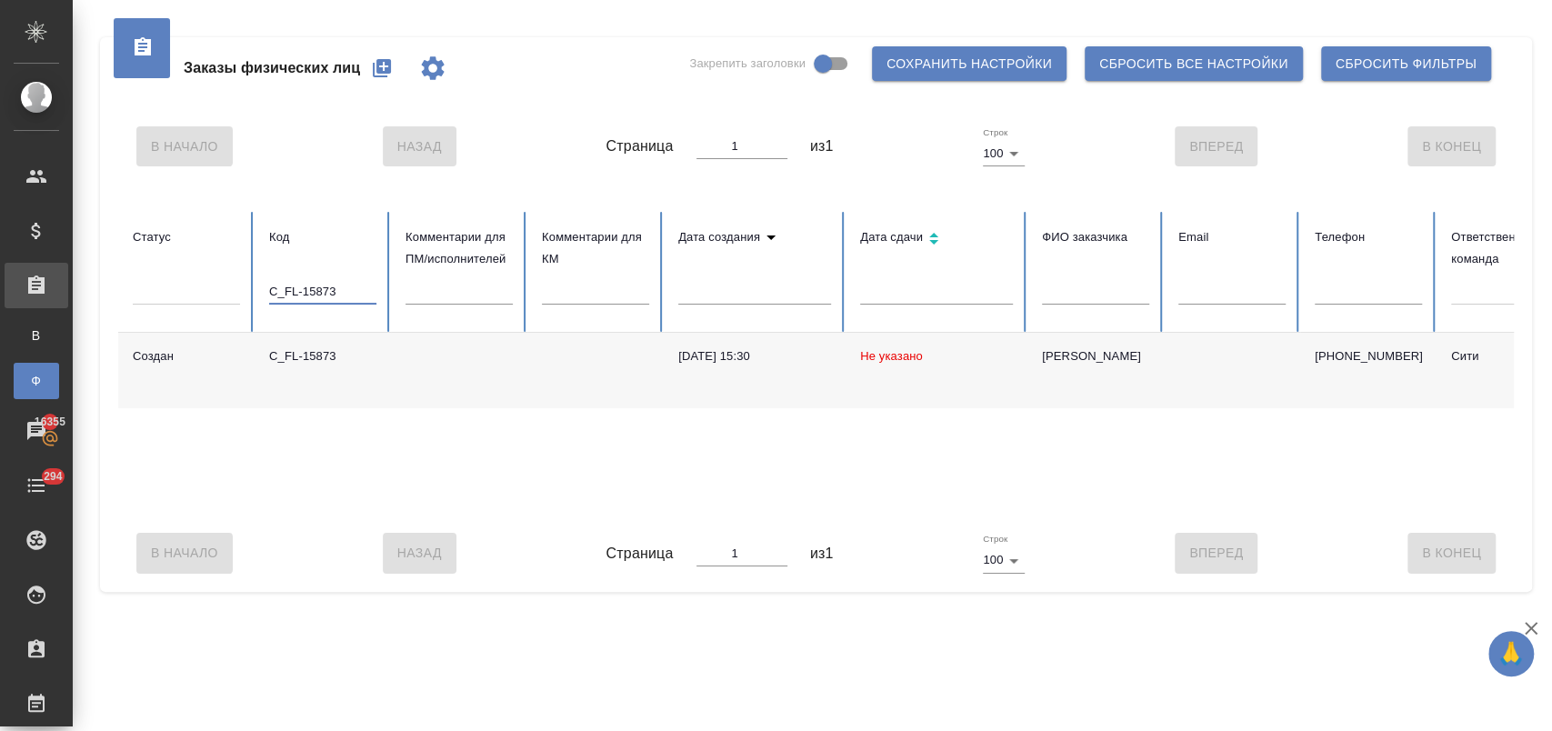
drag, startPoint x: 341, startPoint y: 288, endPoint x: 186, endPoint y: 284, distance: 154.6
click at [186, 284] on tr "Статус Код C_FL-15873 Комментарии для ПМ/исполнителей Комментарии для КМ Дата с…" at bounding box center [1209, 272] width 2182 height 121
paste input "8"
click at [617, 392] on p "от КВ: перевод СОР и апостиль, уточня..." at bounding box center [595, 374] width 107 height 55
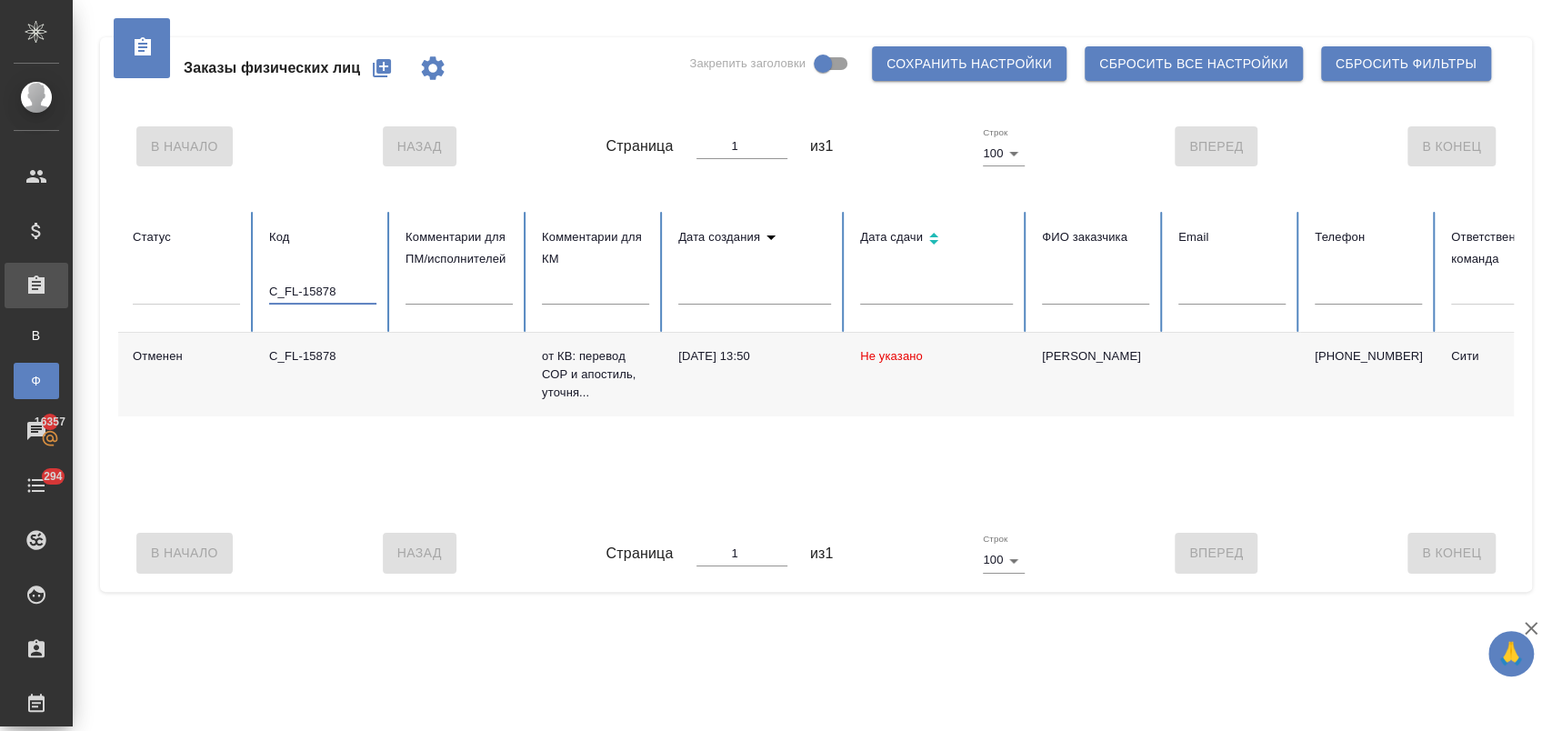
drag, startPoint x: 349, startPoint y: 291, endPoint x: 221, endPoint y: 280, distance: 128.7
click at [221, 280] on tr "Статус Код C_FL-15878 Комментарии для ПМ/исполнителей Комментарии для КМ Дата с…" at bounding box center [1209, 272] width 2182 height 121
paste input "81"
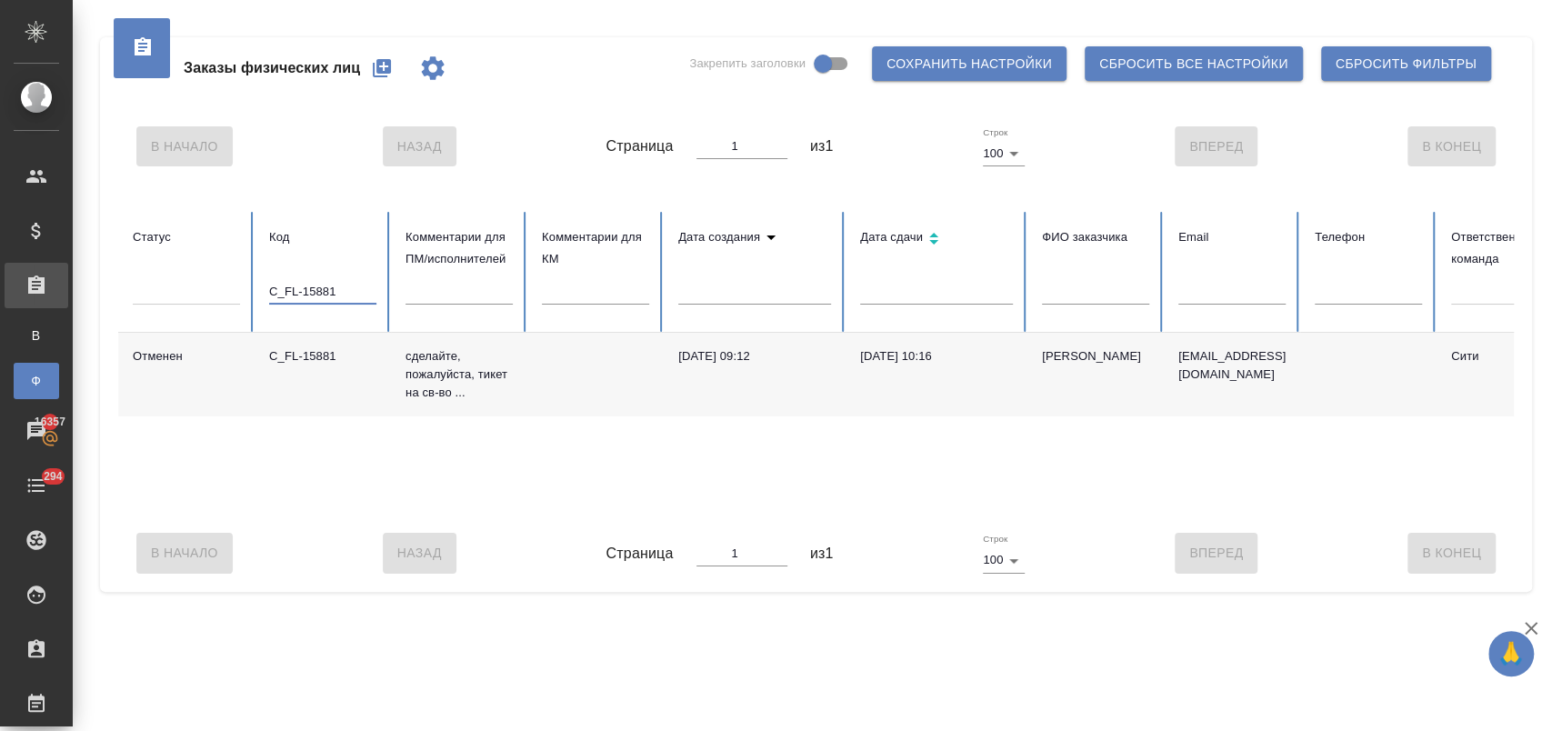
click at [354, 293] on input "C_FL-15881" at bounding box center [322, 291] width 107 height 25
drag, startPoint x: 339, startPoint y: 287, endPoint x: 131, endPoint y: 276, distance: 208.5
click at [131, 276] on tr "Статус Код C_FL-15883 Комментарии для ПМ/исполнителей Комментарии для КМ Дата с…" at bounding box center [1209, 272] width 2182 height 121
paste input "5"
drag, startPoint x: 349, startPoint y: 286, endPoint x: 250, endPoint y: 301, distance: 100.2
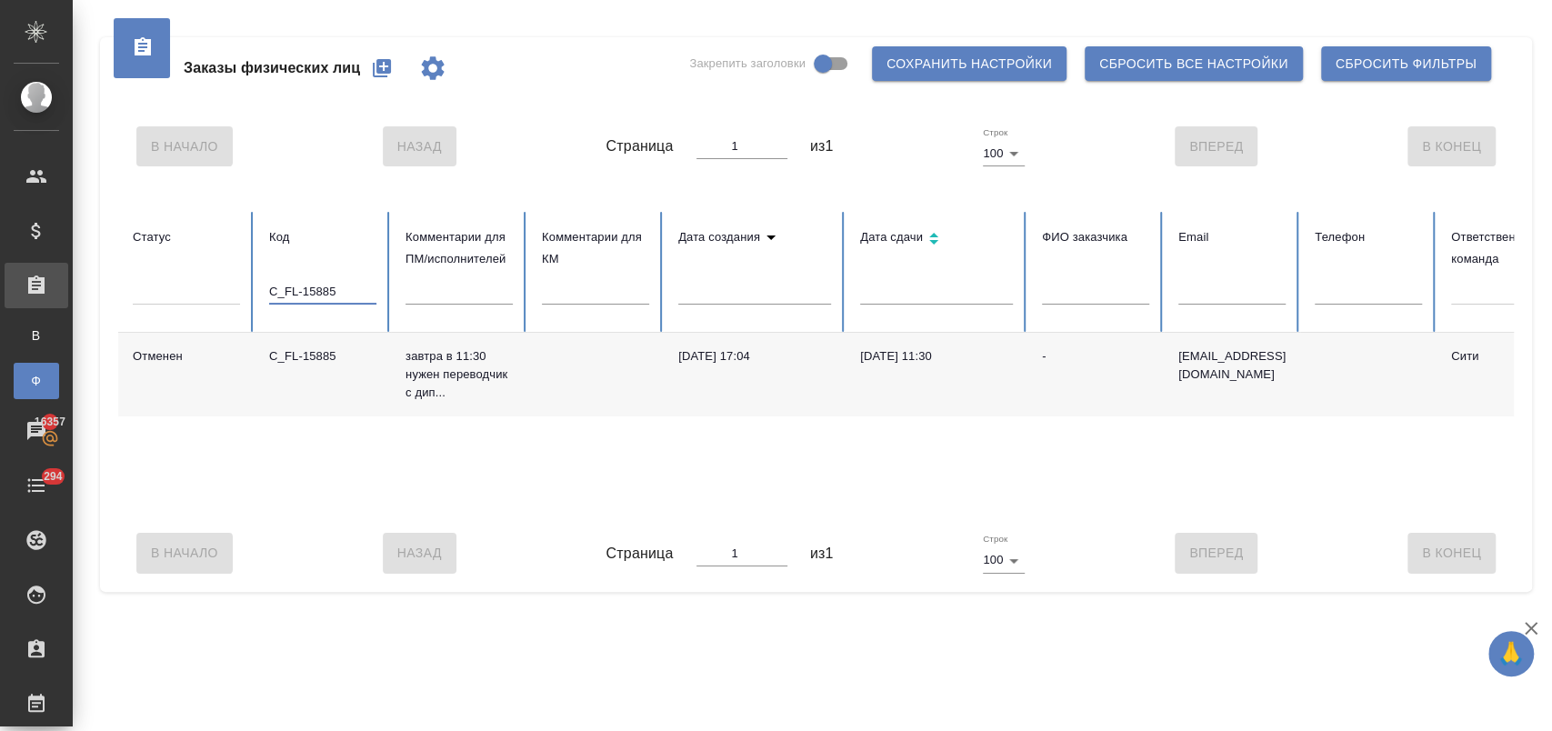
click at [250, 301] on tr "Статус Код C_FL-15885 Комментарии для ПМ/исполнителей Комментарии для КМ Дата с…" at bounding box center [1209, 272] width 2182 height 121
paste input "6"
drag, startPoint x: 575, startPoint y: 511, endPoint x: 675, endPoint y: 504, distance: 99.4
click at [675, 504] on div "Отменен C_FL-15886 посчитайте верстку, пожалуйста нот заказ перенесен сюда C_VT…" at bounding box center [1209, 424] width 2182 height 182
click at [931, 442] on div "Отменен C_FL-15886 посчитайте верстку, пожалуйста нот заказ перенесен сюда C_VT…" at bounding box center [1209, 424] width 2182 height 182
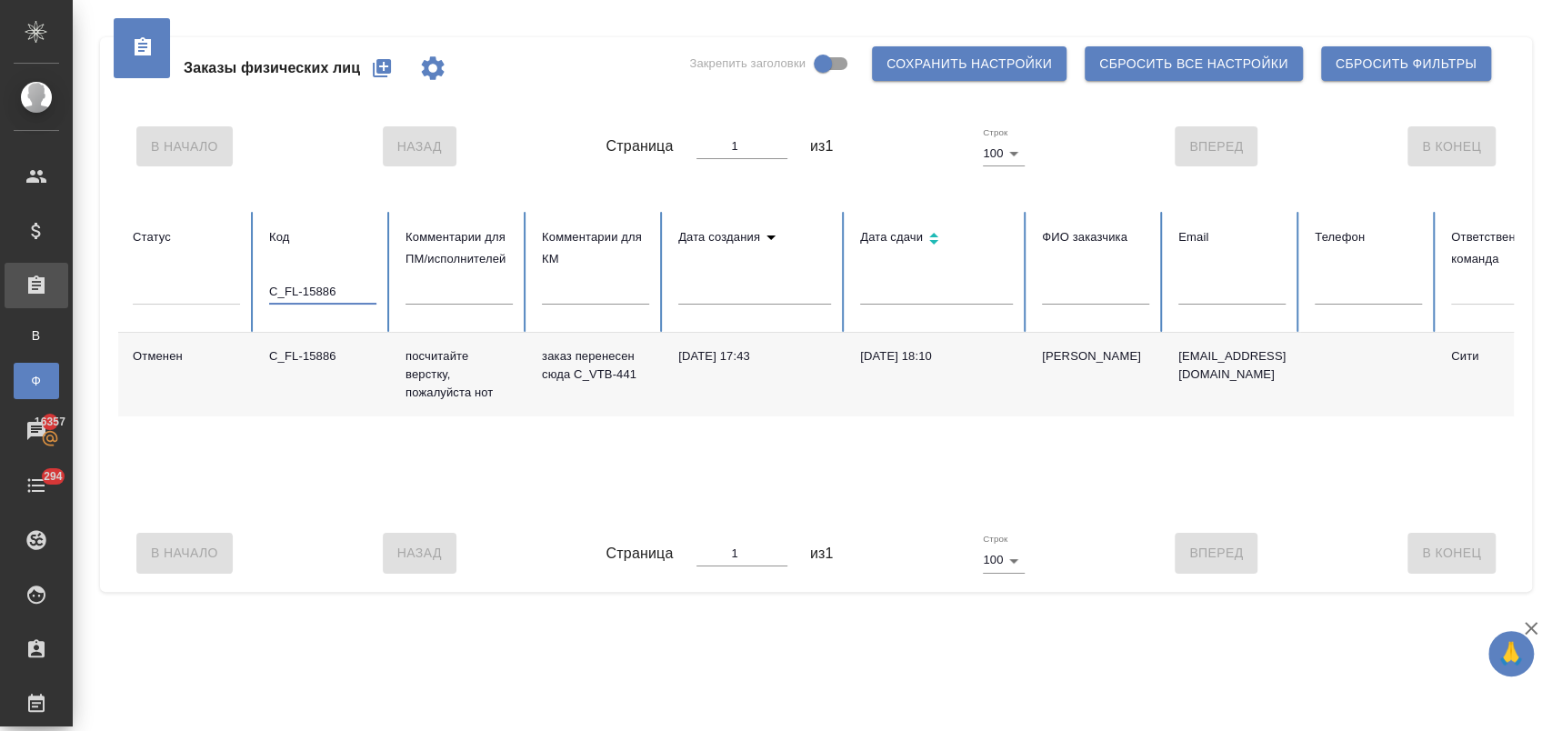
drag, startPoint x: 276, startPoint y: 285, endPoint x: 178, endPoint y: 285, distance: 98.2
click at [178, 285] on tr "Статус Код C_FL-15886 Комментарии для ПМ/исполнителей Комментарии для КМ Дата с…" at bounding box center [1209, 272] width 2182 height 121
paste input "9"
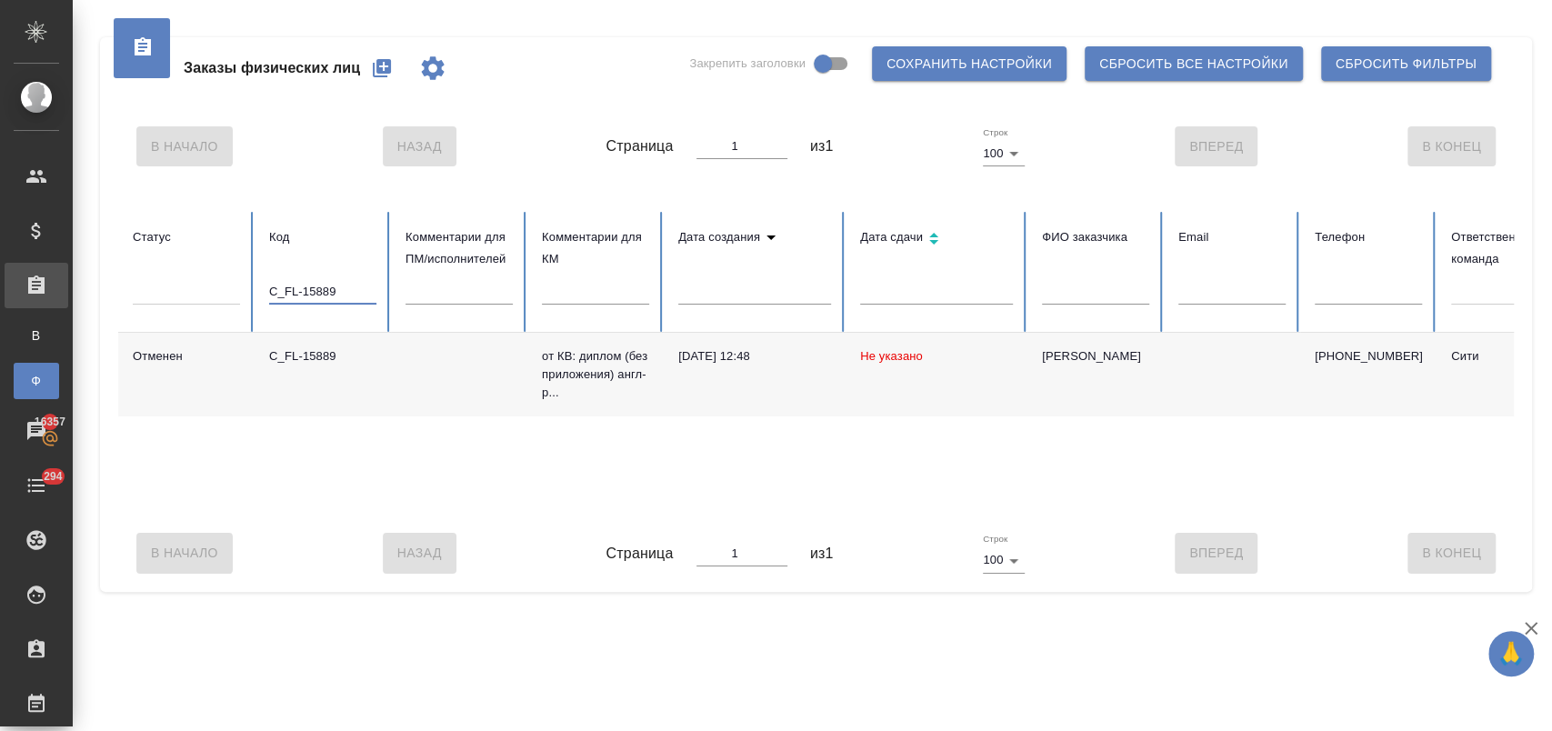
drag, startPoint x: 346, startPoint y: 284, endPoint x: 220, endPoint y: 282, distance: 126.4
click at [220, 282] on tr "Статус Код C_FL-15889 Комментарии для ПМ/исполнителей Комментарии для КМ Дата с…" at bounding box center [1209, 272] width 2182 height 121
paste input "96"
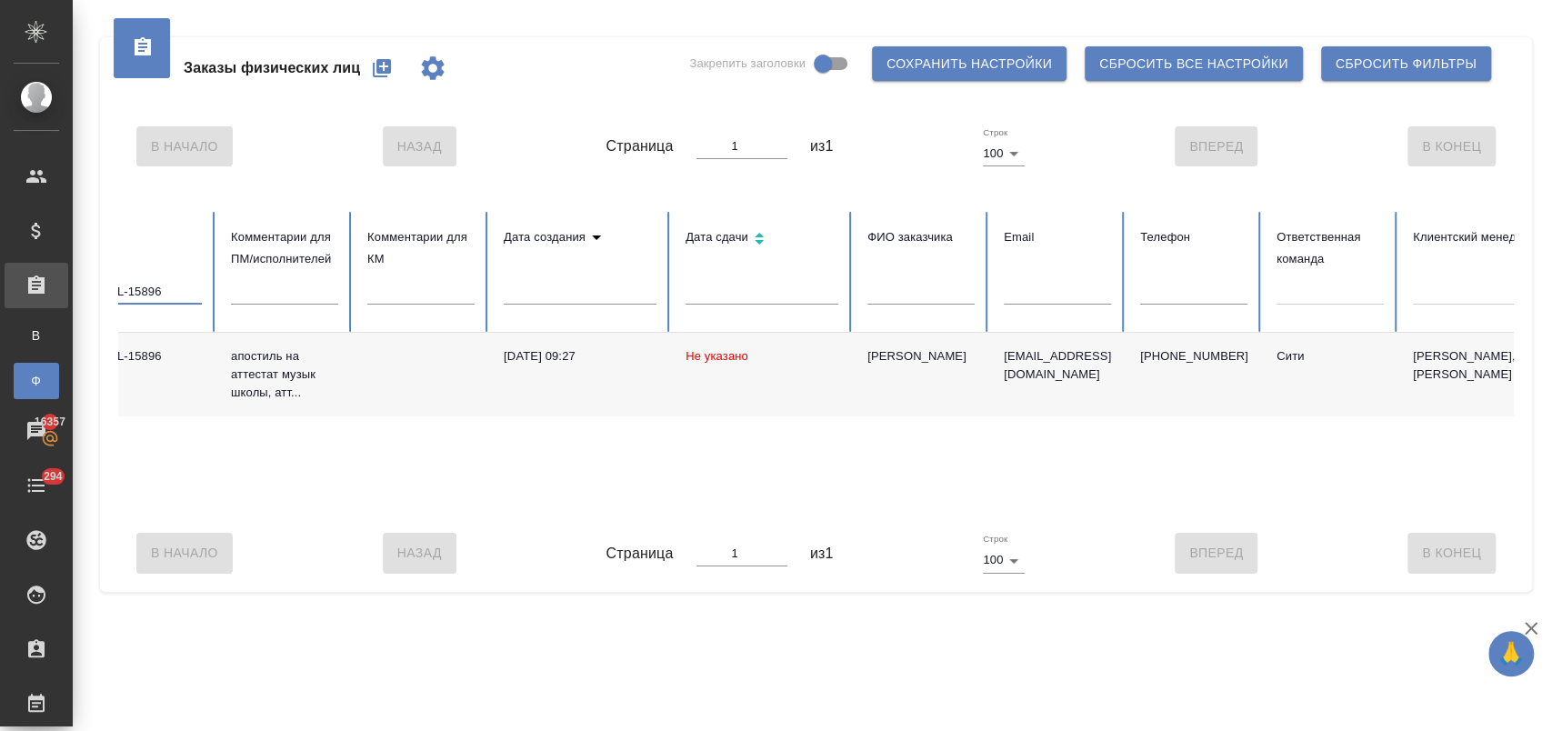
scroll to position [0, 35]
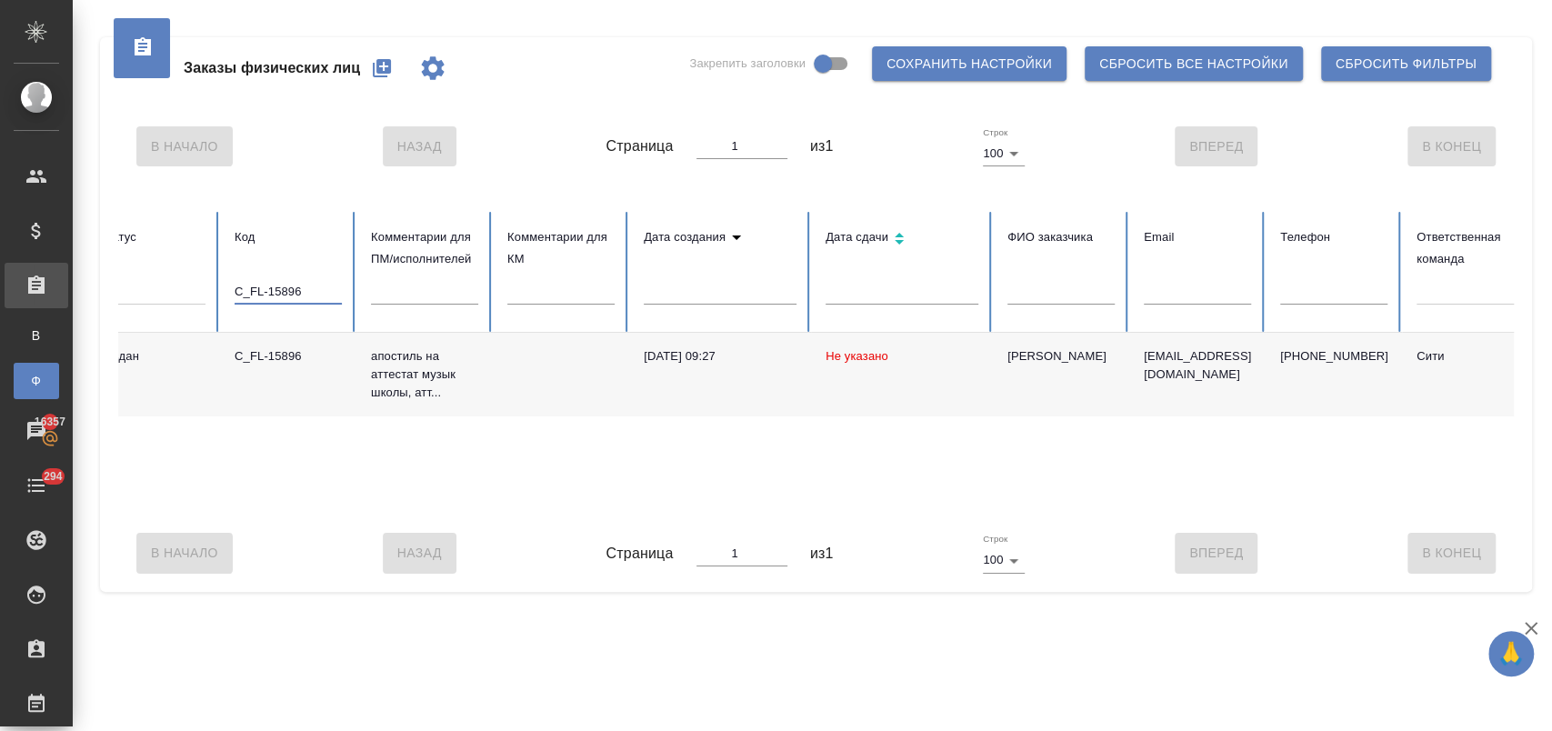
drag, startPoint x: 323, startPoint y: 283, endPoint x: 206, endPoint y: 284, distance: 116.4
click at [206, 284] on tr "Статус Код C_FL-15896 Комментарии для ПМ/исполнителей Комментарии для КМ Дата с…" at bounding box center [1175, 272] width 2182 height 121
paste input "900"
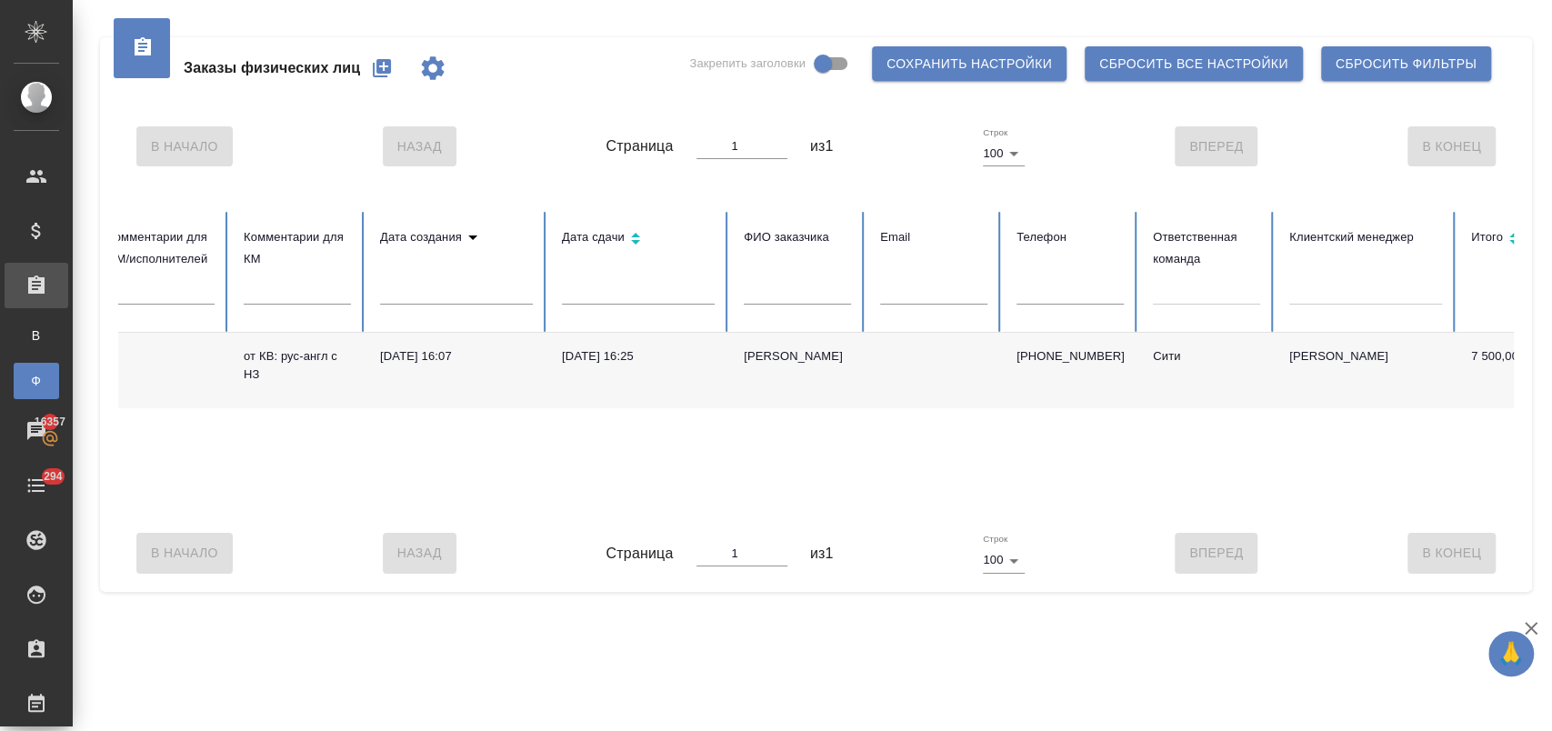
scroll to position [0, 0]
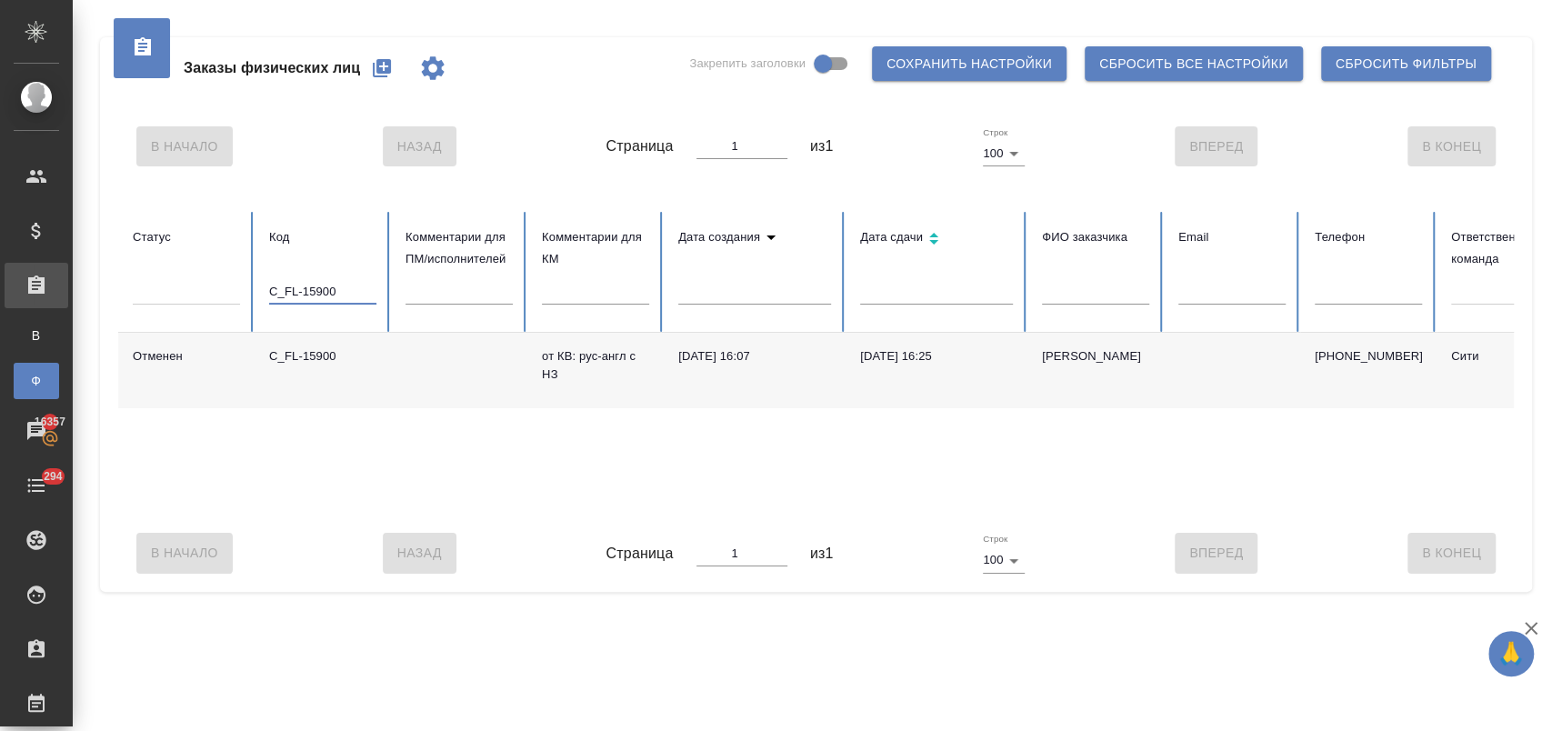
type input "C_FL-15900"
click at [342, 342] on td "C_FL-15900" at bounding box center [323, 370] width 136 height 75
click at [27, 335] on div "Все заказы" at bounding box center [13, 335] width 27 height 18
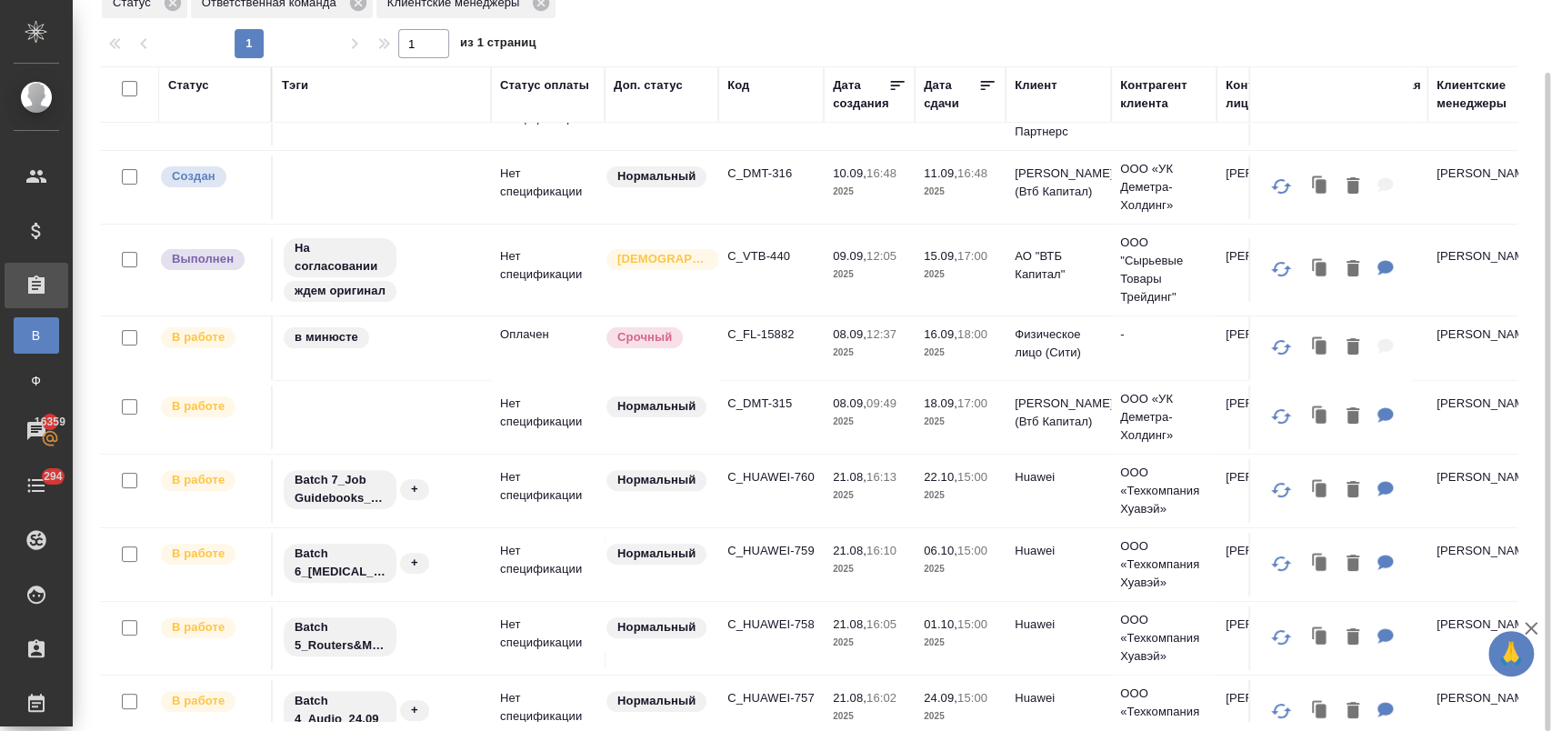
scroll to position [202, 0]
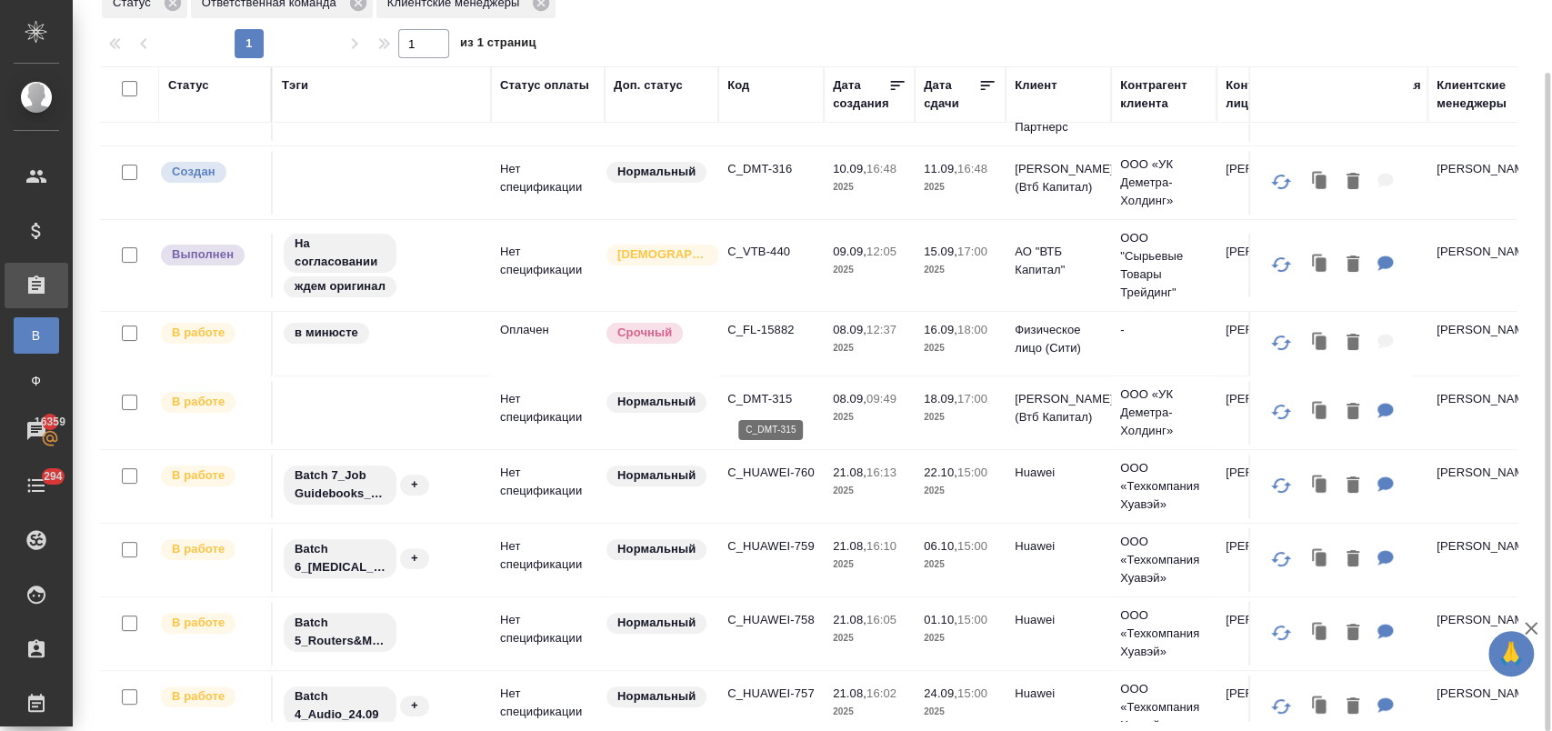
click at [742, 398] on p "C_DMT-315" at bounding box center [770, 399] width 87 height 18
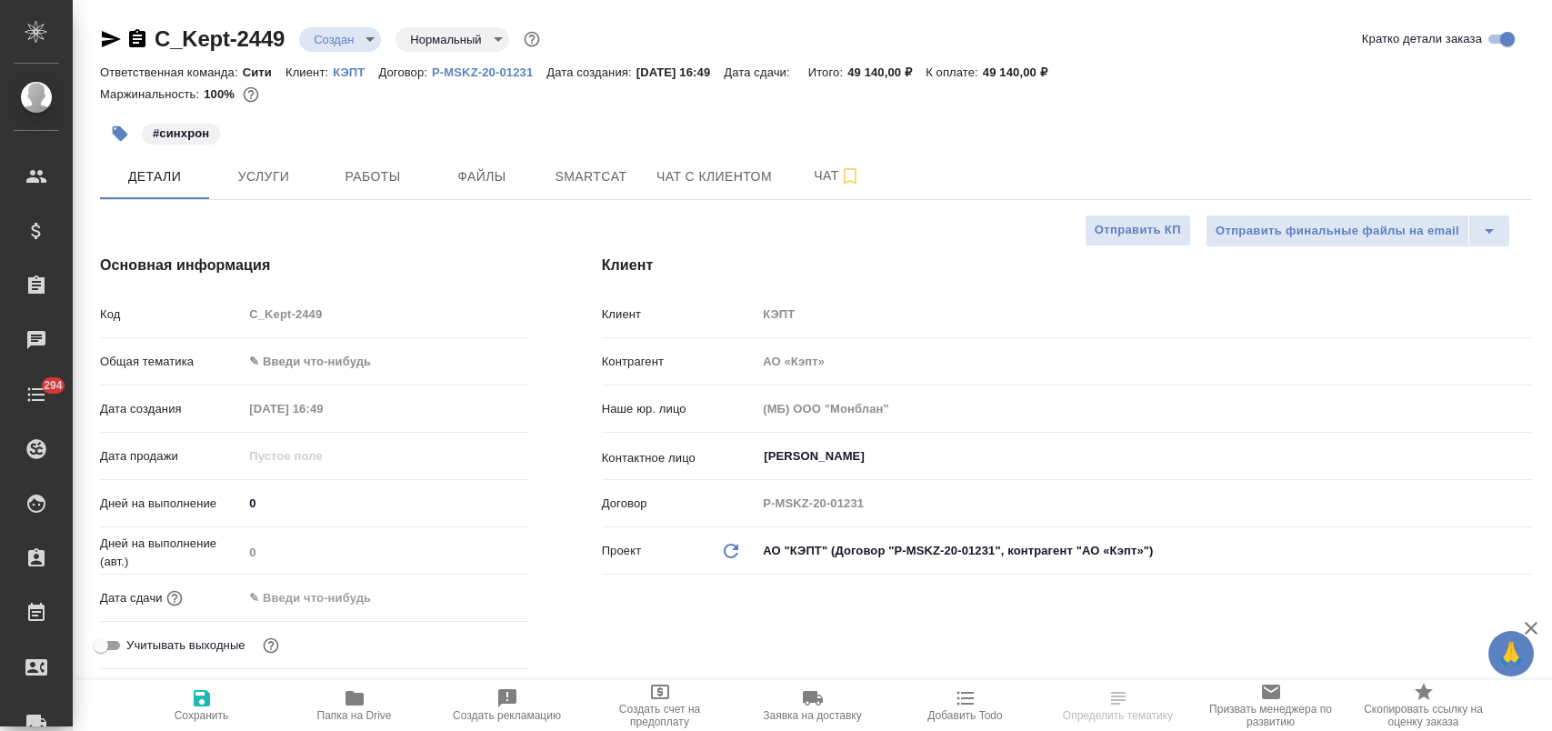
select select "RU"
type textarea "x"
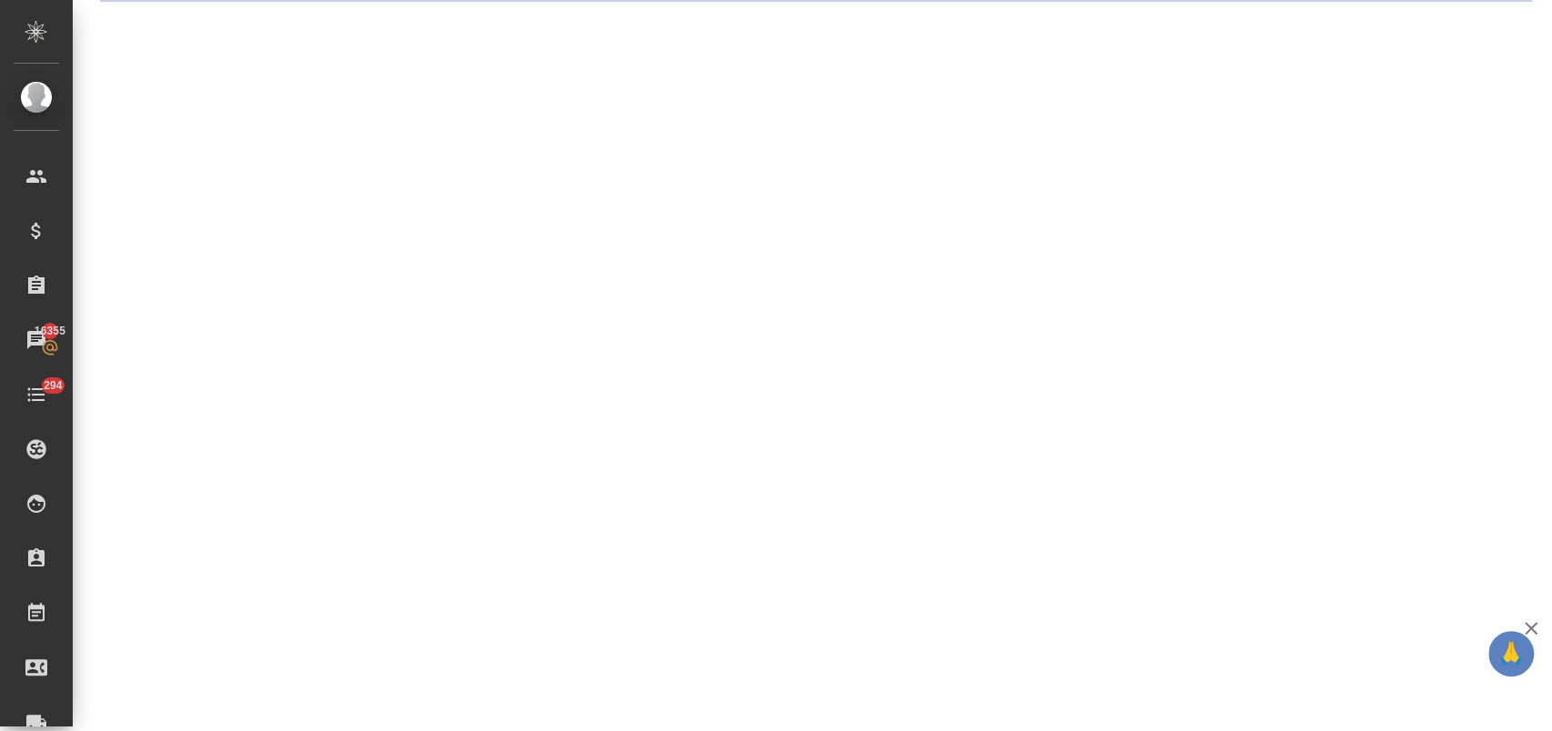
scroll to position [303, 0]
select select "RU"
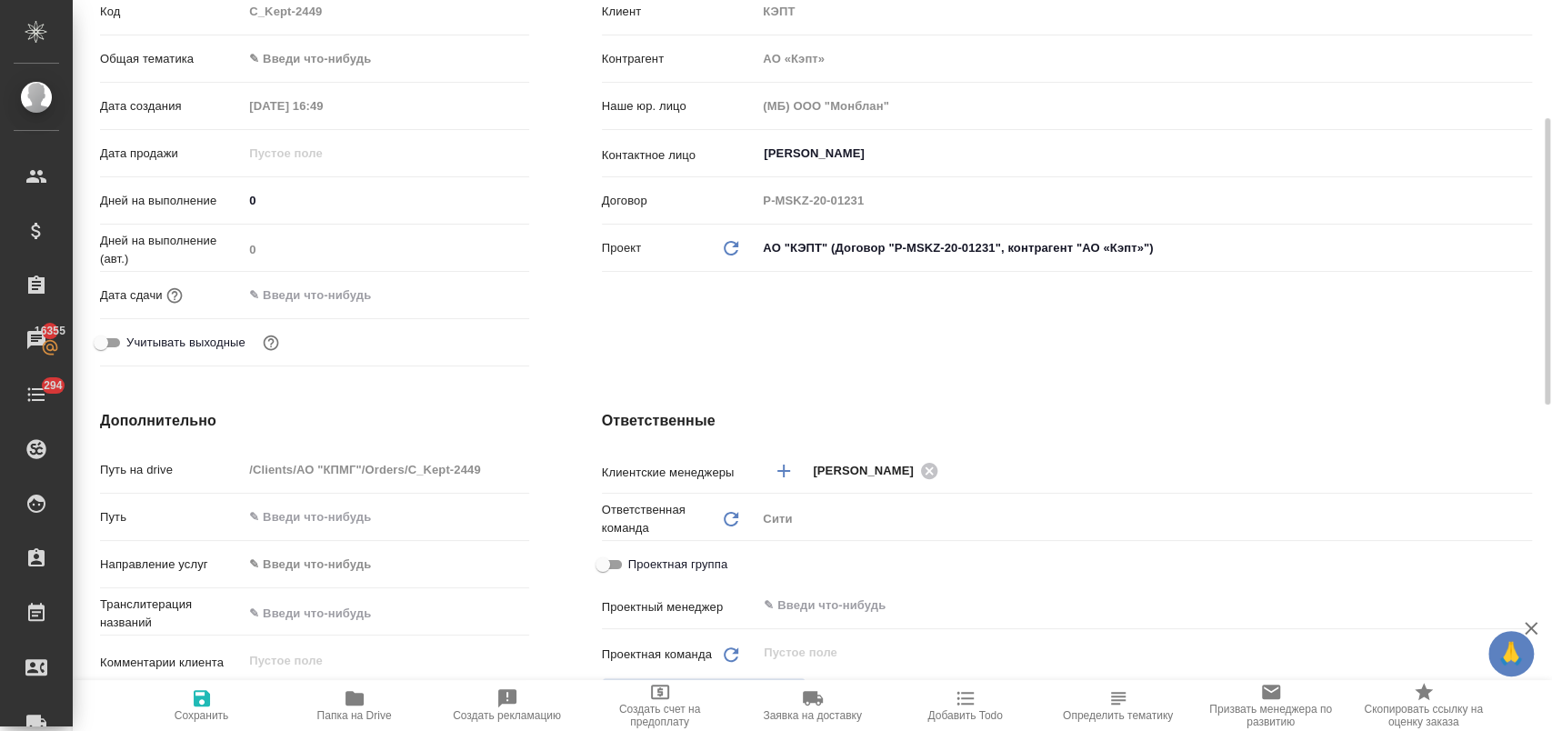
type textarea "x"
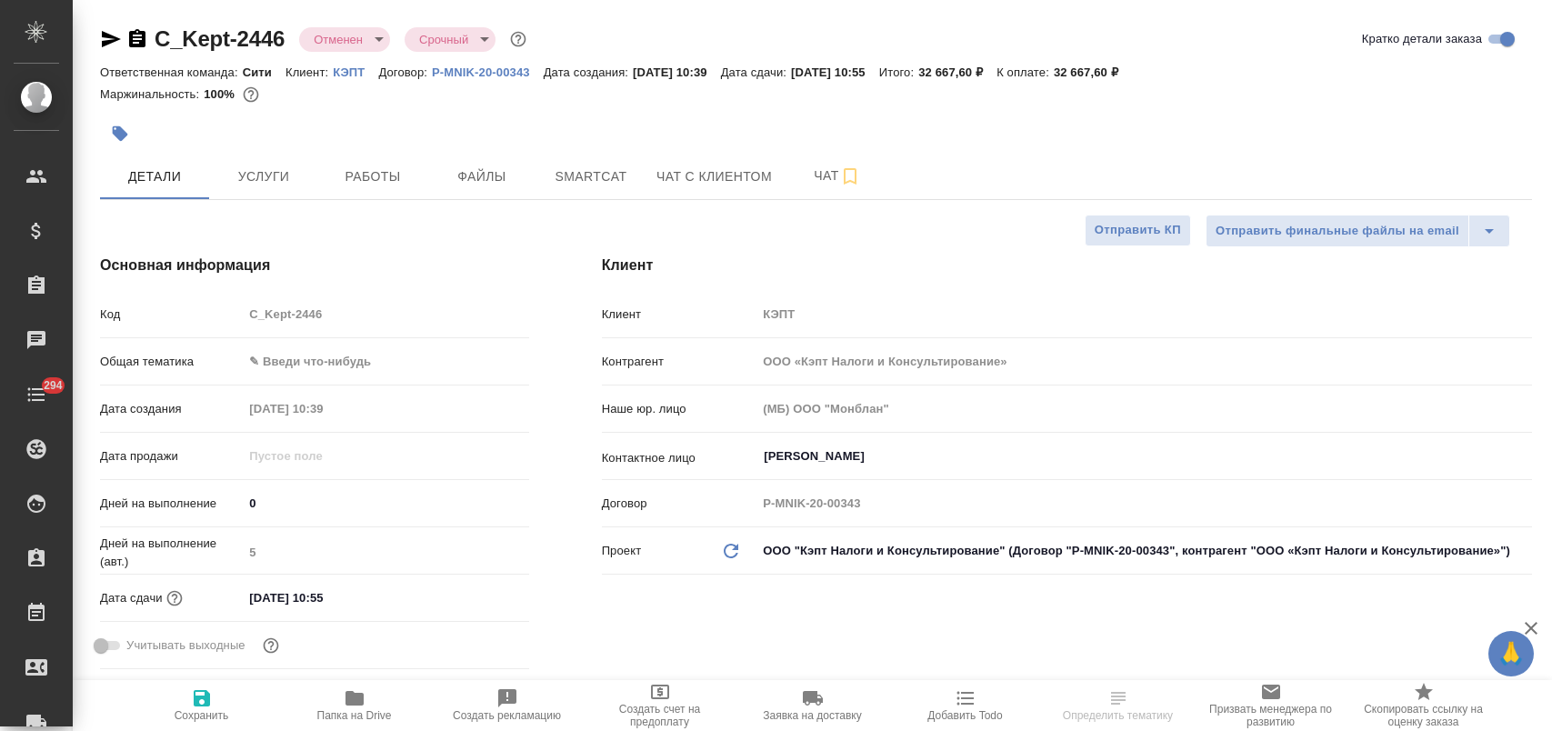
select select "RU"
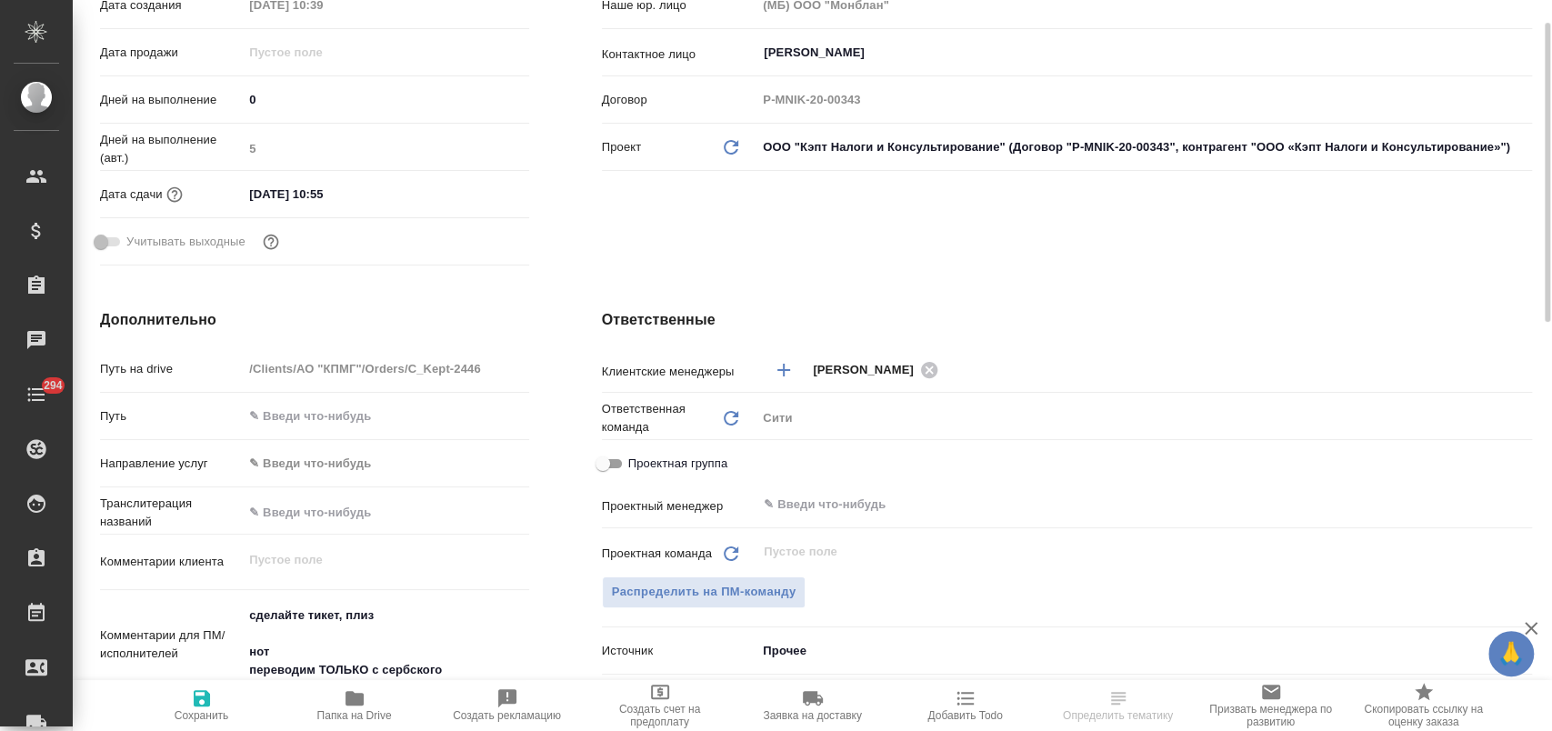
scroll to position [303, 0]
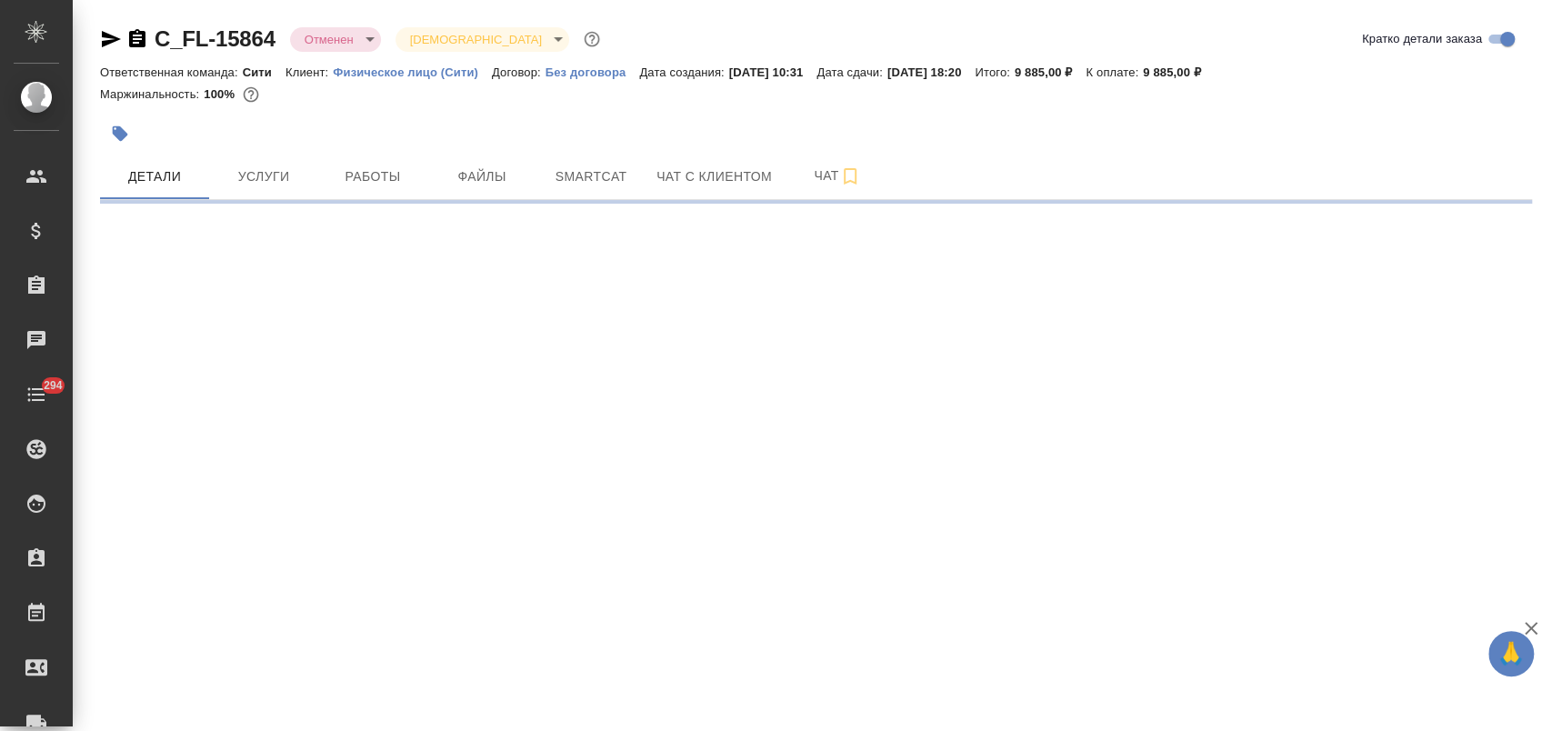
select select "RU"
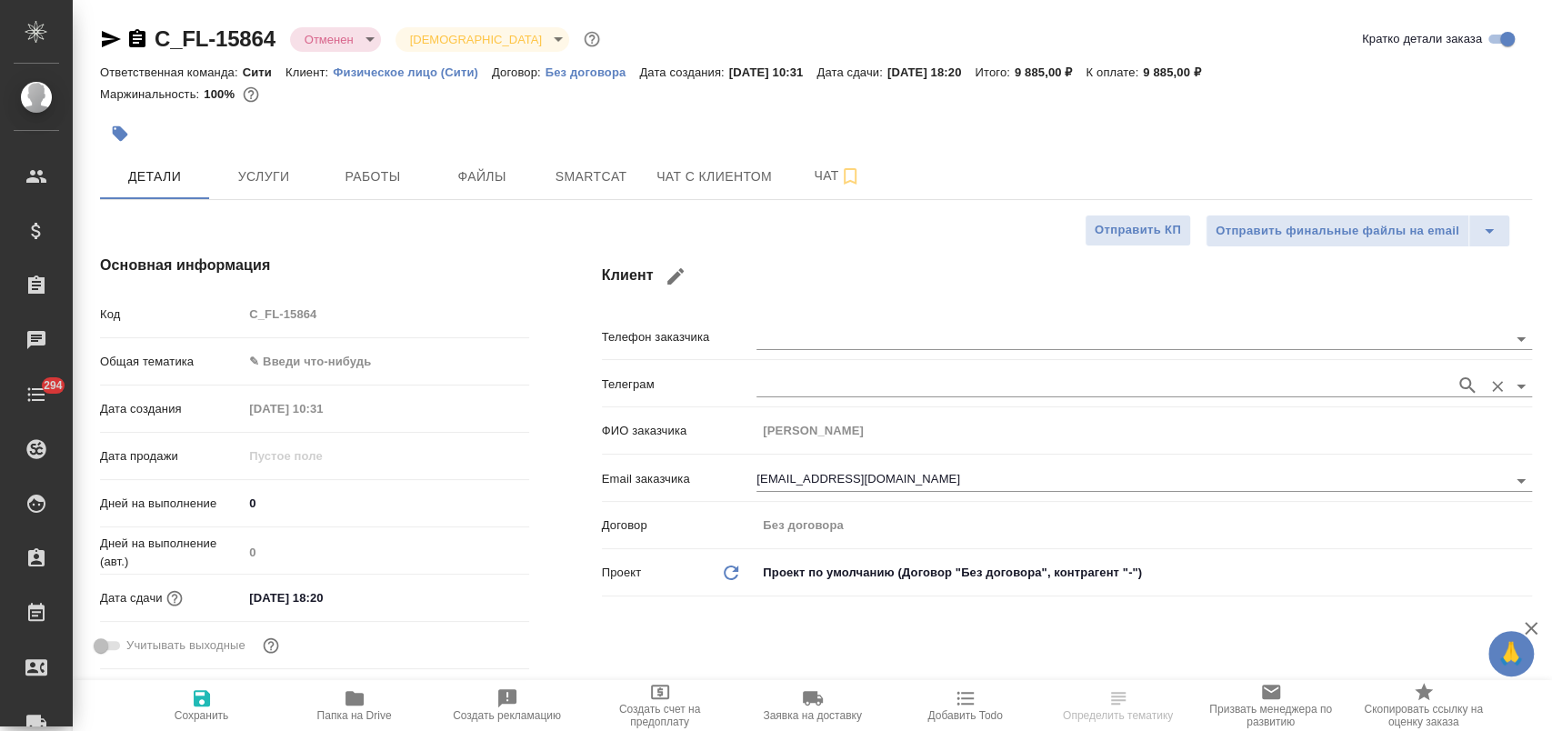
type textarea "x"
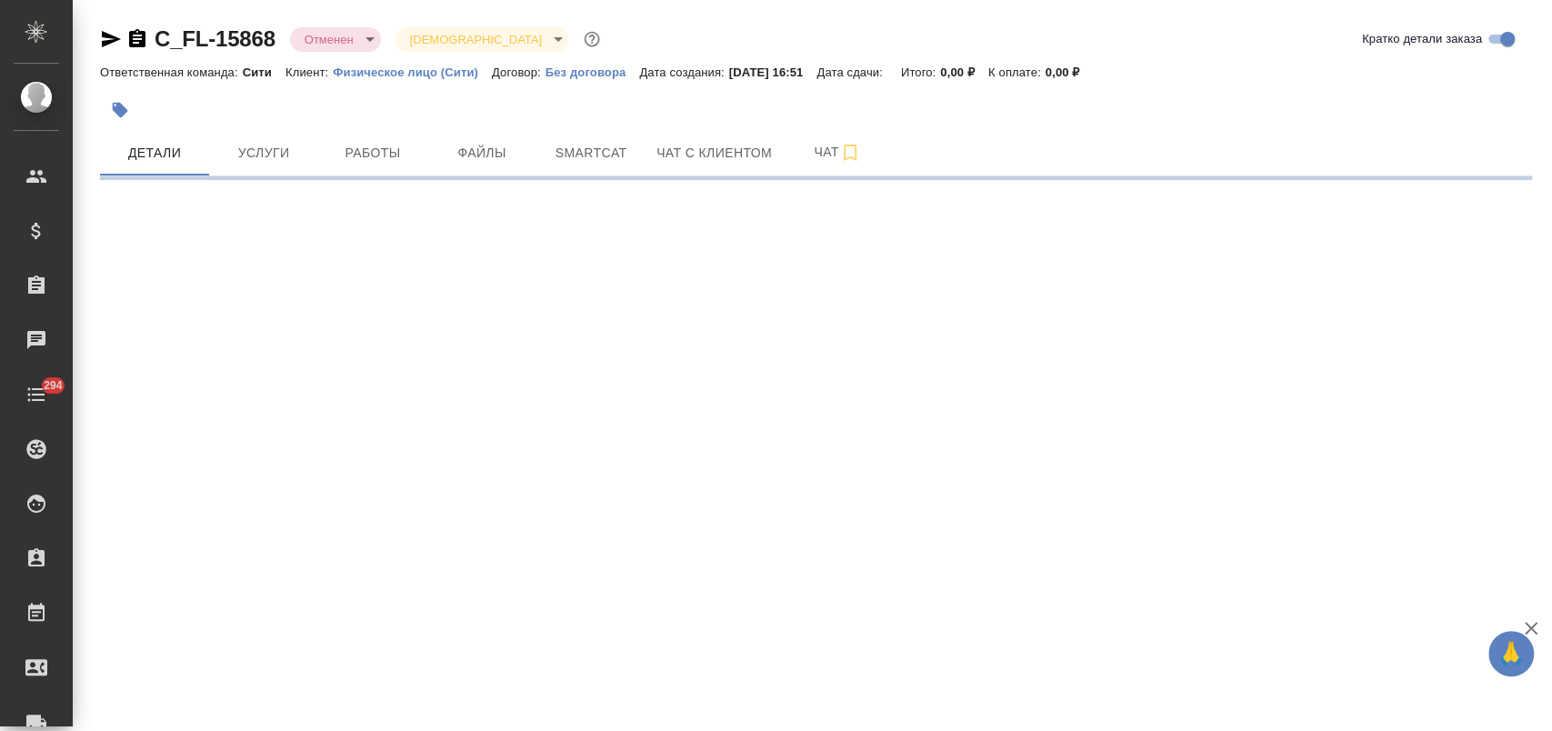
select select "RU"
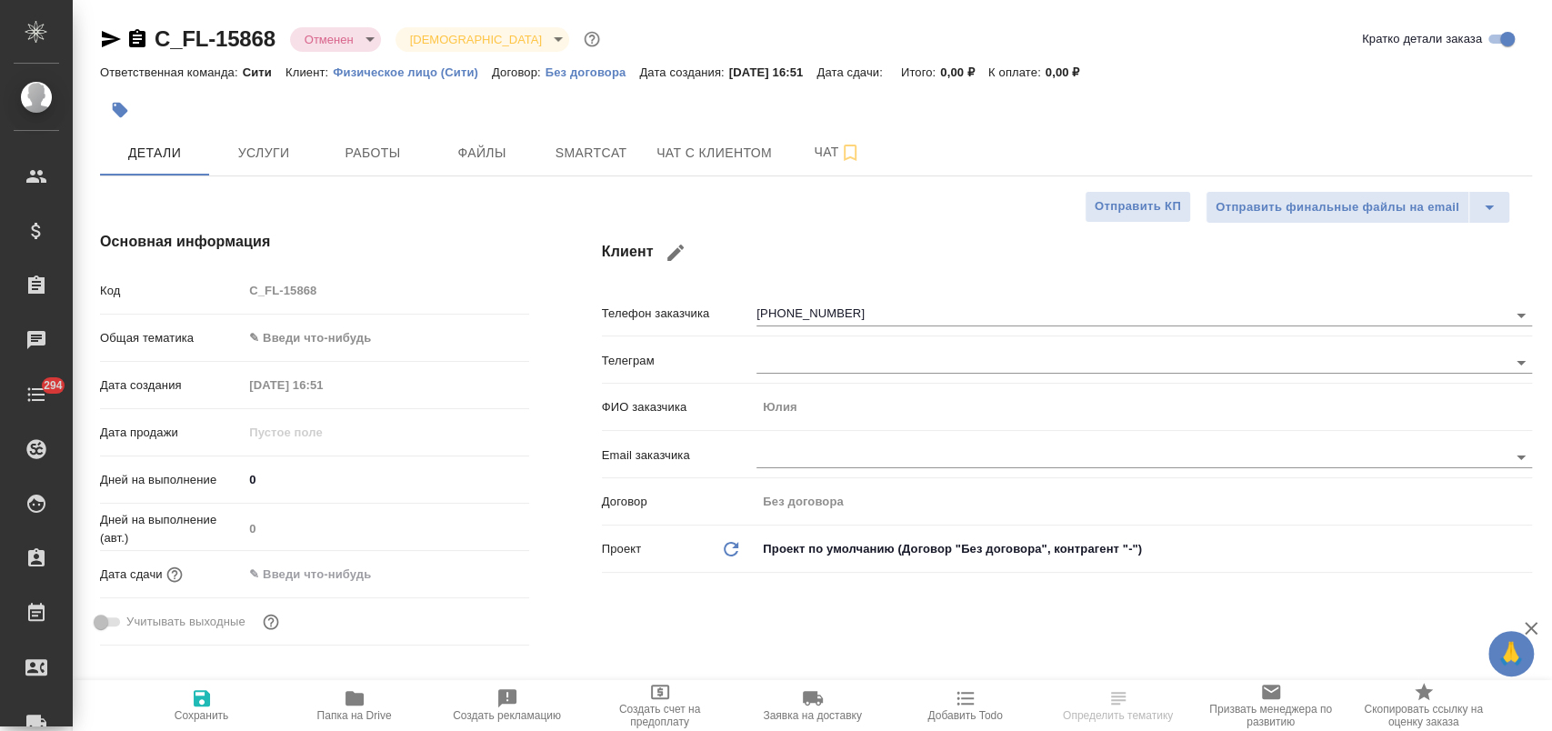
type textarea "x"
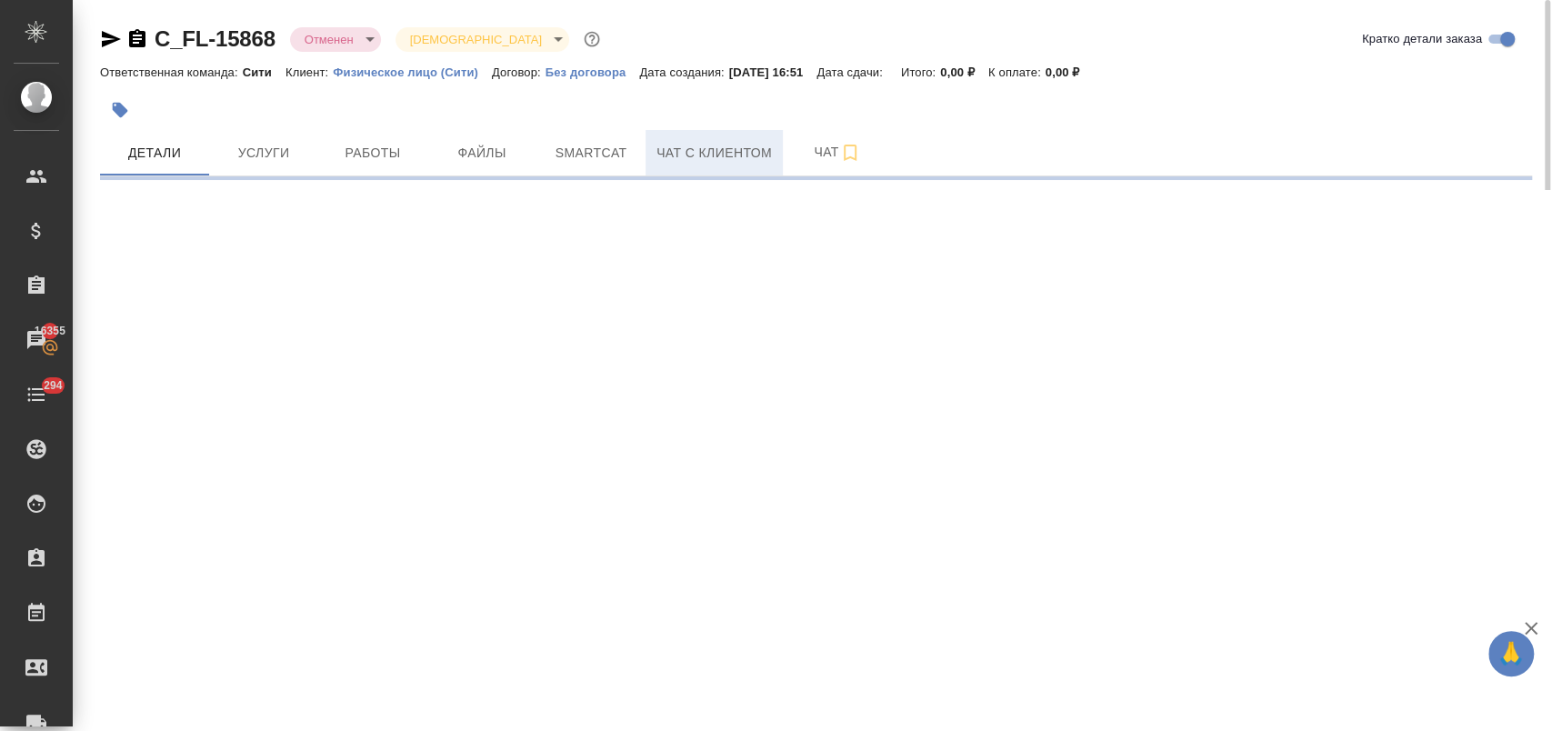
click at [726, 143] on span "Чат с клиентом" at bounding box center [713, 153] width 115 height 23
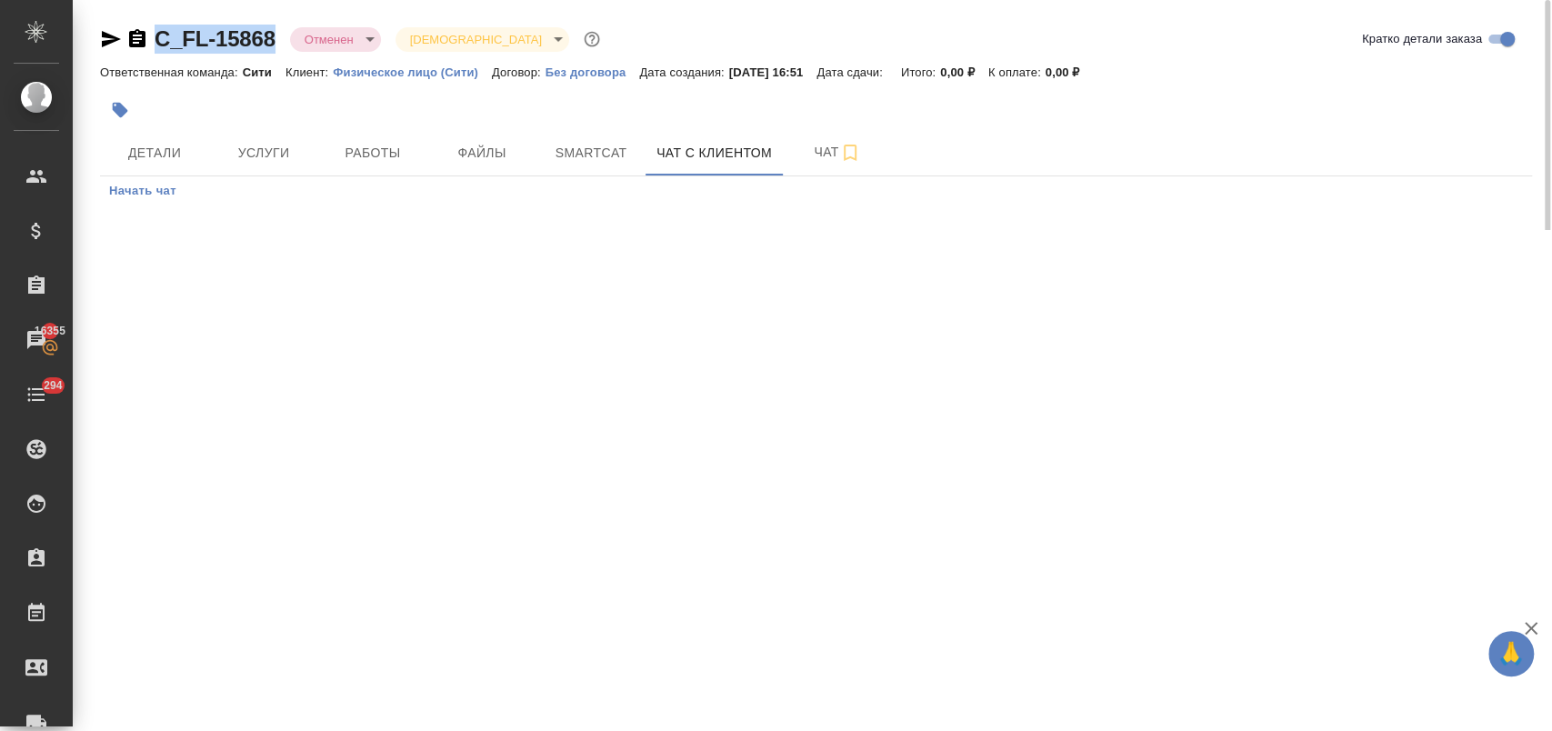
drag, startPoint x: 281, startPoint y: 41, endPoint x: 156, endPoint y: 35, distance: 124.7
click at [156, 35] on div "C_FL-15868 Отменен cancelled Святая троица holyTrinity" at bounding box center [352, 39] width 504 height 29
copy link "C_FL-15868"
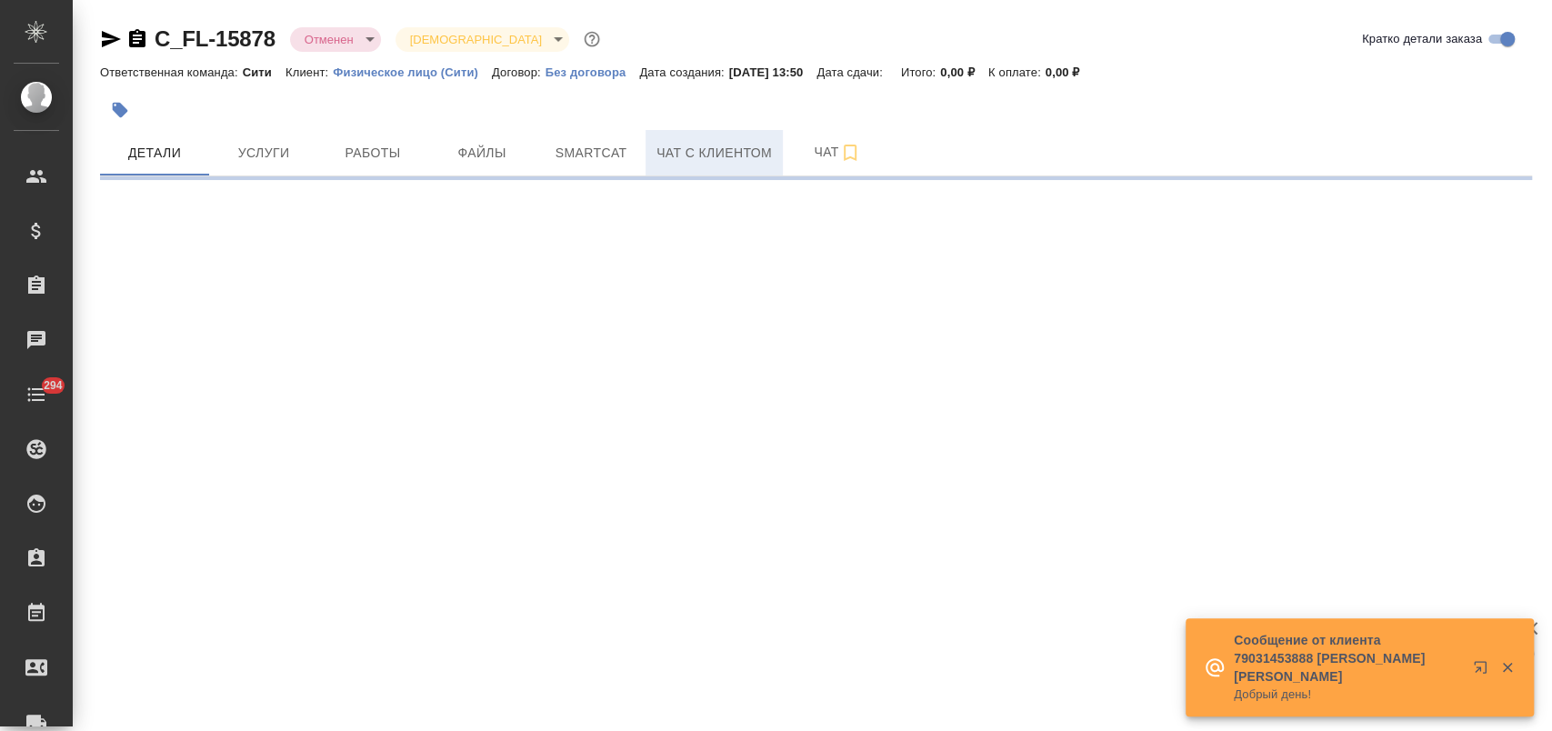
click at [719, 157] on span "Чат с клиентом" at bounding box center [713, 153] width 115 height 23
click at [185, 148] on span "Детали" at bounding box center [154, 153] width 87 height 23
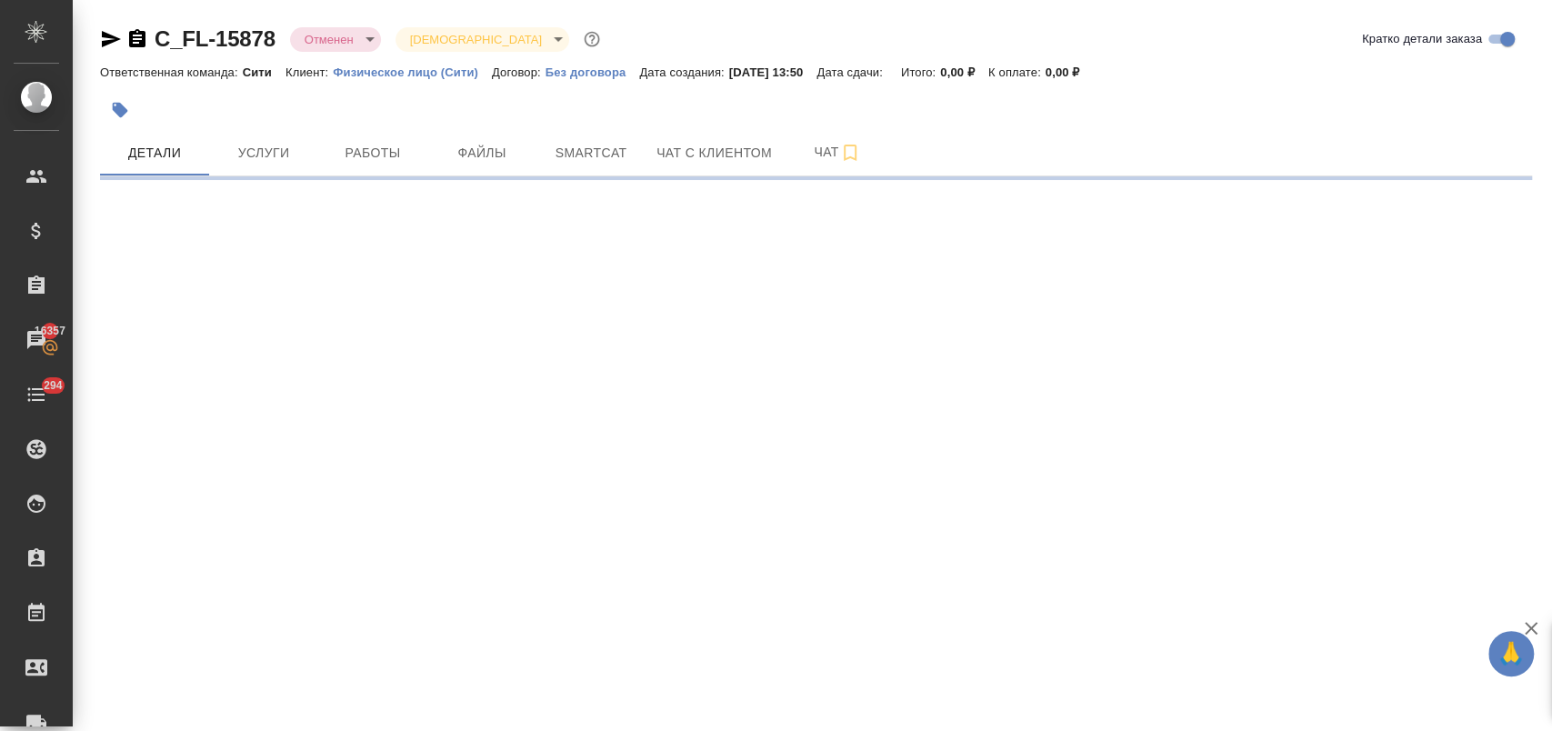
select select "RU"
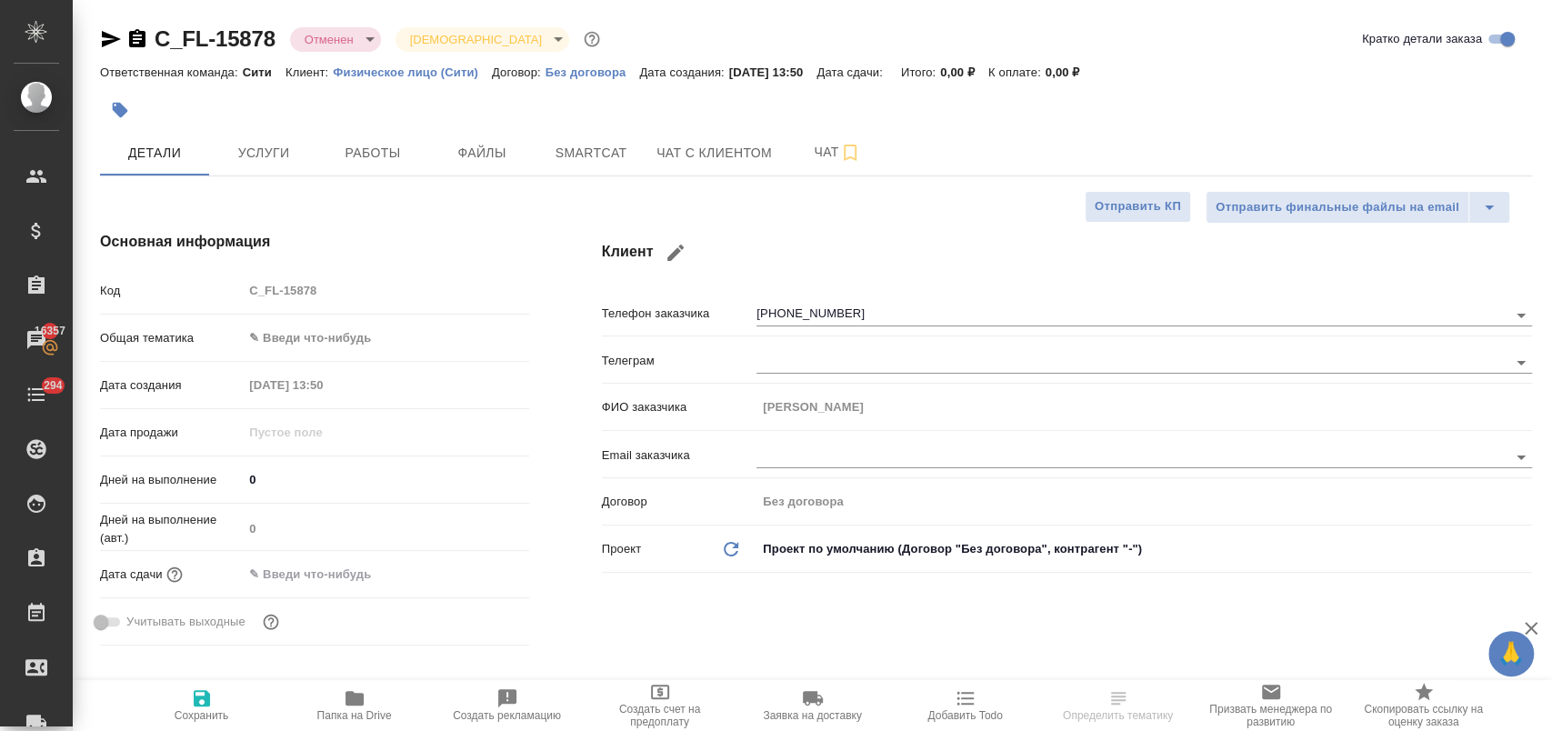
type textarea "x"
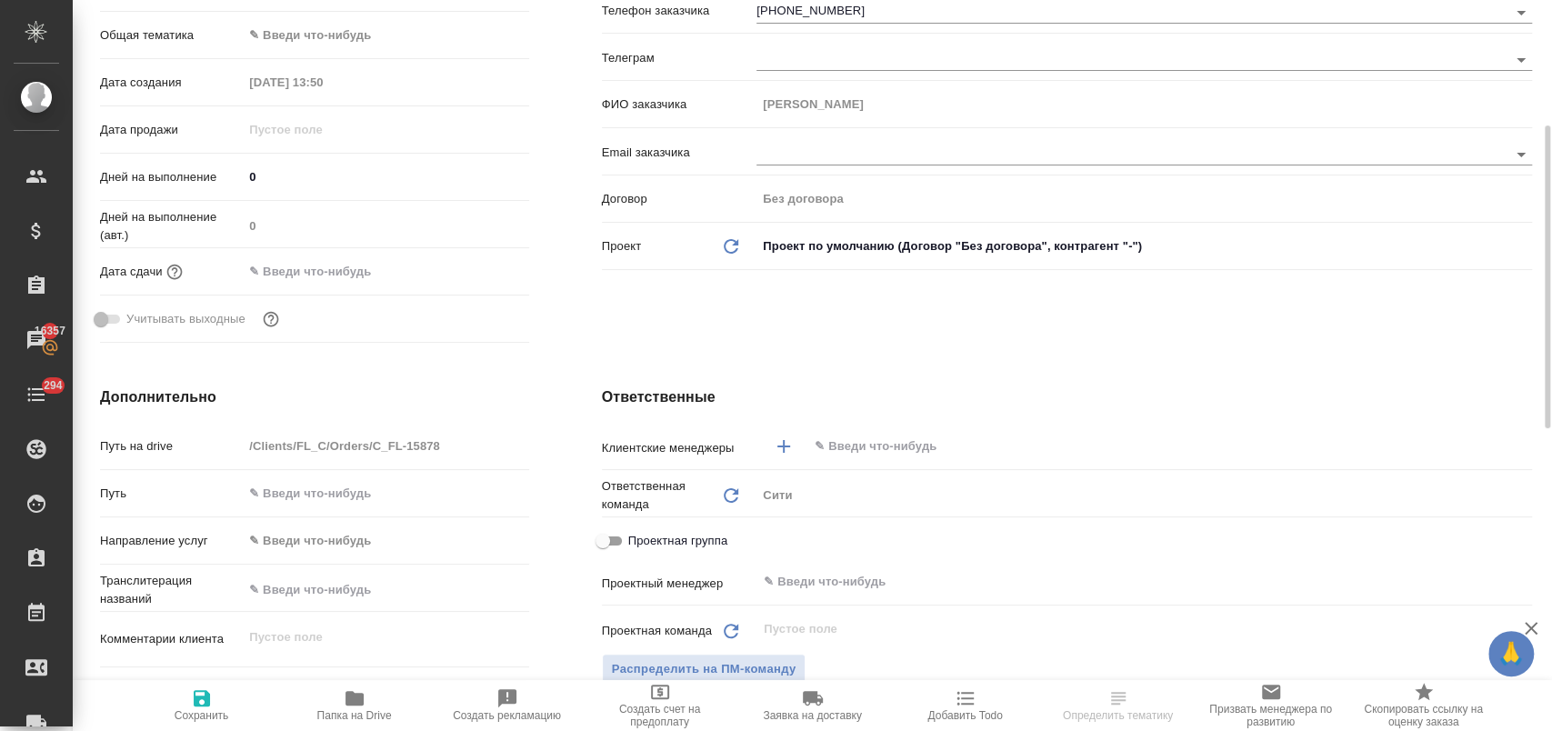
scroll to position [505, 0]
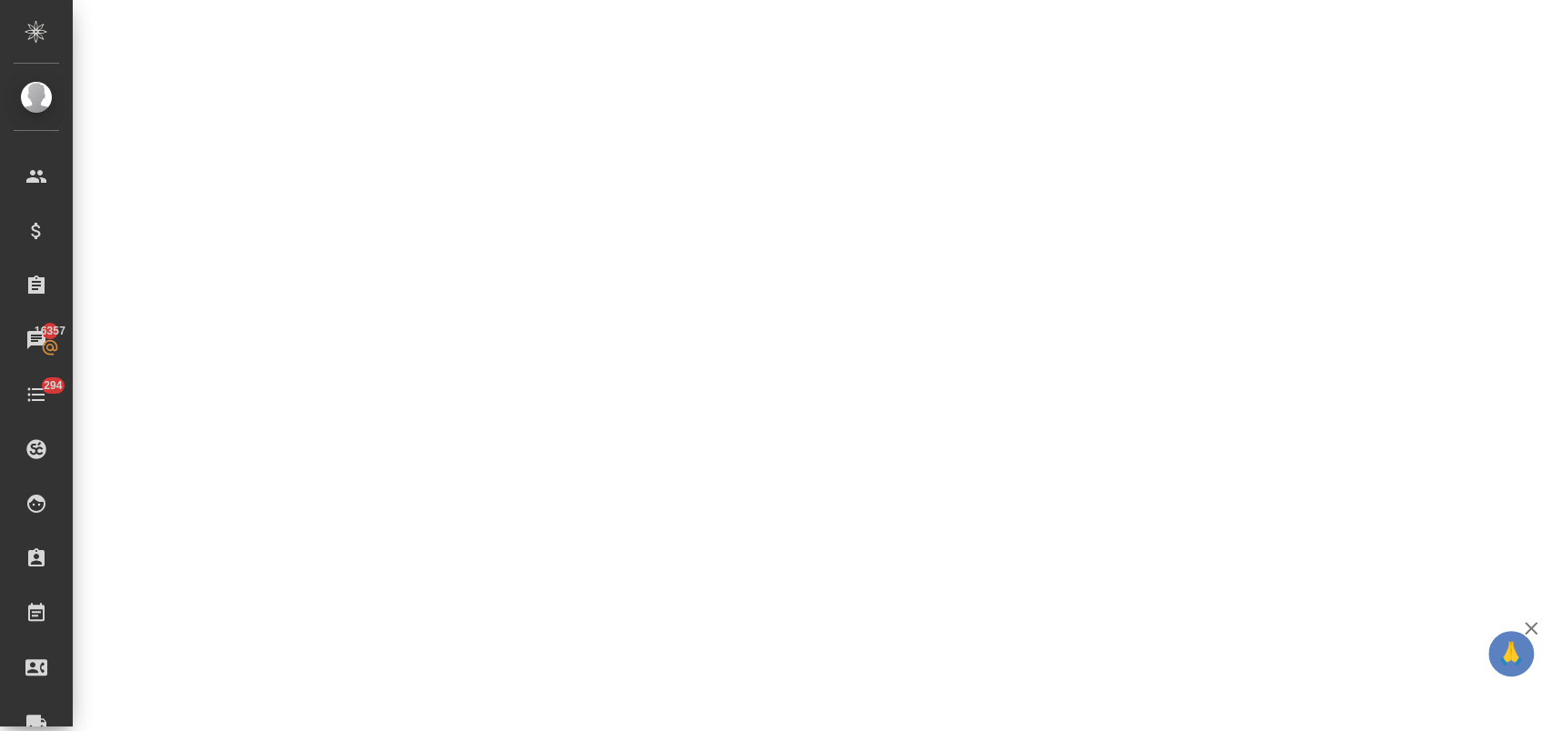
select select "RU"
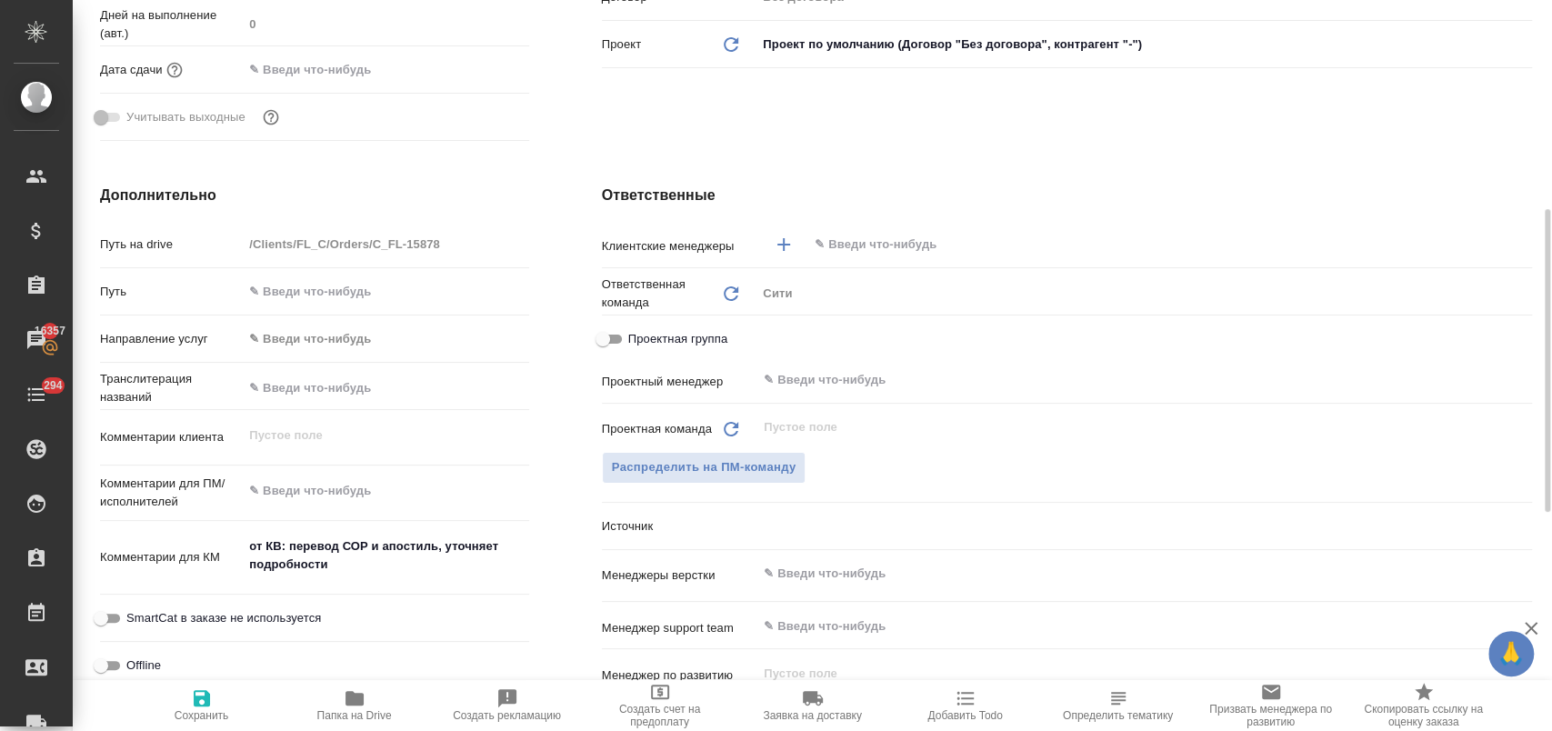
type textarea "x"
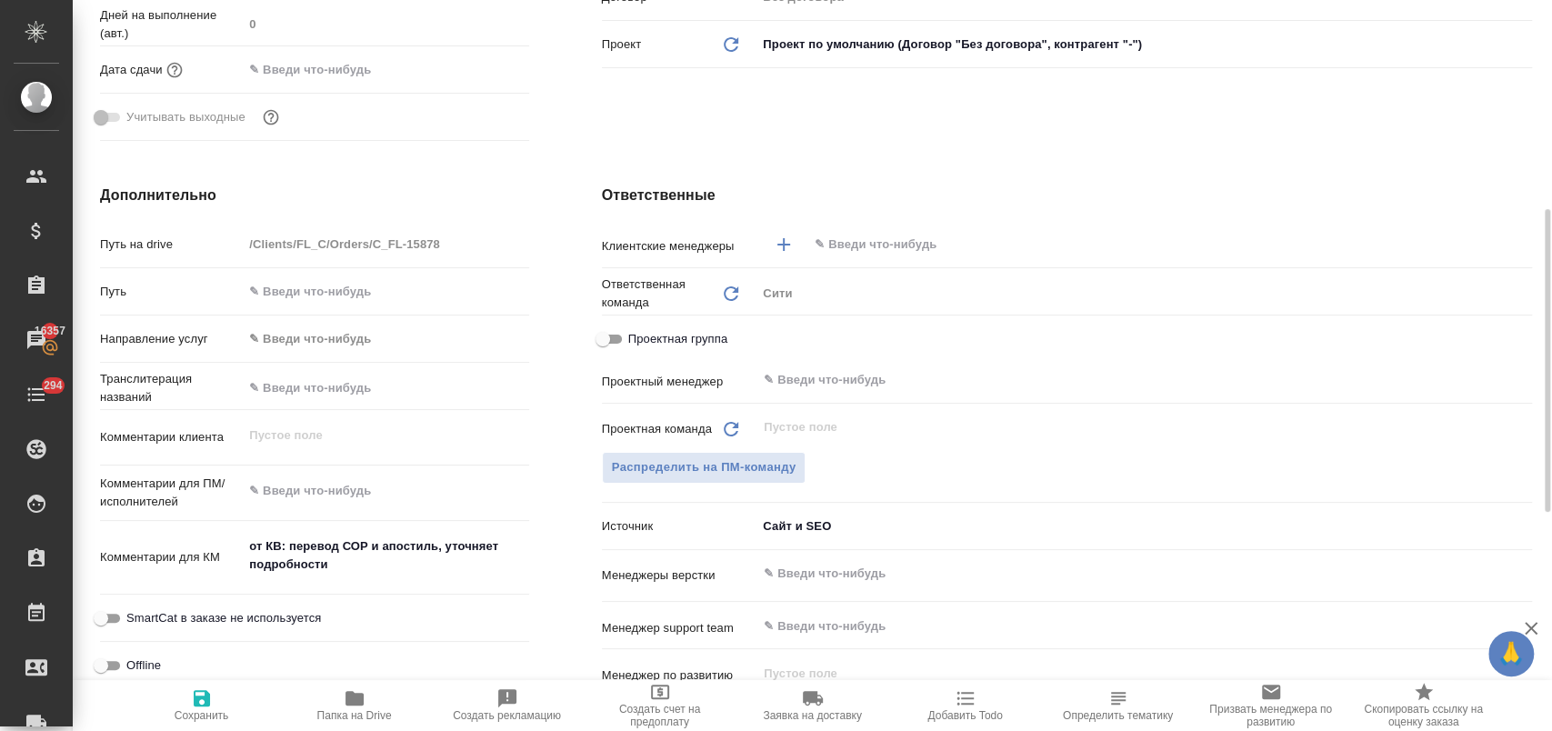
type textarea "x"
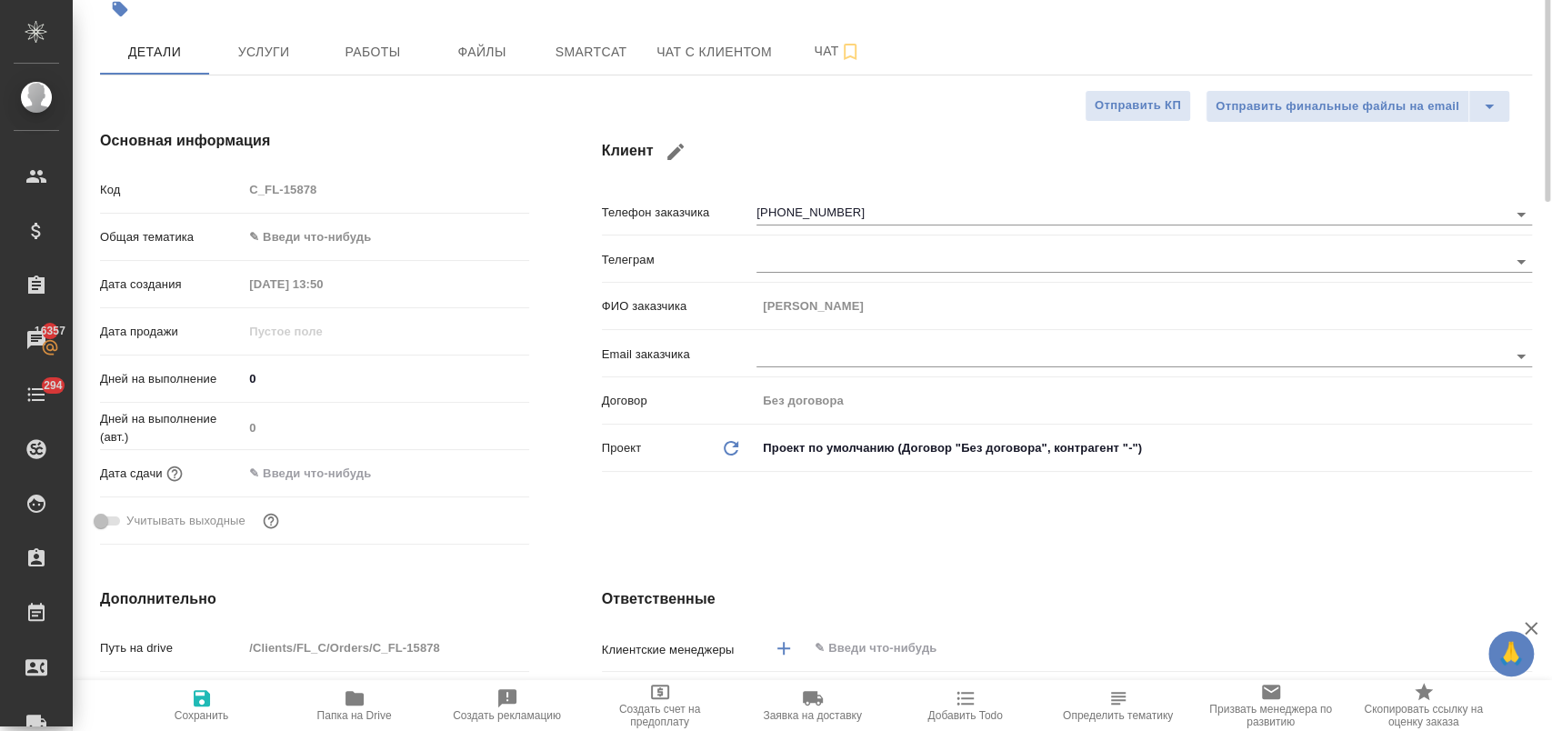
scroll to position [0, 0]
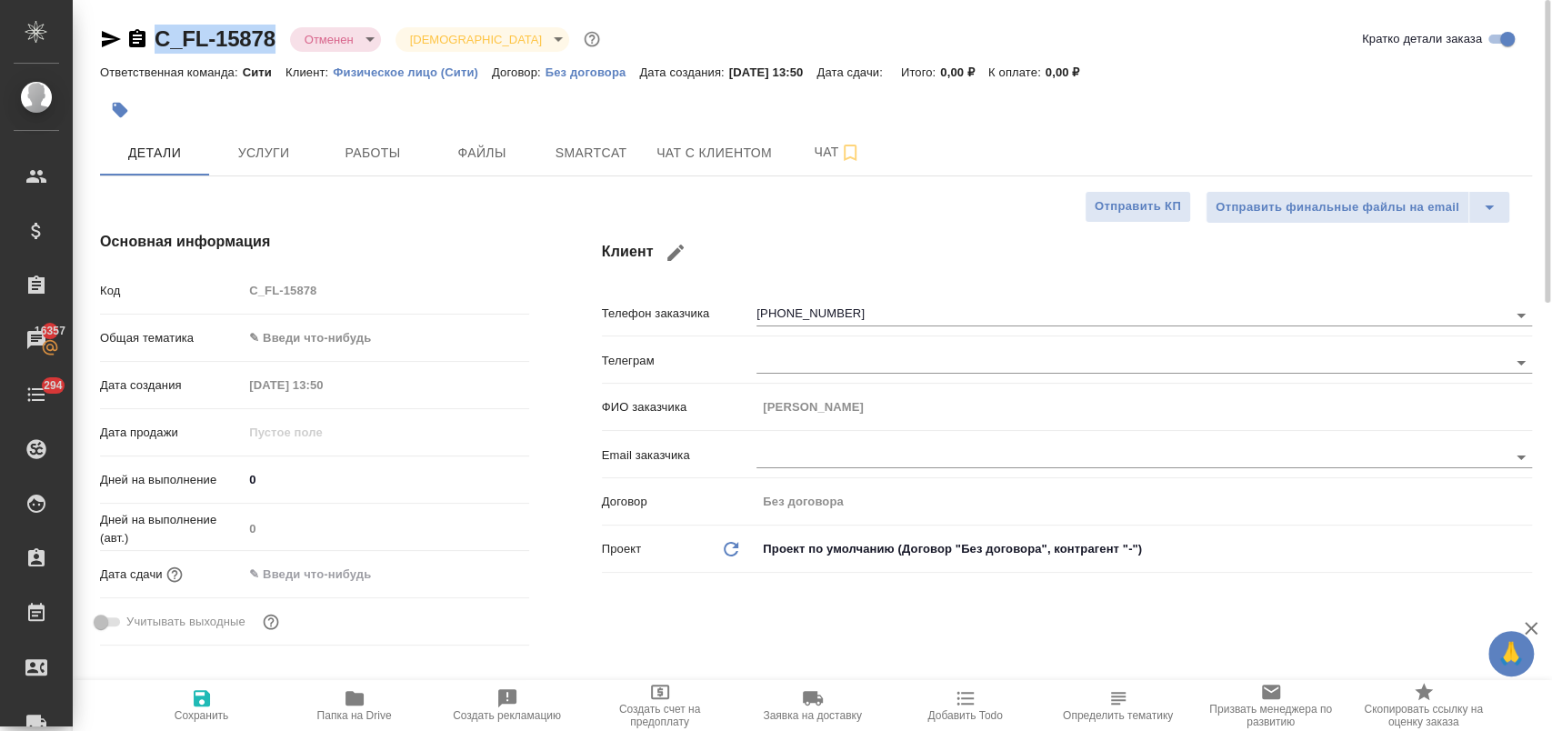
drag, startPoint x: 281, startPoint y: 44, endPoint x: 146, endPoint y: 41, distance: 134.6
click at [146, 41] on div "C_FL-15878 Отменен cancelled Святая троица holyTrinity" at bounding box center [352, 39] width 504 height 29
copy link "C_FL-15878"
type textarea "x"
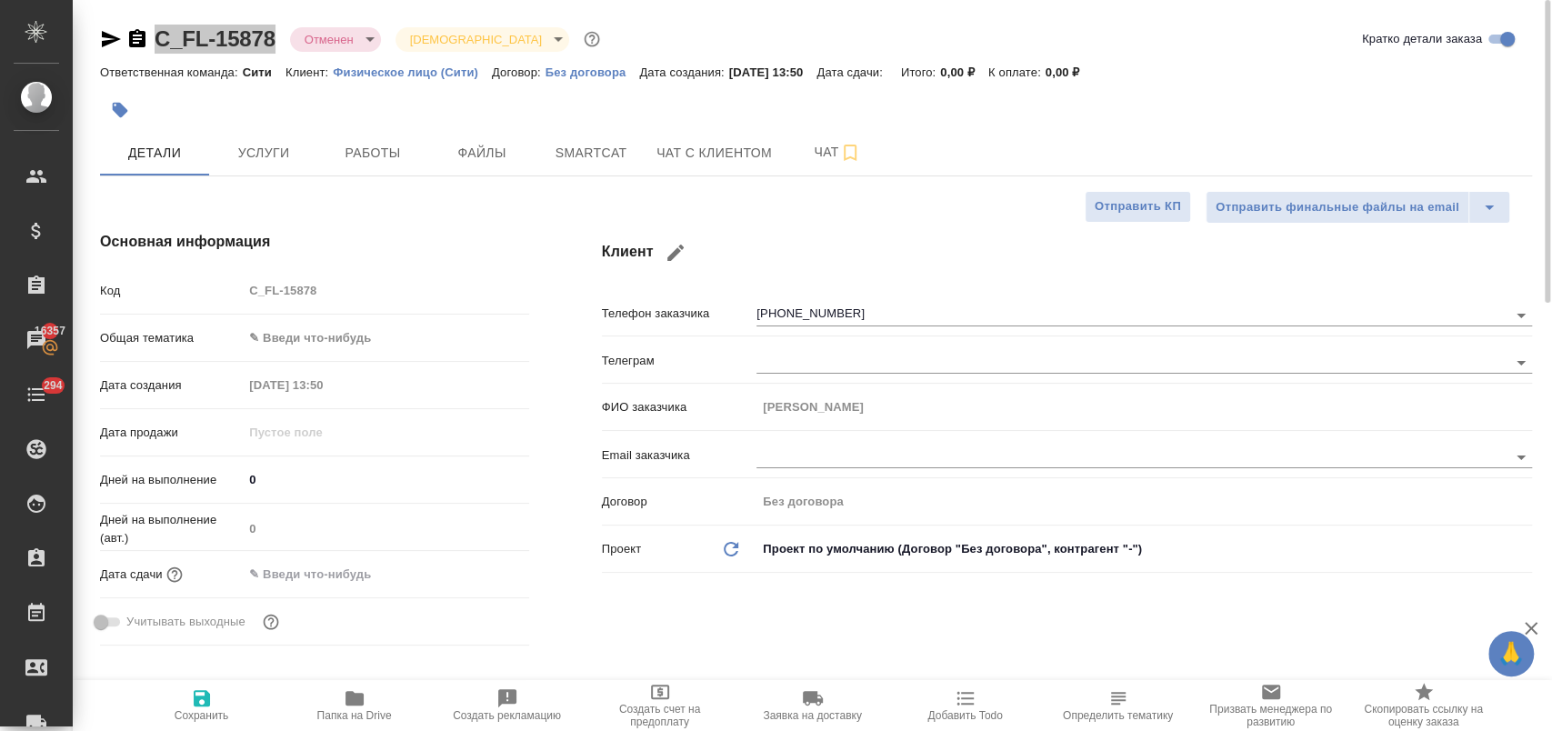
type textarea "x"
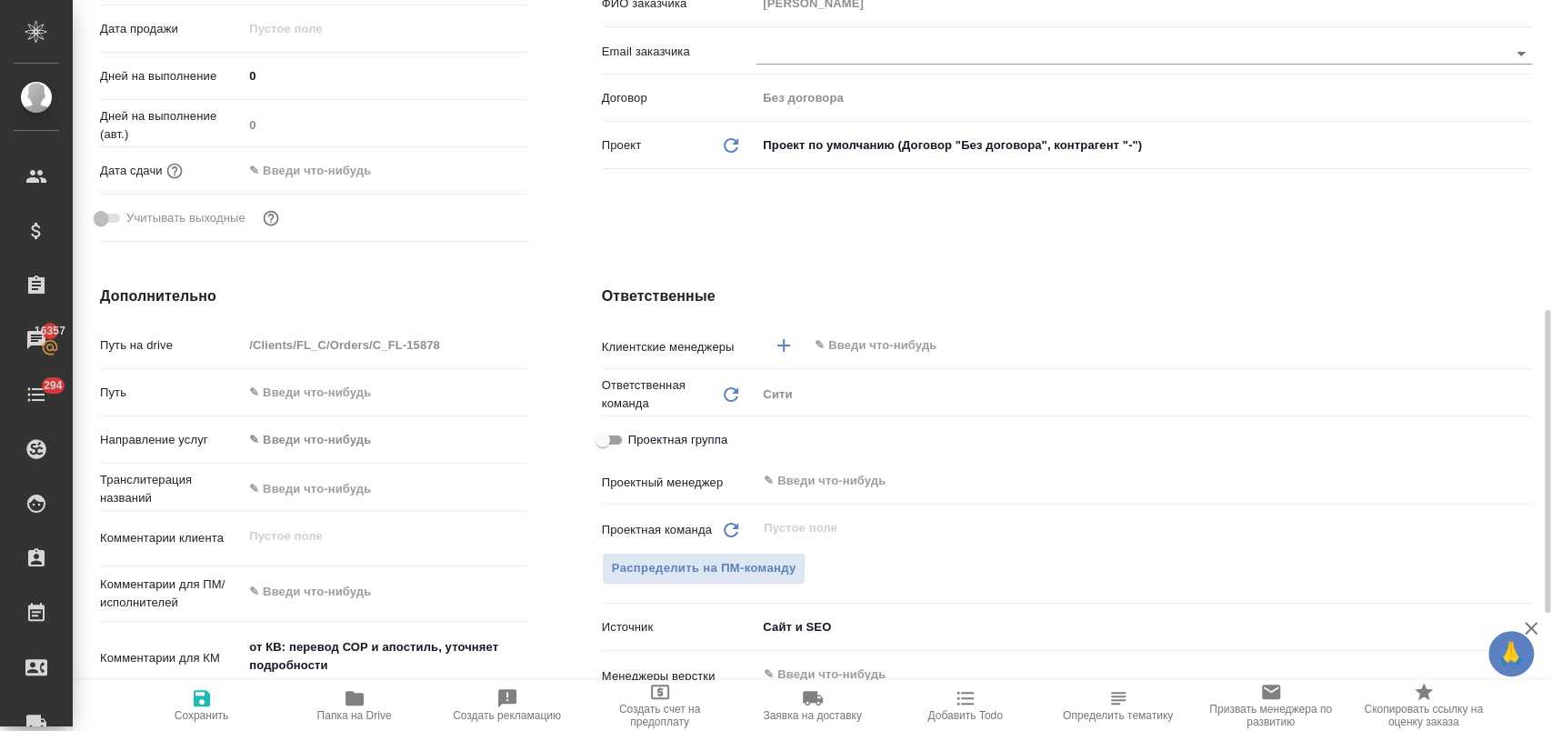
scroll to position [505, 0]
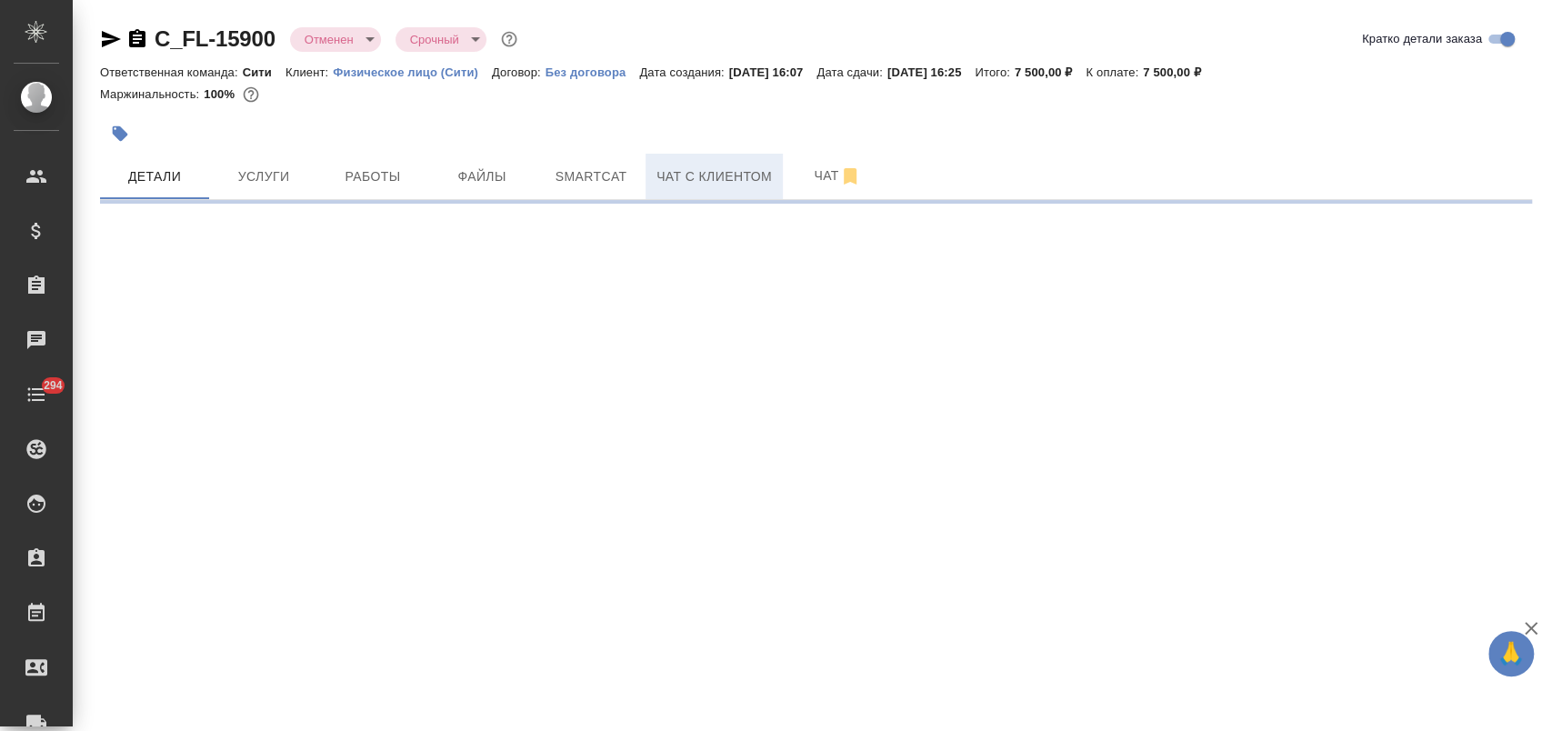
click at [735, 177] on span "Чат с клиентом" at bounding box center [713, 176] width 115 height 23
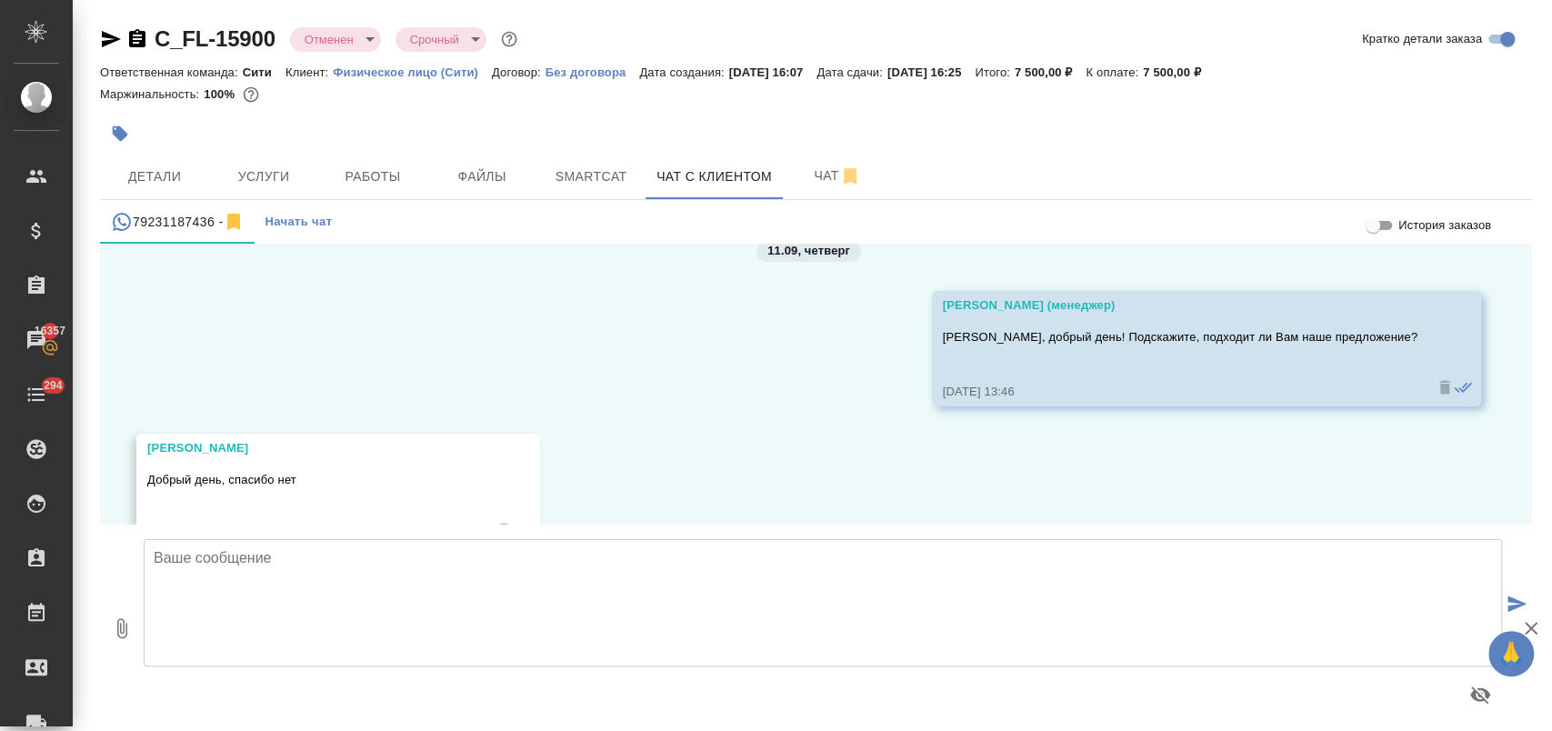
scroll to position [1417, 0]
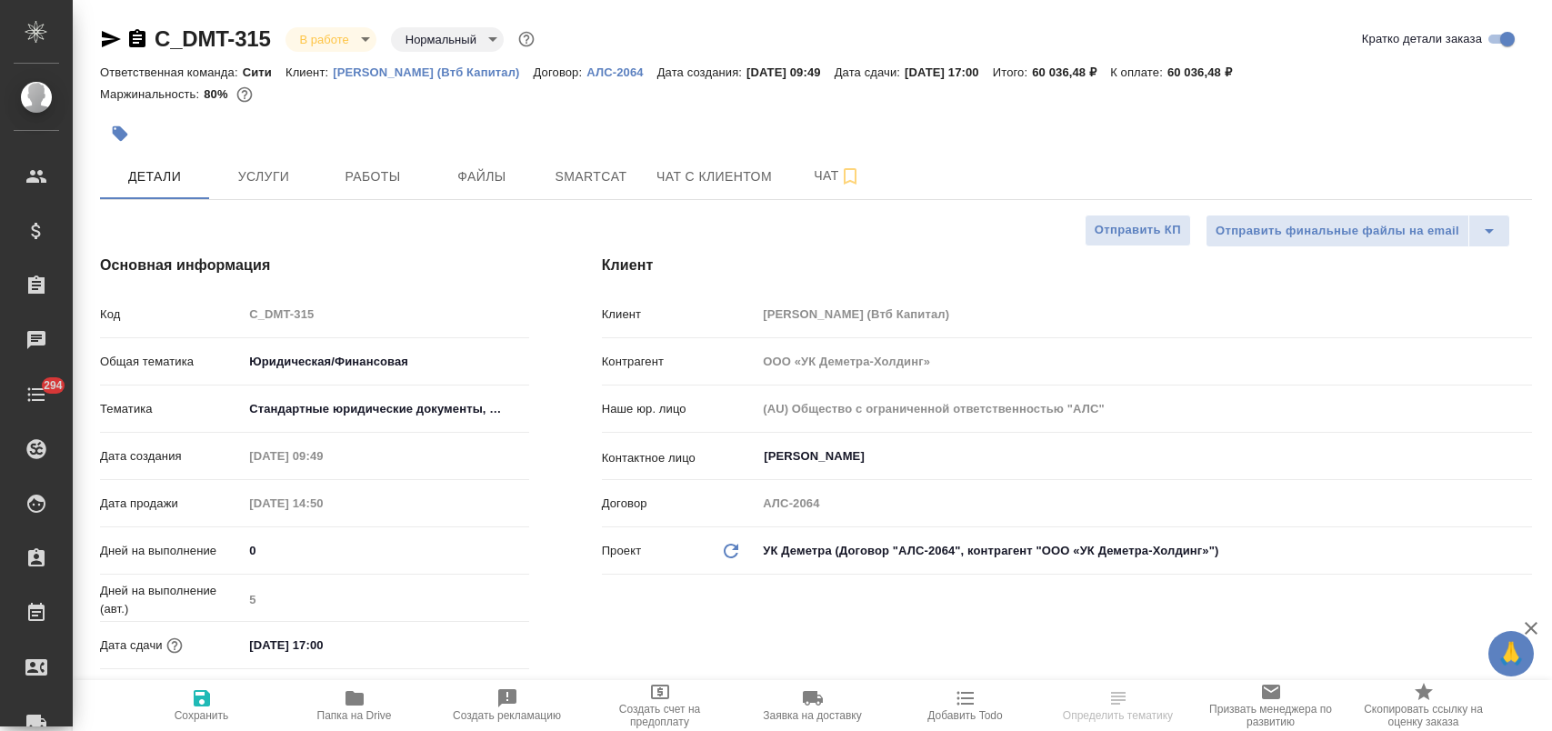
select select "RU"
type textarea "x"
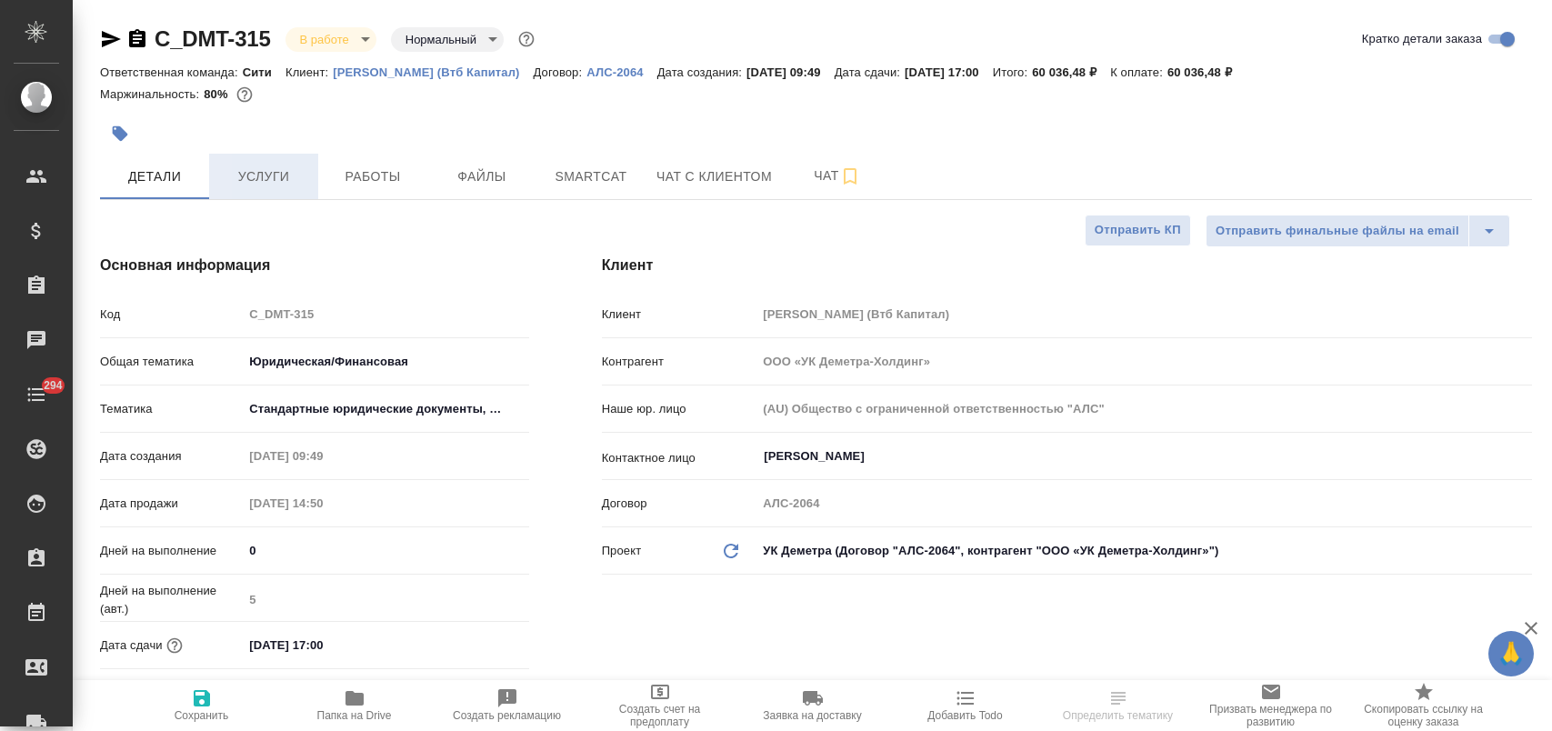
type textarea "x"
click at [293, 175] on span "Услуги" at bounding box center [263, 176] width 87 height 23
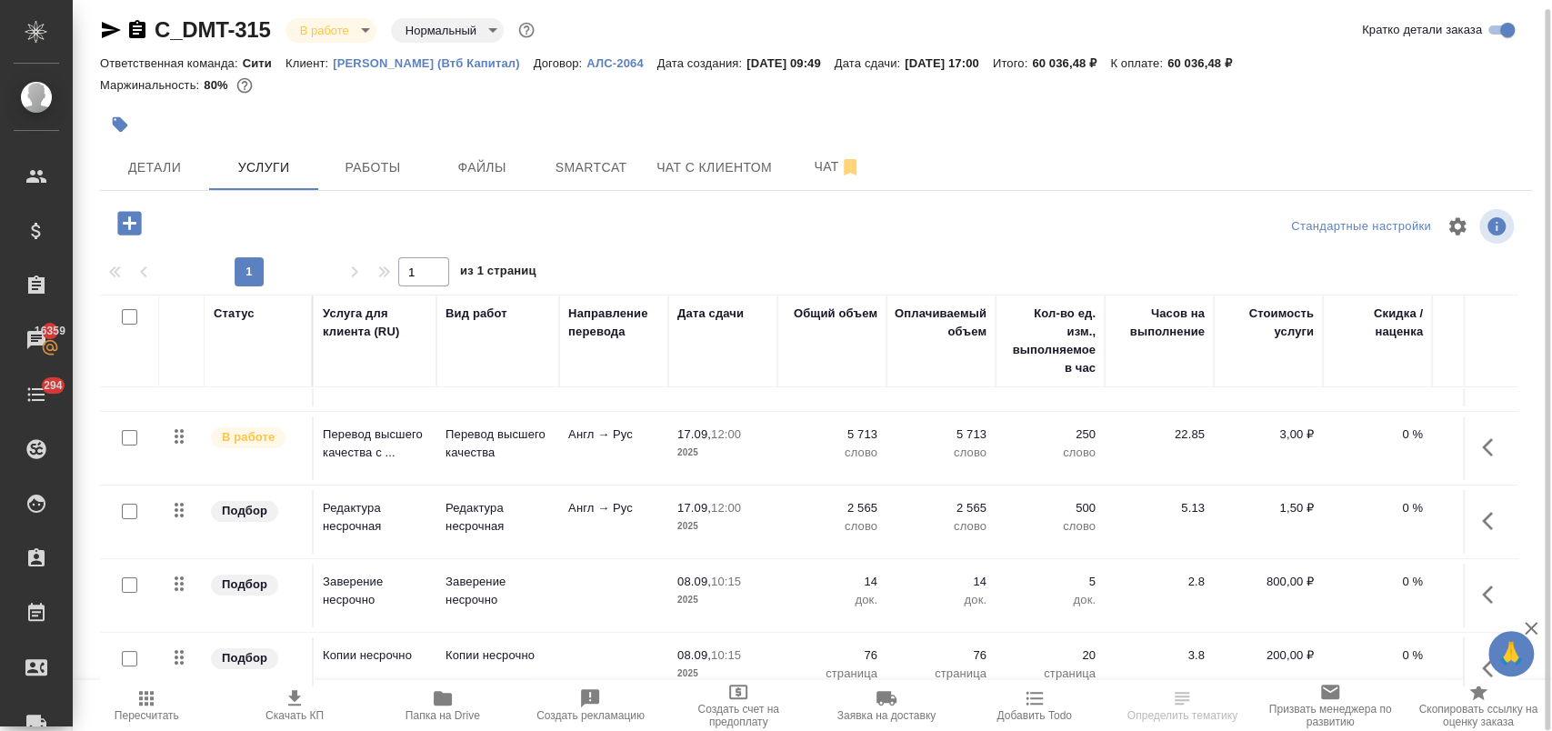
scroll to position [85, 0]
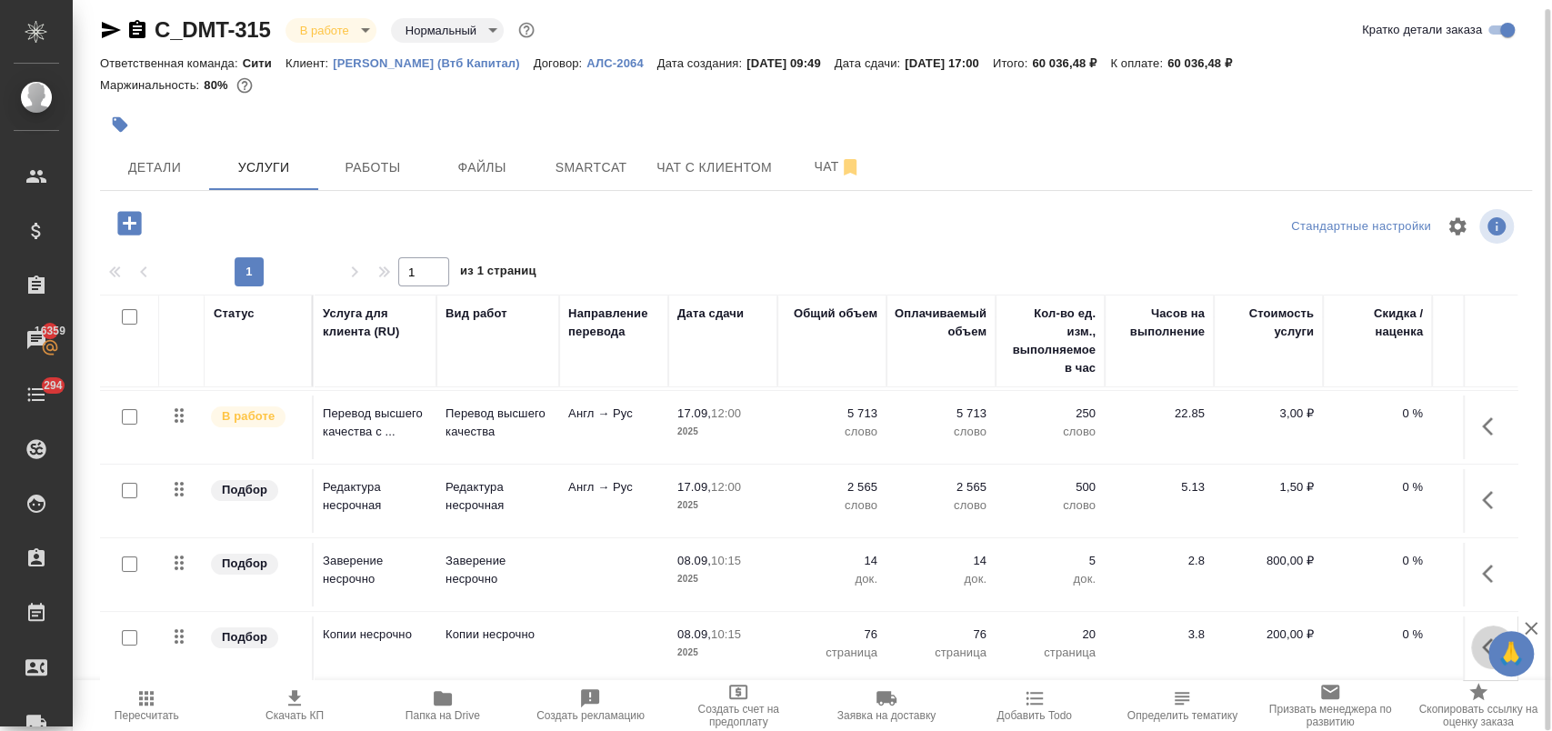
click at [1482, 636] on icon "button" at bounding box center [1493, 647] width 22 height 22
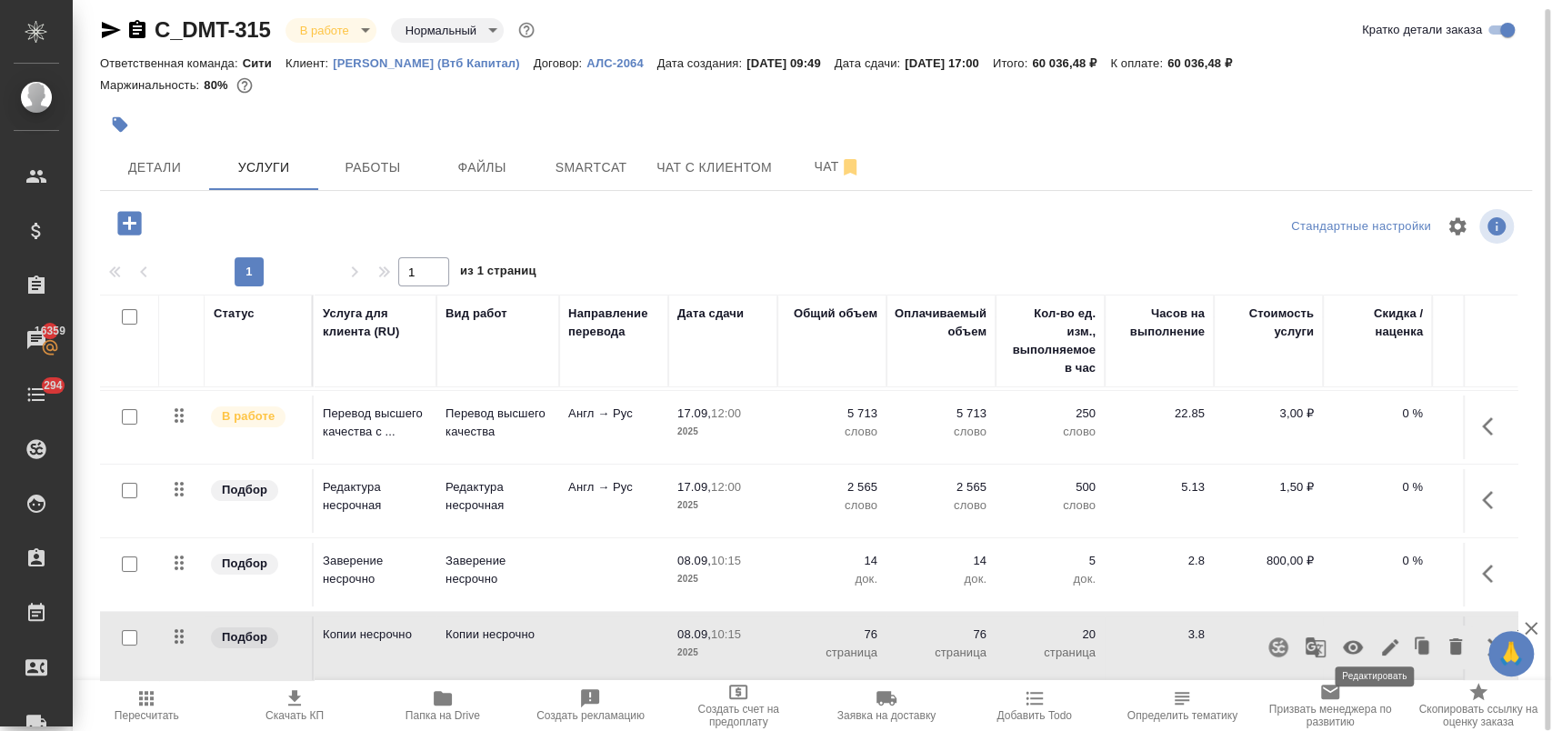
click at [1382, 639] on icon "button" at bounding box center [1390, 647] width 16 height 16
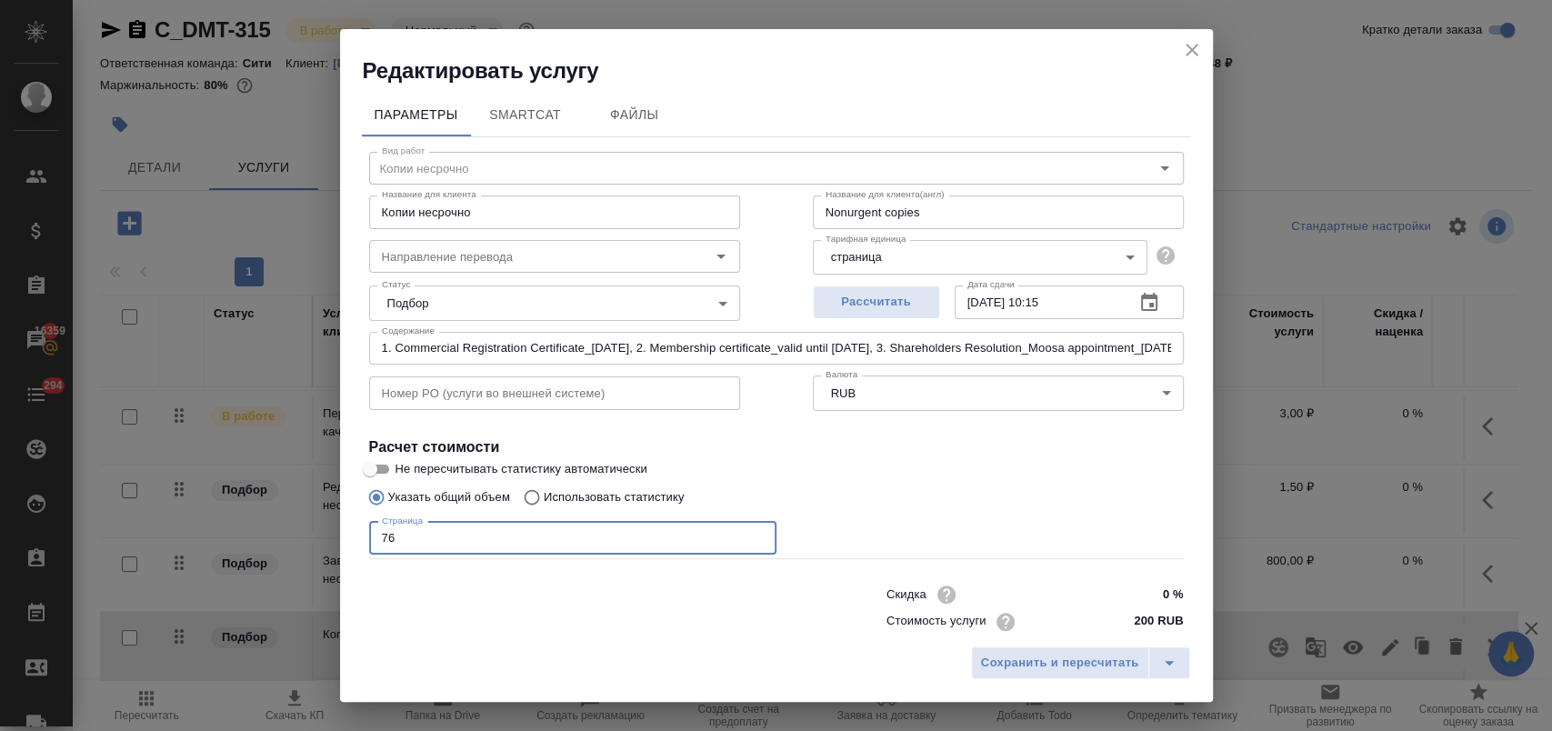
drag, startPoint x: 403, startPoint y: 546, endPoint x: 308, endPoint y: 536, distance: 95.1
click at [308, 538] on div "Редактировать услугу Параметры SmartCat Файлы Вид работ Копии несрочно Вид рабо…" at bounding box center [776, 365] width 1552 height 731
type input "114"
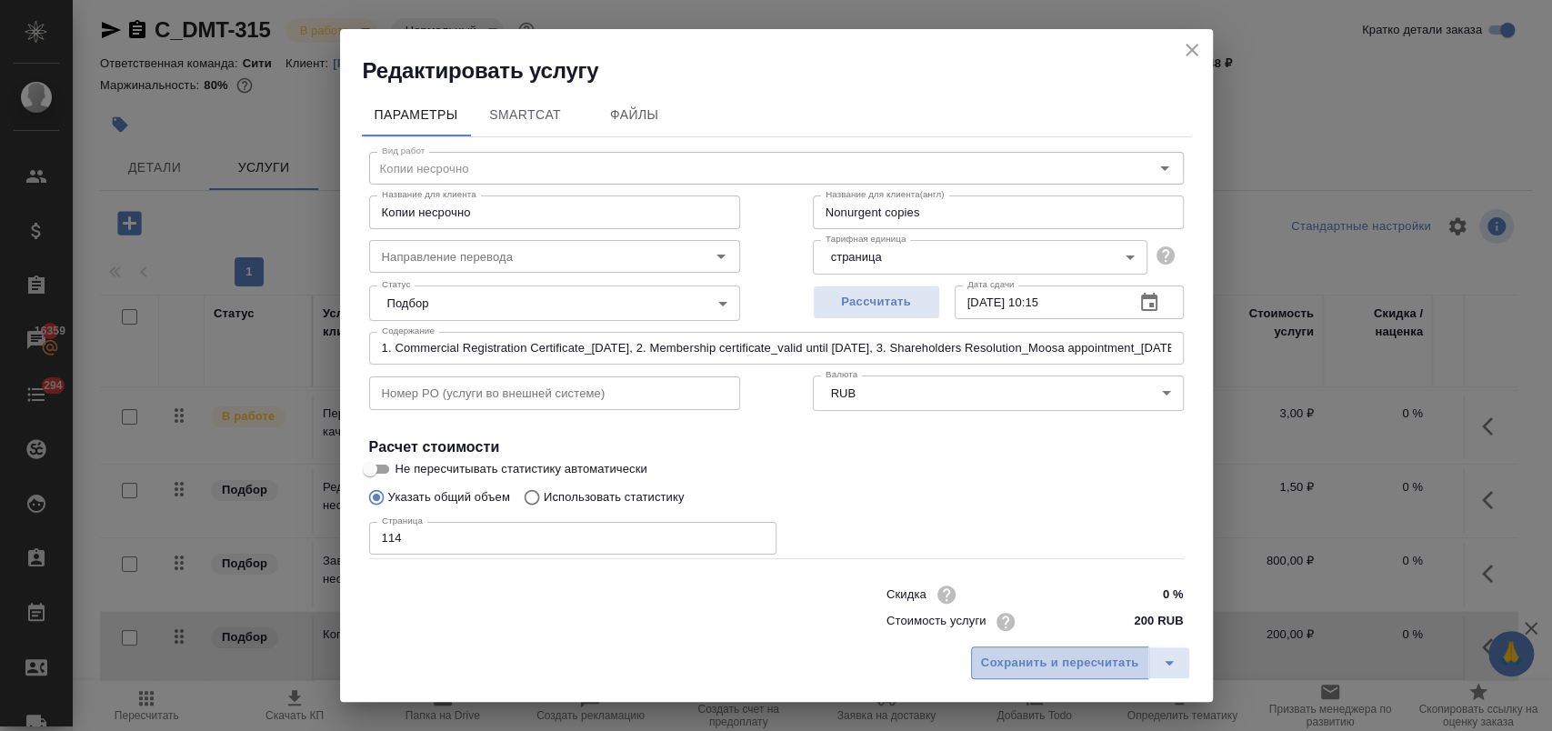
click at [1049, 665] on span "Сохранить и пересчитать" at bounding box center [1060, 663] width 158 height 21
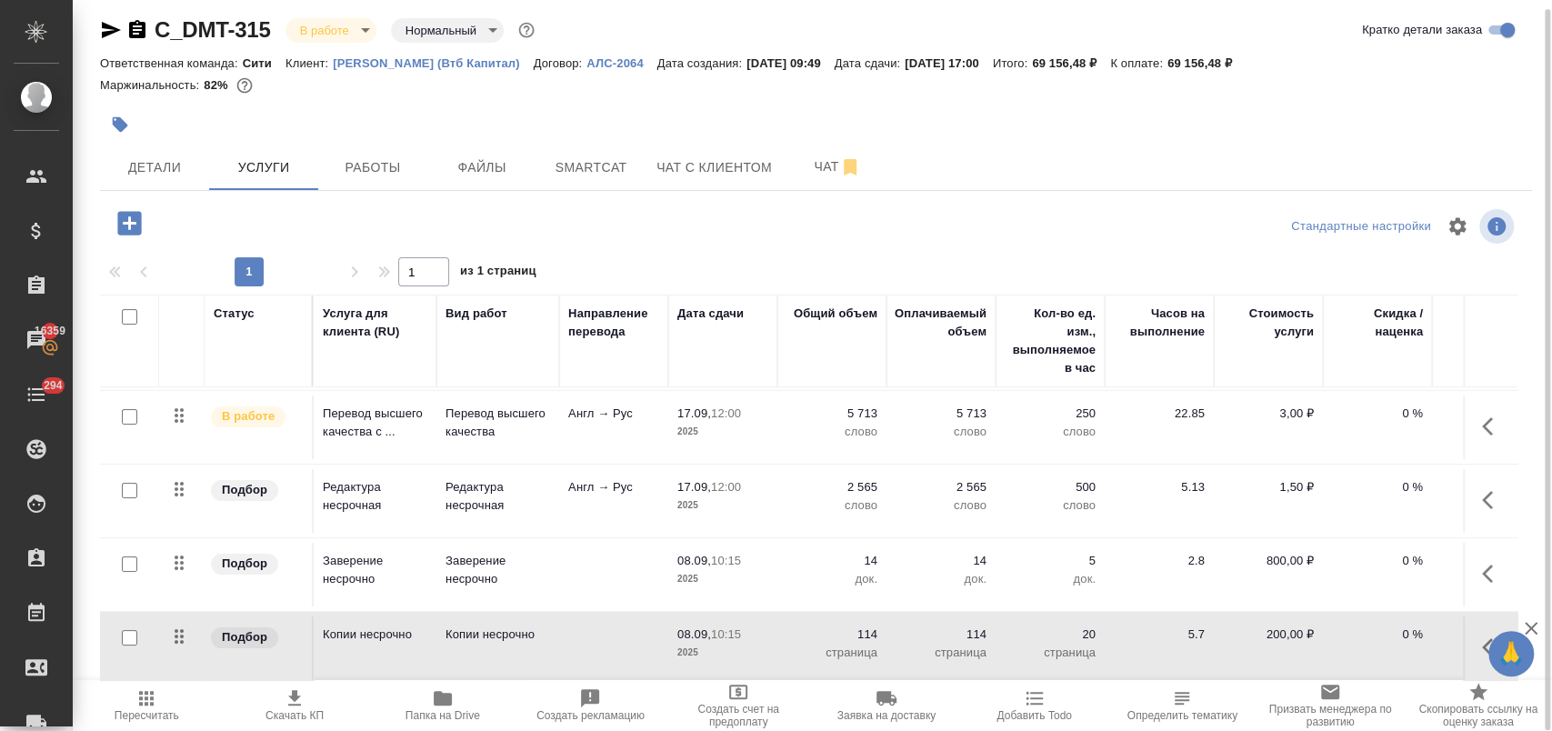
click at [162, 713] on span "Пересчитать" at bounding box center [147, 715] width 65 height 13
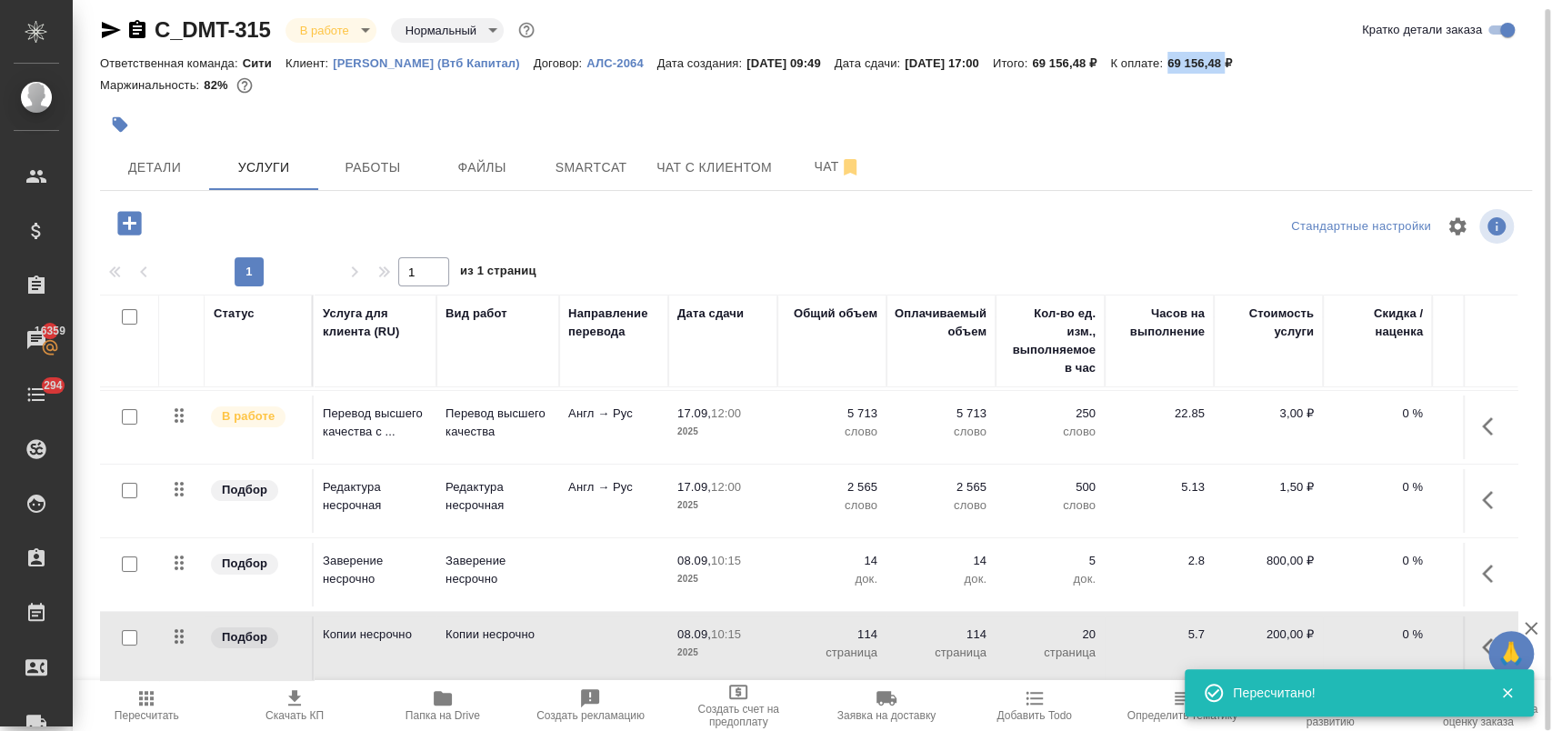
drag, startPoint x: 1218, startPoint y: 58, endPoint x: 1273, endPoint y: 57, distance: 54.6
click at [1246, 57] on p "69 156,48 ₽" at bounding box center [1206, 63] width 78 height 14
copy p "69 156,48"
